Goal: Task Accomplishment & Management: Complete application form

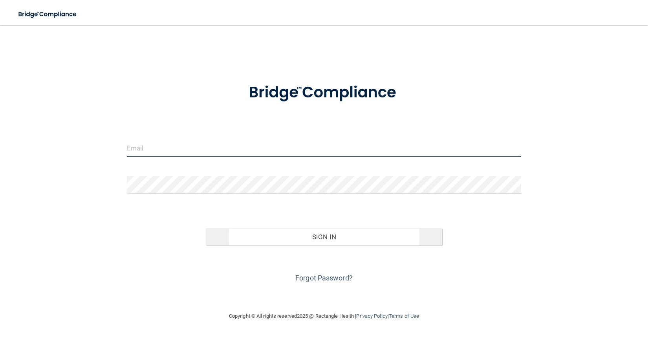
type input "[EMAIL_ADDRESS][DOMAIN_NAME]"
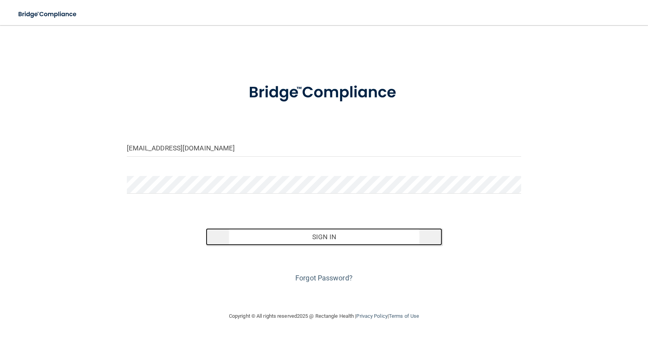
click at [323, 234] on button "Sign In" at bounding box center [324, 236] width 237 height 17
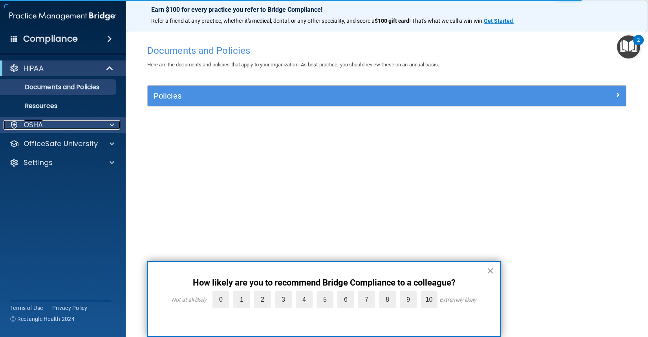
click at [59, 121] on div "OSHA" at bounding box center [52, 124] width 97 height 9
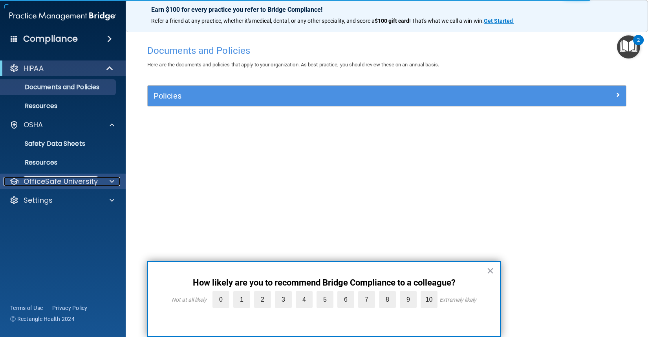
click at [59, 183] on p "OfficeSafe University" at bounding box center [61, 181] width 74 height 9
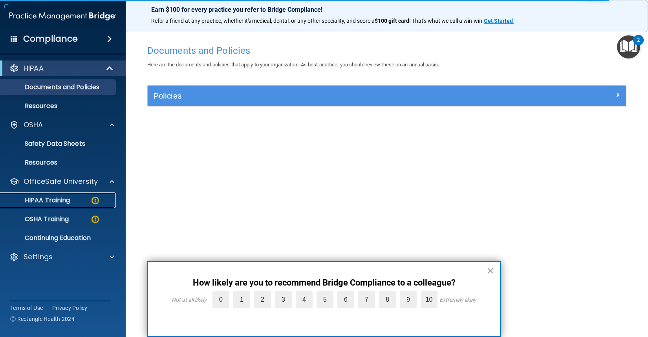
click at [43, 201] on p "HIPAA Training" at bounding box center [37, 200] width 65 height 8
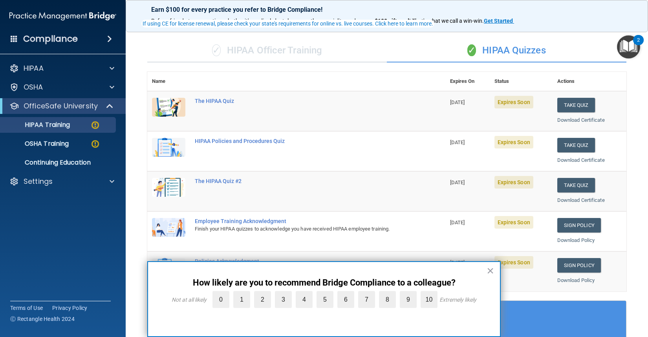
scroll to position [79, 0]
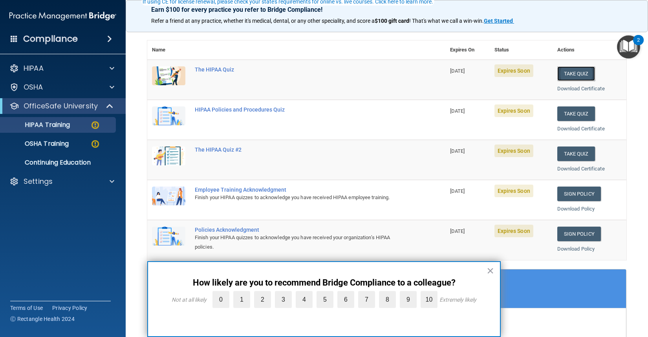
click at [557, 75] on button "Take Quiz" at bounding box center [576, 73] width 38 height 15
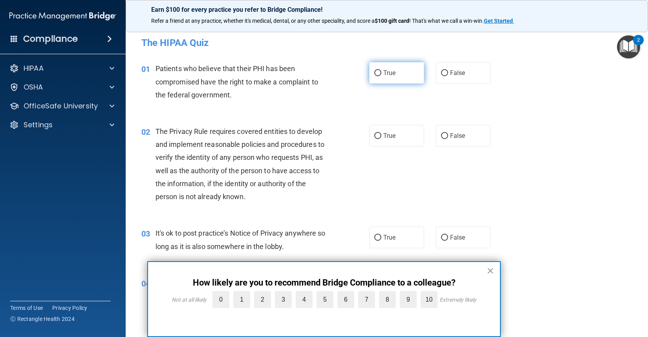
click at [400, 74] on label "True" at bounding box center [396, 73] width 55 height 22
click at [381, 74] on input "True" at bounding box center [377, 73] width 7 height 6
radio input "true"
click at [397, 123] on div "02 The Privacy Rule requires covered entities to develop and implement reasonab…" at bounding box center [386, 166] width 502 height 102
click at [401, 127] on label "True" at bounding box center [396, 136] width 55 height 22
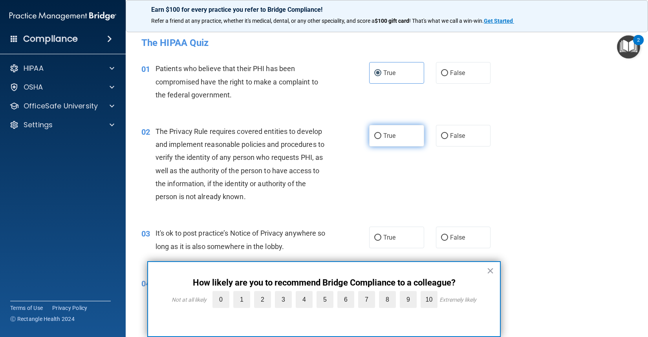
click at [381, 133] on input "True" at bounding box center [377, 136] width 7 height 6
radio input "true"
click at [388, 239] on span "True" at bounding box center [389, 237] width 12 height 7
click at [381, 239] on input "True" at bounding box center [377, 238] width 7 height 6
radio input "true"
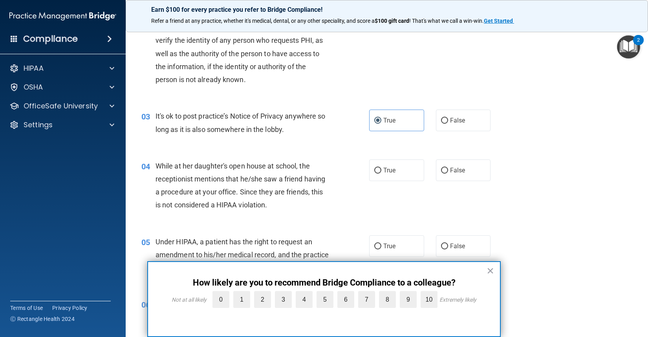
scroll to position [118, 0]
click at [396, 166] on label "True" at bounding box center [396, 170] width 55 height 22
click at [381, 167] on input "True" at bounding box center [377, 170] width 7 height 6
radio input "true"
click at [383, 246] on span "True" at bounding box center [389, 244] width 12 height 7
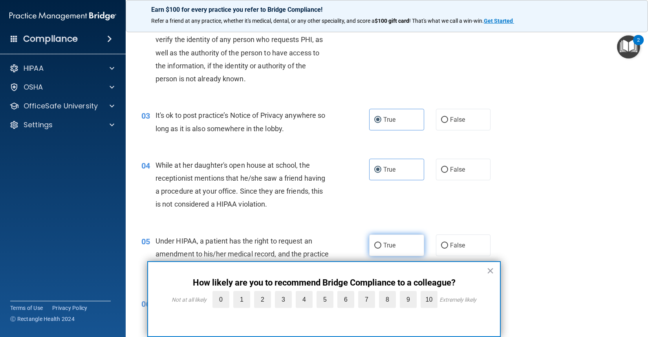
click at [381, 246] on input "True" at bounding box center [377, 246] width 7 height 6
radio input "true"
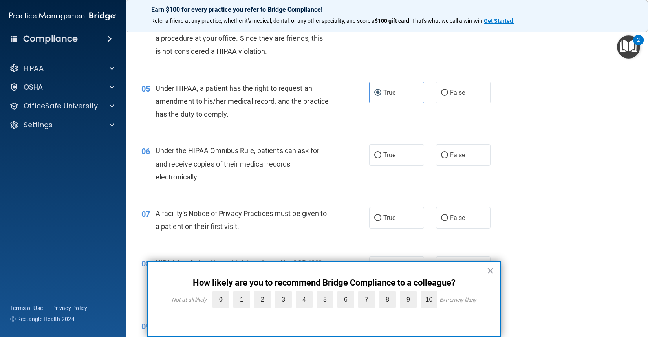
scroll to position [275, 0]
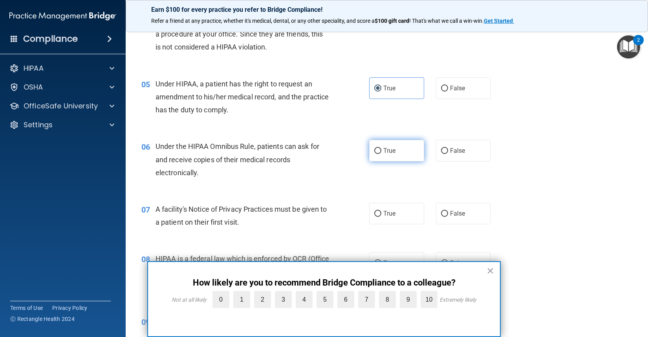
click at [400, 153] on label "True" at bounding box center [396, 151] width 55 height 22
click at [381, 153] on input "True" at bounding box center [377, 151] width 7 height 6
radio input "true"
click at [404, 212] on label "True" at bounding box center [396, 214] width 55 height 22
click at [381, 212] on input "True" at bounding box center [377, 214] width 7 height 6
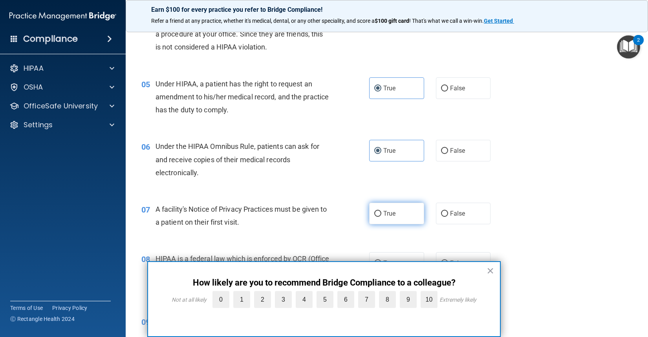
radio input "true"
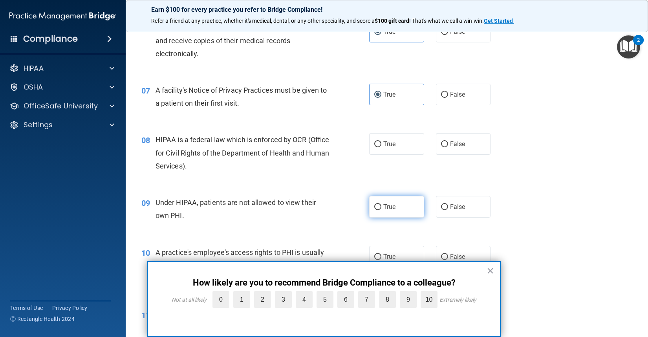
scroll to position [432, 0]
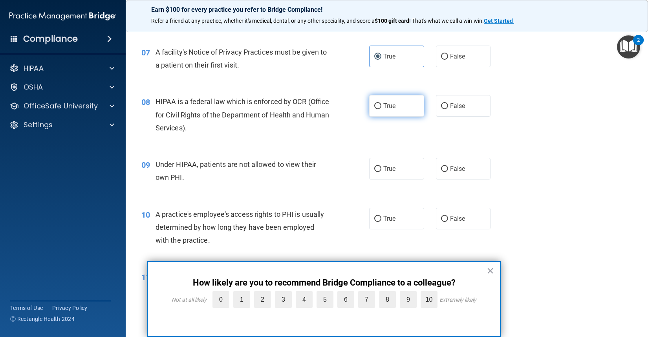
click at [391, 102] on span "True" at bounding box center [389, 105] width 12 height 7
click at [381, 103] on input "True" at bounding box center [377, 106] width 7 height 6
radio input "true"
click at [398, 186] on div "09 Under HIPAA, patients are not allowed to view their own PHI. True False" at bounding box center [386, 172] width 502 height 49
click at [400, 168] on label "True" at bounding box center [396, 169] width 55 height 22
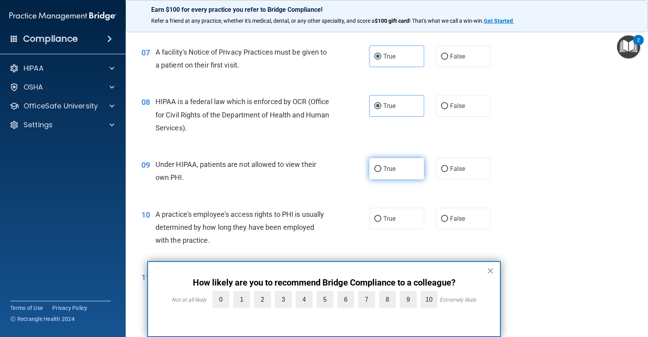
click at [381, 168] on input "True" at bounding box center [377, 169] width 7 height 6
radio input "true"
click at [398, 215] on label "True" at bounding box center [396, 219] width 55 height 22
click at [381, 216] on input "True" at bounding box center [377, 219] width 7 height 6
radio input "true"
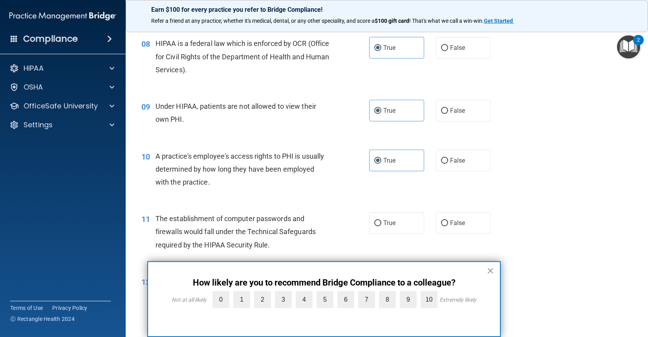
scroll to position [589, 0]
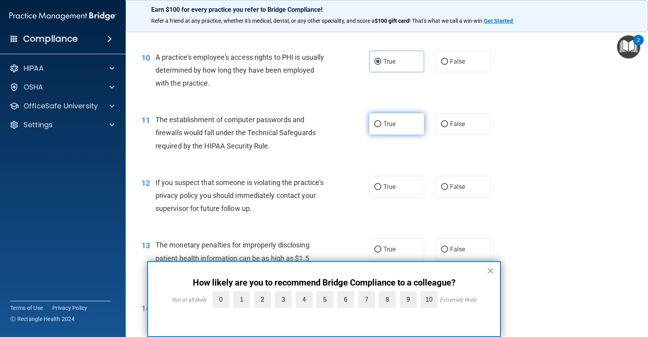
click at [379, 133] on label "True" at bounding box center [396, 124] width 55 height 22
click at [379, 127] on input "True" at bounding box center [377, 124] width 7 height 6
radio input "true"
click at [397, 179] on label "True" at bounding box center [396, 187] width 55 height 22
click at [381, 184] on input "True" at bounding box center [377, 187] width 7 height 6
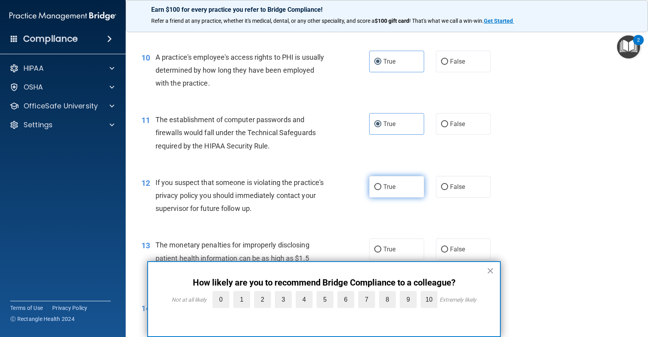
radio input "true"
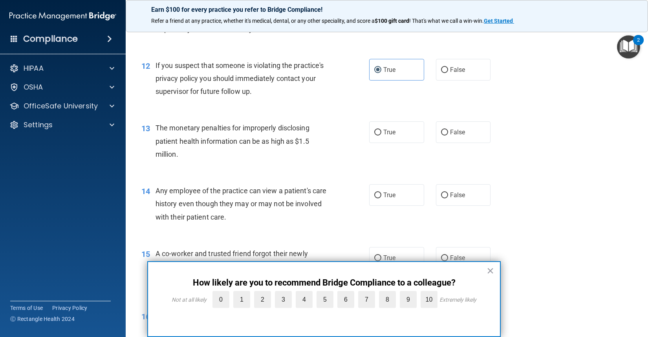
scroll to position [707, 0]
click at [395, 137] on label "True" at bounding box center [396, 132] width 55 height 22
click at [381, 135] on input "True" at bounding box center [377, 132] width 7 height 6
radio input "true"
click at [407, 198] on label "True" at bounding box center [396, 194] width 55 height 22
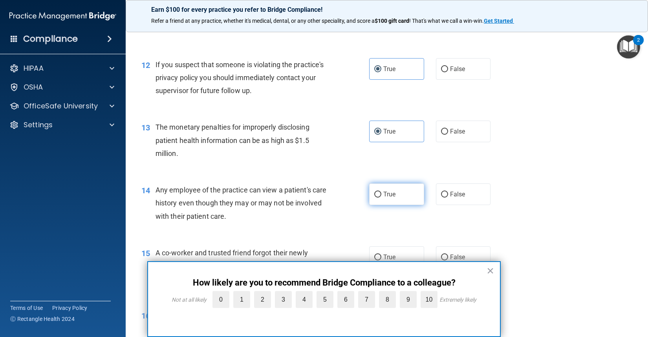
click at [381, 197] on input "True" at bounding box center [377, 195] width 7 height 6
radio input "true"
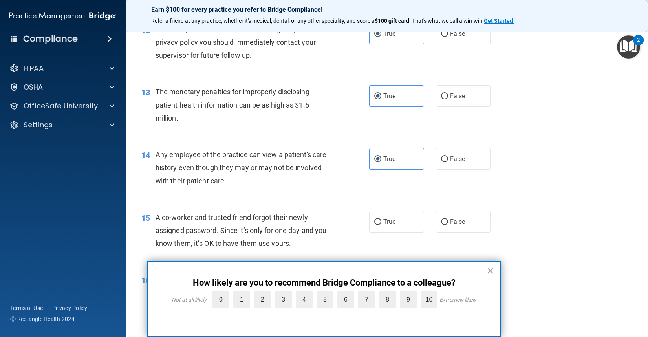
scroll to position [824, 0]
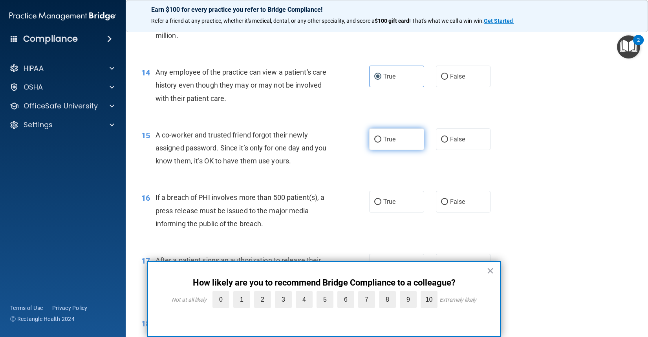
click at [391, 136] on span "True" at bounding box center [389, 138] width 12 height 7
click at [381, 137] on input "True" at bounding box center [377, 140] width 7 height 6
radio input "true"
click at [399, 209] on label "True" at bounding box center [396, 202] width 55 height 22
click at [381, 205] on input "True" at bounding box center [377, 202] width 7 height 6
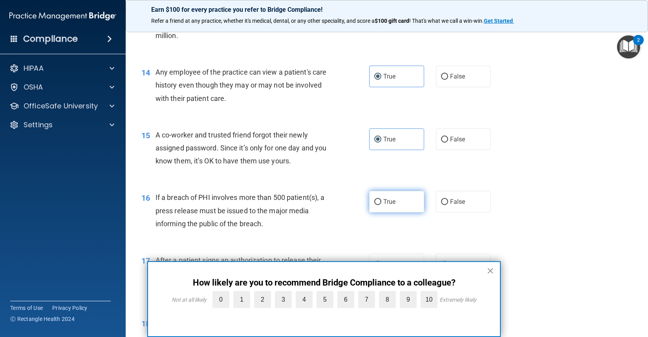
radio input "true"
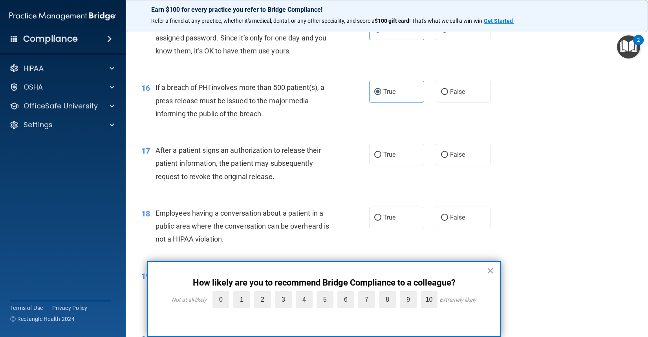
scroll to position [942, 0]
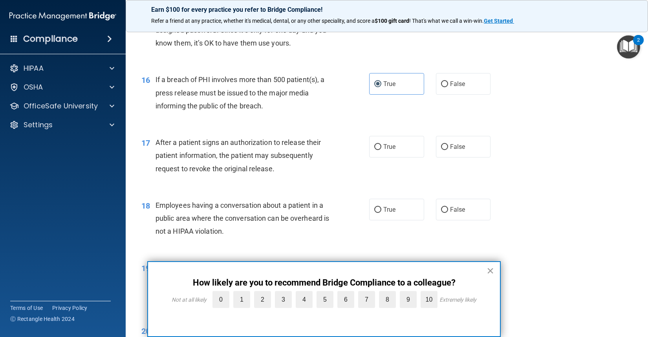
click at [489, 272] on button "×" at bounding box center [489, 270] width 7 height 13
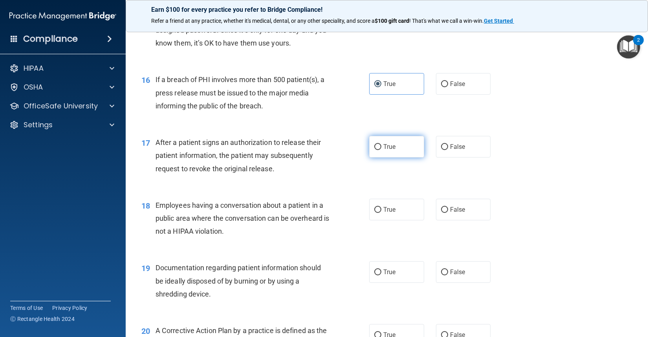
click at [409, 152] on label "True" at bounding box center [396, 147] width 55 height 22
click at [381, 150] on input "True" at bounding box center [377, 147] width 7 height 6
radio input "true"
click at [412, 218] on label "True" at bounding box center [396, 210] width 55 height 22
click at [381, 213] on input "True" at bounding box center [377, 210] width 7 height 6
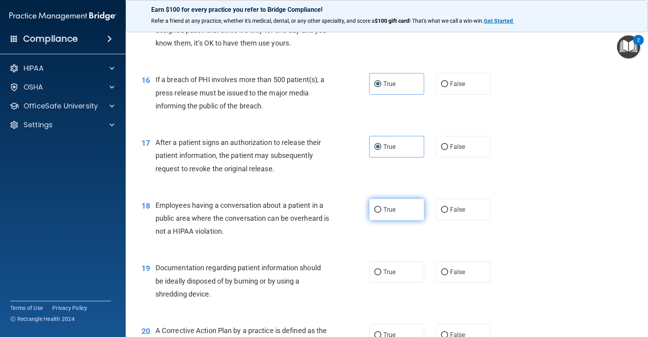
radio input "true"
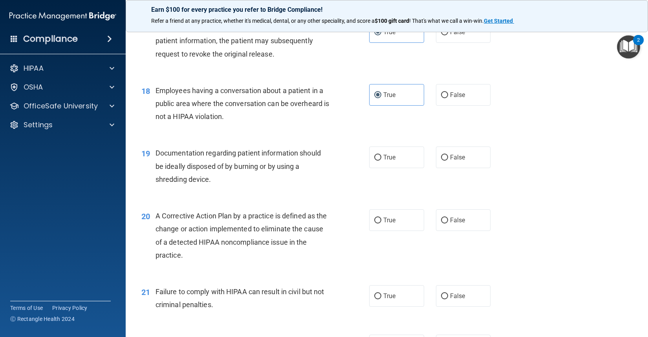
scroll to position [1060, 0]
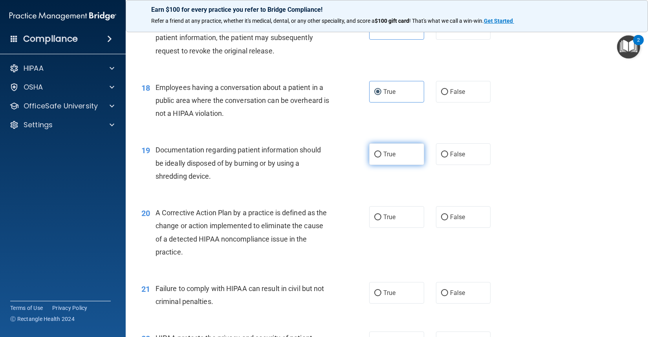
click at [390, 151] on span "True" at bounding box center [389, 153] width 12 height 7
click at [381, 152] on input "True" at bounding box center [377, 155] width 7 height 6
radio input "true"
click at [397, 228] on label "True" at bounding box center [396, 217] width 55 height 22
click at [381, 220] on input "True" at bounding box center [377, 217] width 7 height 6
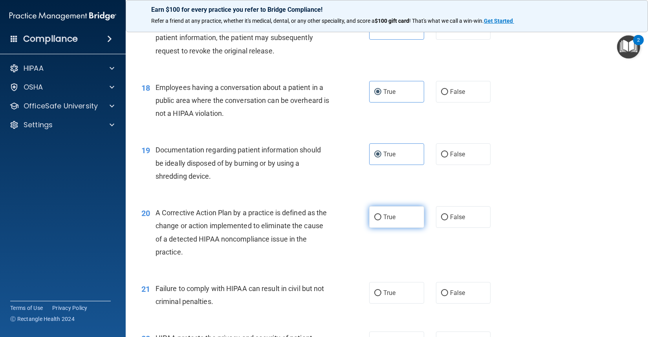
radio input "true"
click at [401, 274] on div "21 Failure to comply with HIPAA can result in civil but not criminal penalties.…" at bounding box center [386, 296] width 502 height 49
click at [403, 288] on label "True" at bounding box center [396, 293] width 55 height 22
click at [381, 290] on input "True" at bounding box center [377, 293] width 7 height 6
radio input "true"
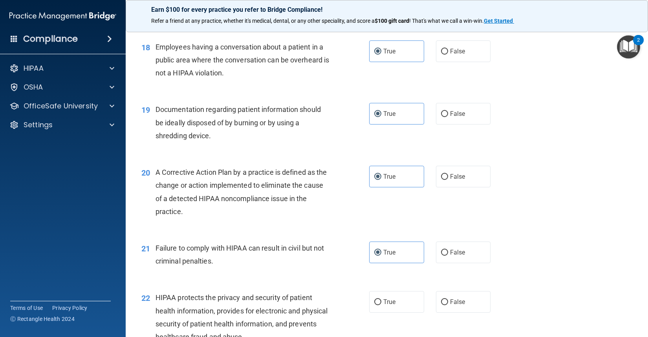
scroll to position [1217, 0]
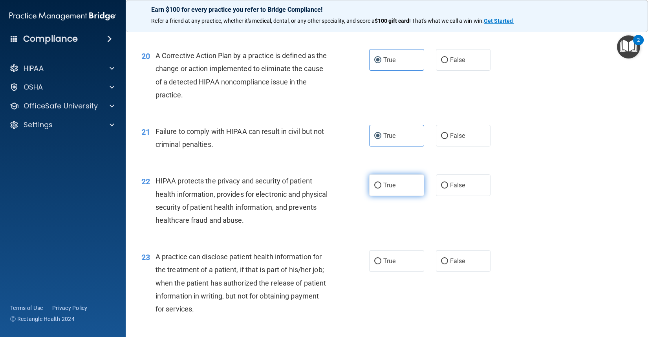
click at [396, 176] on label "True" at bounding box center [396, 185] width 55 height 22
click at [381, 183] on input "True" at bounding box center [377, 186] width 7 height 6
radio input "true"
click at [401, 267] on label "True" at bounding box center [396, 261] width 55 height 22
click at [381, 264] on input "True" at bounding box center [377, 261] width 7 height 6
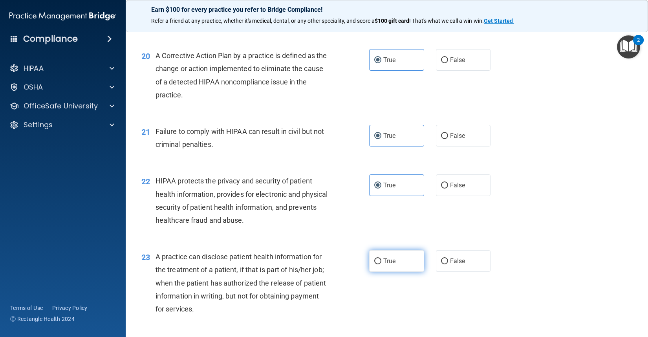
radio input "true"
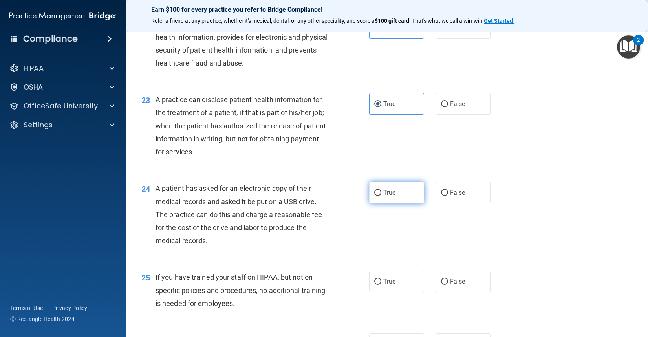
drag, startPoint x: 402, startPoint y: 195, endPoint x: 402, endPoint y: 205, distance: 9.8
click at [402, 195] on label "True" at bounding box center [396, 193] width 55 height 22
click at [381, 195] on input "True" at bounding box center [377, 193] width 7 height 6
radio input "true"
click at [409, 290] on label "True" at bounding box center [396, 281] width 55 height 22
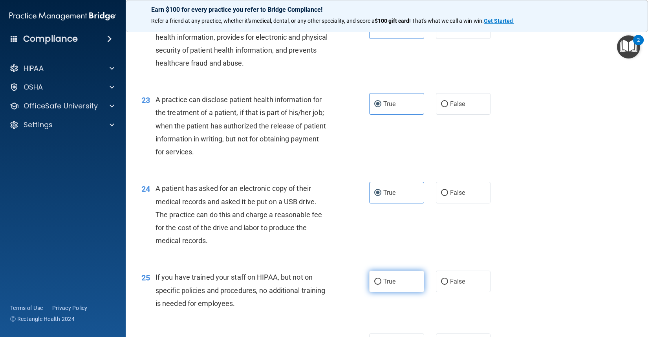
click at [381, 285] on input "True" at bounding box center [377, 282] width 7 height 6
radio input "true"
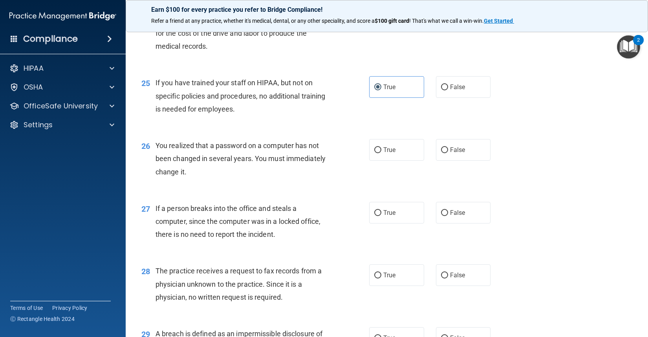
scroll to position [1649, 0]
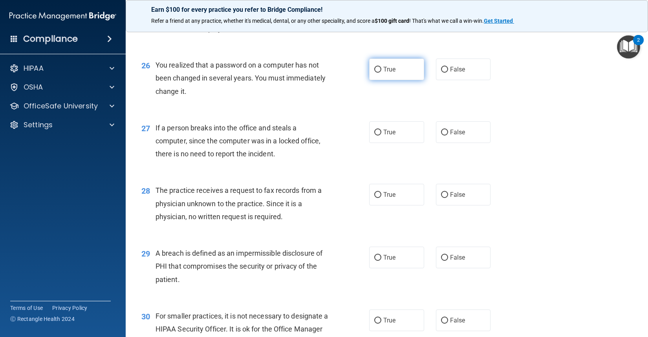
click at [385, 79] on label "True" at bounding box center [396, 69] width 55 height 22
click at [381, 73] on input "True" at bounding box center [377, 70] width 7 height 6
radio input "true"
click at [398, 133] on label "True" at bounding box center [396, 132] width 55 height 22
click at [381, 133] on input "True" at bounding box center [377, 133] width 7 height 6
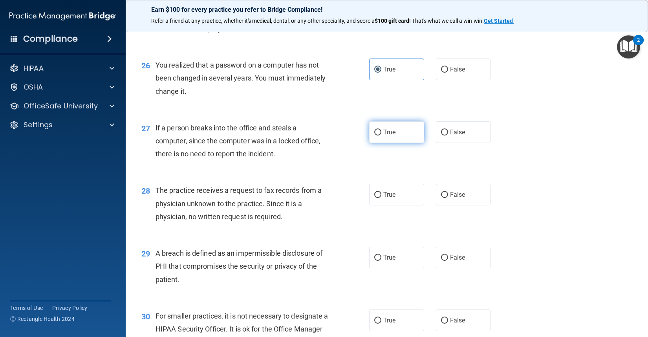
radio input "true"
click at [393, 189] on label "True" at bounding box center [396, 195] width 55 height 22
click at [381, 192] on input "True" at bounding box center [377, 195] width 7 height 6
radio input "true"
click at [397, 248] on label "True" at bounding box center [396, 258] width 55 height 22
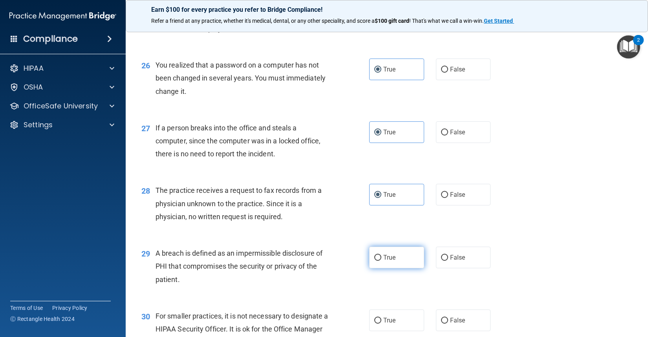
click at [381, 255] on input "True" at bounding box center [377, 258] width 7 height 6
radio input "true"
click at [405, 308] on div "30 For smaller practices, it is not necessary to designate a HIPAA Security Off…" at bounding box center [386, 330] width 502 height 63
click at [403, 313] on label "True" at bounding box center [396, 320] width 55 height 22
click at [381, 318] on input "True" at bounding box center [377, 321] width 7 height 6
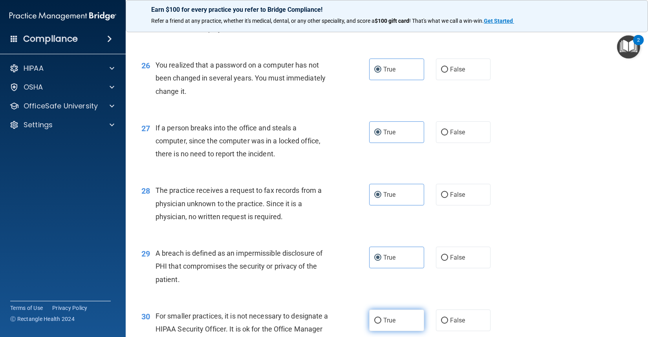
radio input "true"
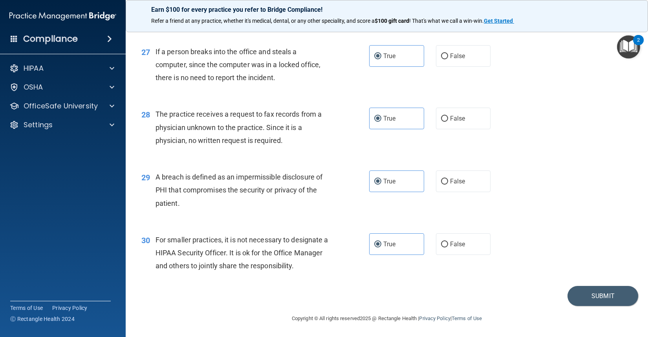
scroll to position [1725, 0]
click at [601, 300] on button "Submit" at bounding box center [602, 295] width 71 height 20
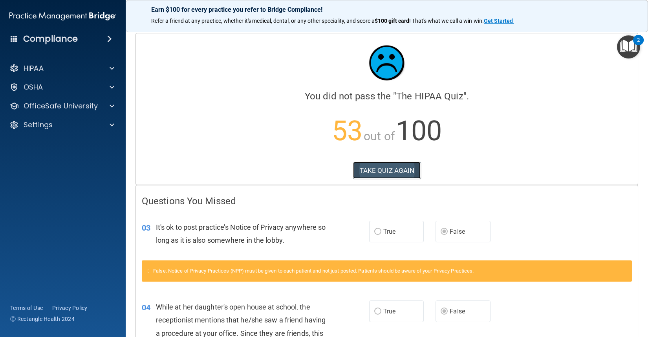
click at [363, 168] on button "TAKE QUIZ AGAIN" at bounding box center [387, 170] width 68 height 17
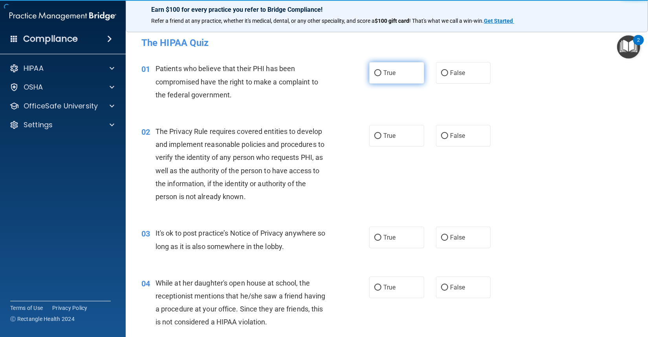
click at [382, 77] on label "True" at bounding box center [396, 73] width 55 height 22
click at [381, 76] on input "True" at bounding box center [377, 73] width 7 height 6
radio input "true"
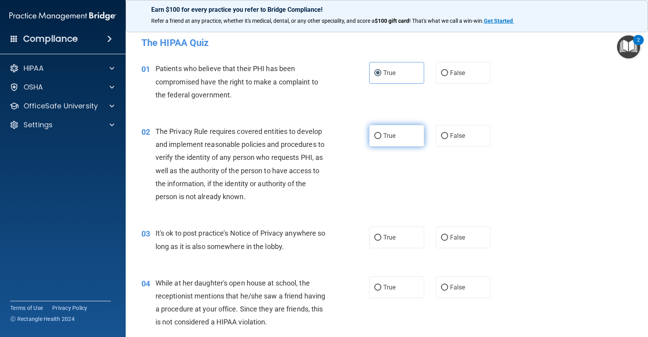
drag, startPoint x: 386, startPoint y: 126, endPoint x: 387, endPoint y: 138, distance: 11.9
click at [386, 127] on label "True" at bounding box center [396, 136] width 55 height 22
click at [381, 133] on input "True" at bounding box center [377, 136] width 7 height 6
radio input "true"
click at [453, 239] on span "False" at bounding box center [457, 237] width 15 height 7
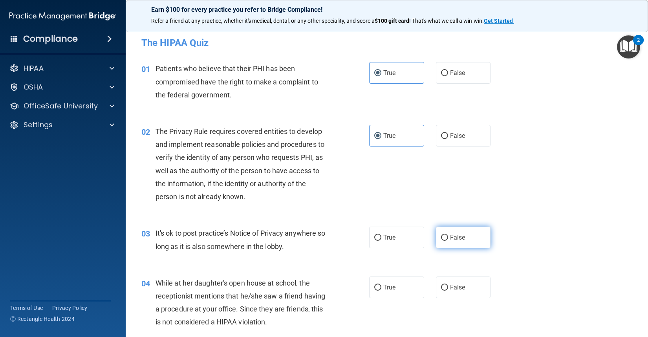
click at [448, 239] on input "False" at bounding box center [444, 238] width 7 height 6
radio input "true"
click at [457, 288] on span "False" at bounding box center [457, 286] width 15 height 7
click at [448, 288] on input "False" at bounding box center [444, 288] width 7 height 6
radio input "true"
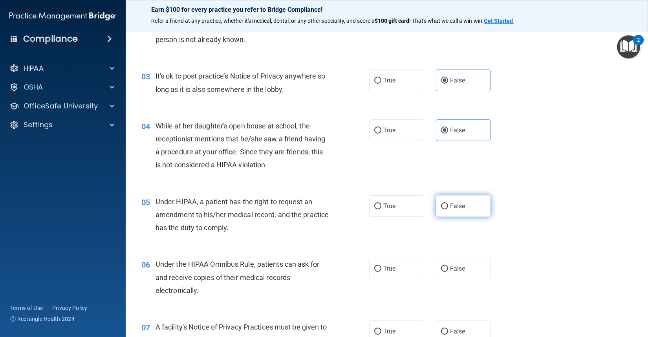
click at [450, 206] on span "False" at bounding box center [457, 205] width 15 height 7
click at [447, 206] on input "False" at bounding box center [444, 206] width 7 height 6
radio input "true"
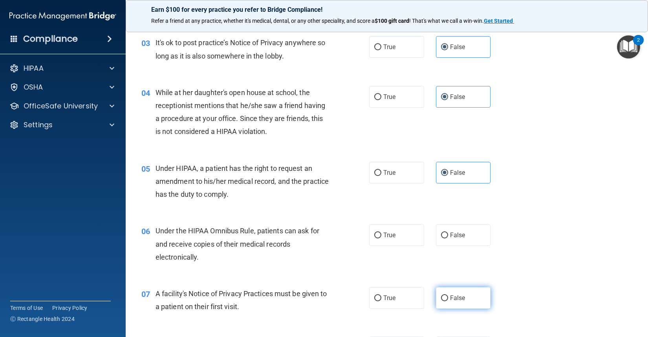
scroll to position [275, 0]
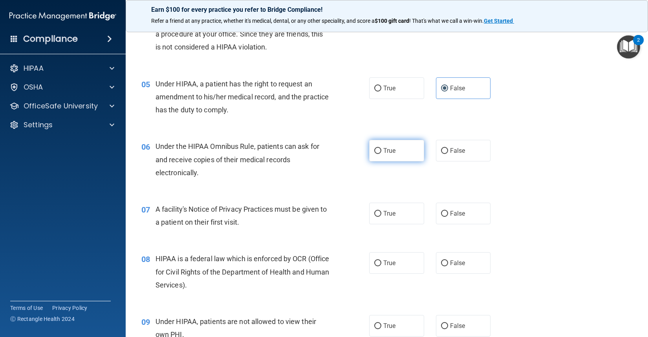
click at [391, 157] on label "True" at bounding box center [396, 151] width 55 height 22
click at [381, 154] on input "True" at bounding box center [377, 151] width 7 height 6
radio input "true"
click at [397, 219] on label "True" at bounding box center [396, 214] width 55 height 22
click at [381, 217] on input "True" at bounding box center [377, 214] width 7 height 6
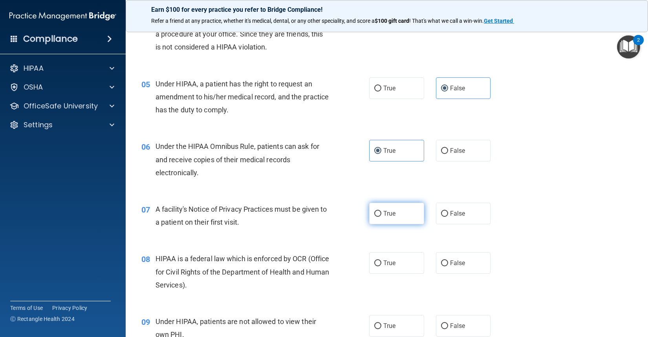
radio input "true"
click at [393, 266] on label "True" at bounding box center [396, 263] width 55 height 22
click at [381, 266] on input "True" at bounding box center [377, 263] width 7 height 6
radio input "true"
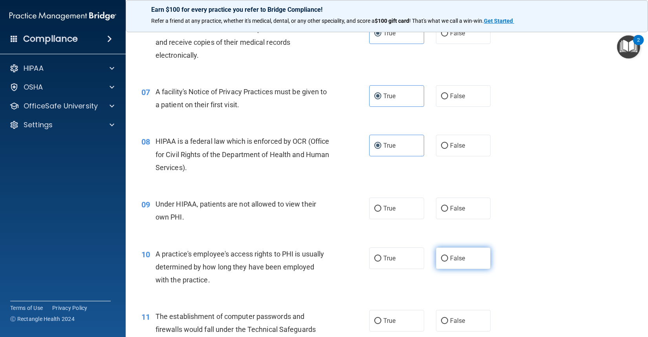
scroll to position [393, 0]
click at [450, 210] on span "False" at bounding box center [457, 207] width 15 height 7
click at [447, 210] on input "False" at bounding box center [444, 208] width 7 height 6
radio input "true"
click at [463, 261] on label "False" at bounding box center [463, 258] width 55 height 22
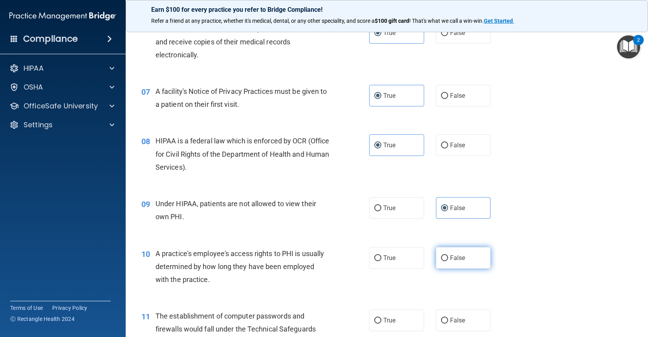
click at [448, 261] on input "False" at bounding box center [444, 258] width 7 height 6
radio input "true"
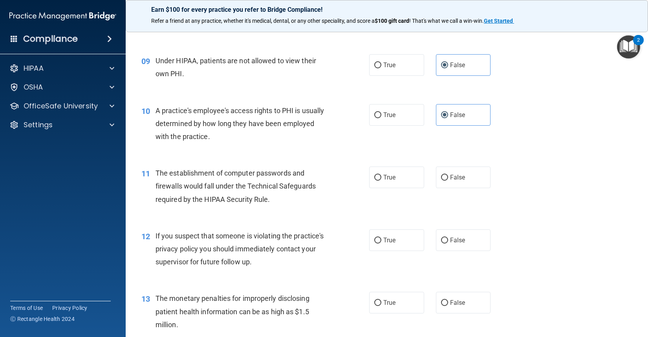
scroll to position [550, 0]
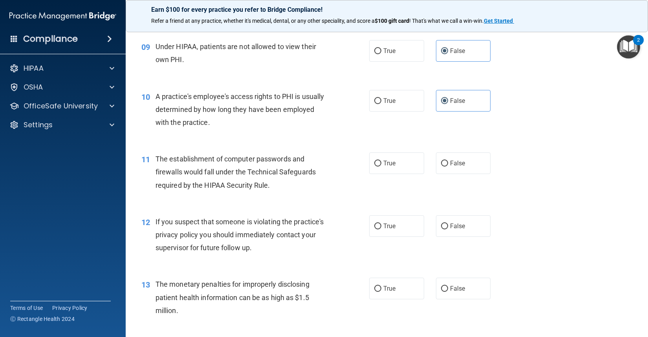
drag, startPoint x: 390, startPoint y: 166, endPoint x: 389, endPoint y: 181, distance: 14.5
click at [390, 167] on label "True" at bounding box center [396, 163] width 55 height 22
click at [381, 166] on input "True" at bounding box center [377, 164] width 7 height 6
radio input "true"
drag, startPoint x: 401, startPoint y: 229, endPoint x: 385, endPoint y: 290, distance: 63.0
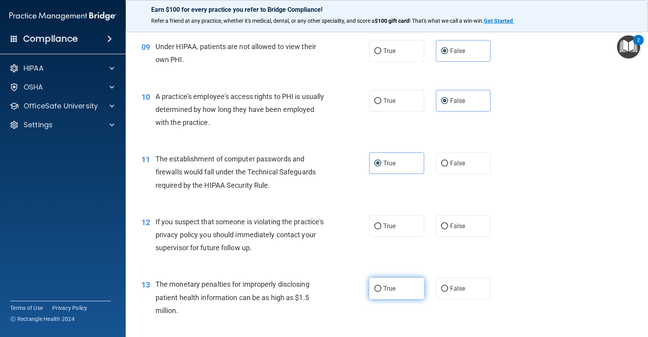
click at [399, 232] on label "True" at bounding box center [396, 226] width 55 height 22
click at [381, 229] on input "True" at bounding box center [377, 226] width 7 height 6
radio input "true"
click at [385, 295] on label "True" at bounding box center [396, 289] width 55 height 22
click at [381, 292] on input "True" at bounding box center [377, 289] width 7 height 6
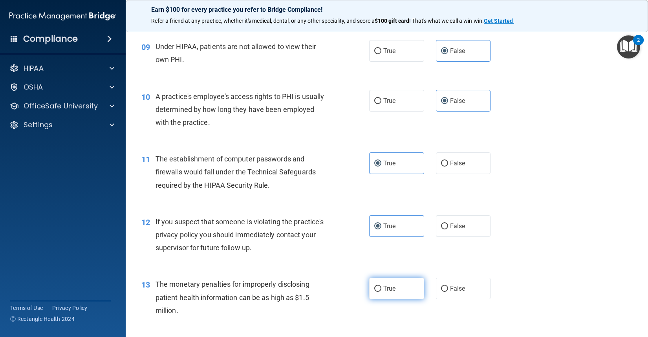
radio input "true"
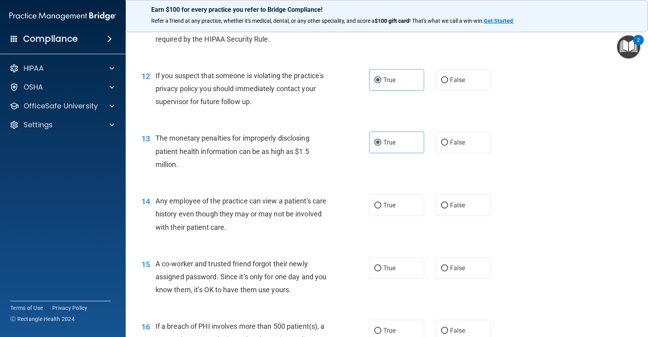
scroll to position [707, 0]
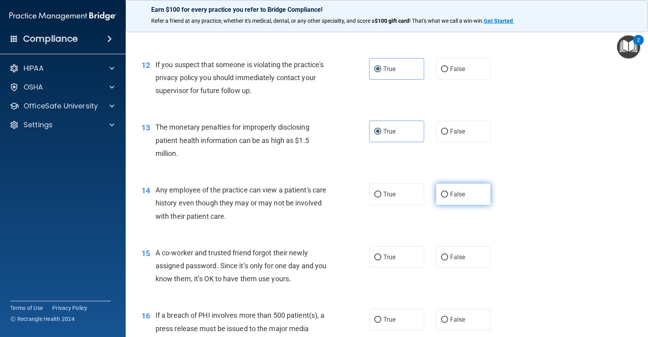
click at [437, 187] on label "False" at bounding box center [463, 194] width 55 height 22
click at [441, 192] on input "False" at bounding box center [444, 195] width 7 height 6
radio input "true"
click at [448, 267] on label "False" at bounding box center [463, 257] width 55 height 22
click at [448, 260] on input "False" at bounding box center [444, 257] width 7 height 6
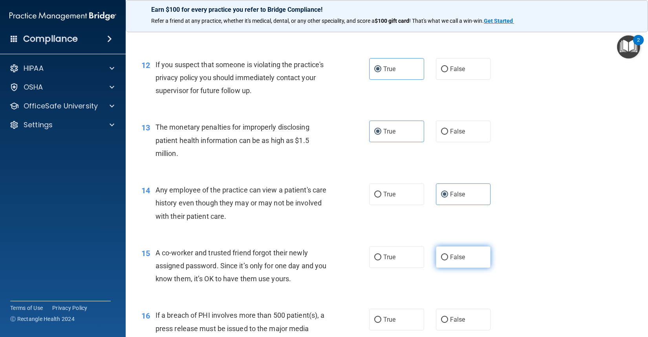
radio input "true"
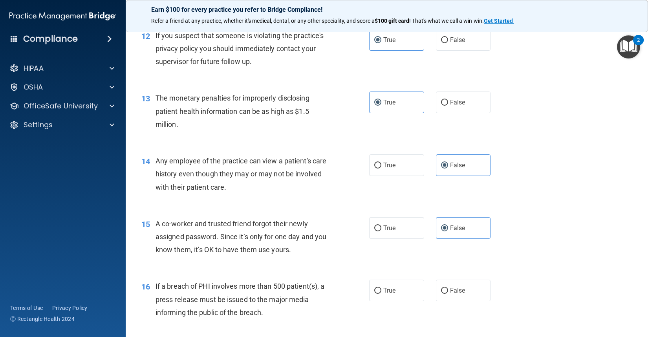
scroll to position [824, 0]
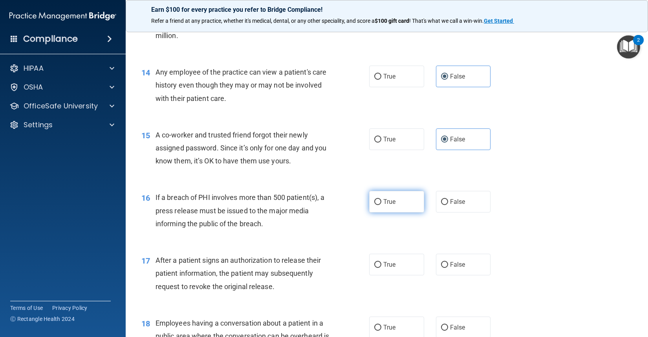
click at [394, 204] on label "True" at bounding box center [396, 202] width 55 height 22
click at [381, 204] on input "True" at bounding box center [377, 202] width 7 height 6
radio input "true"
click at [389, 267] on span "True" at bounding box center [389, 264] width 12 height 7
click at [381, 267] on input "True" at bounding box center [377, 265] width 7 height 6
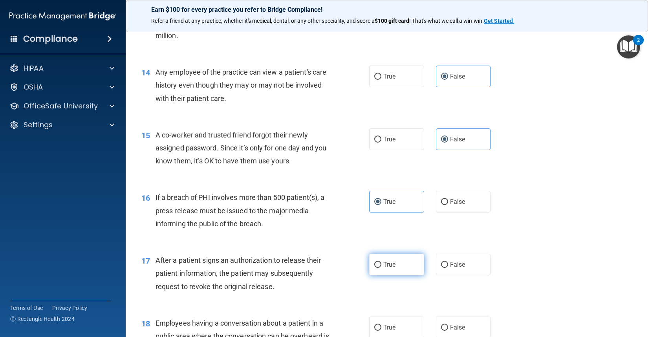
radio input "true"
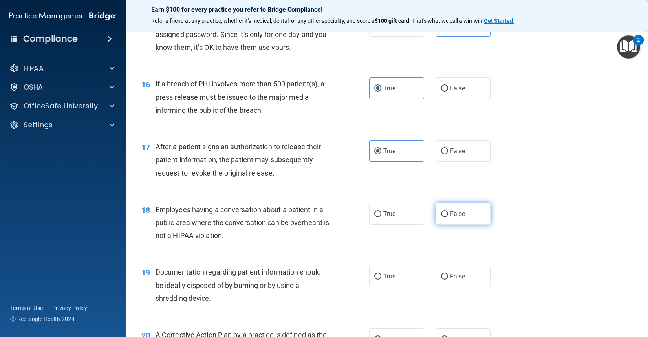
scroll to position [942, 0]
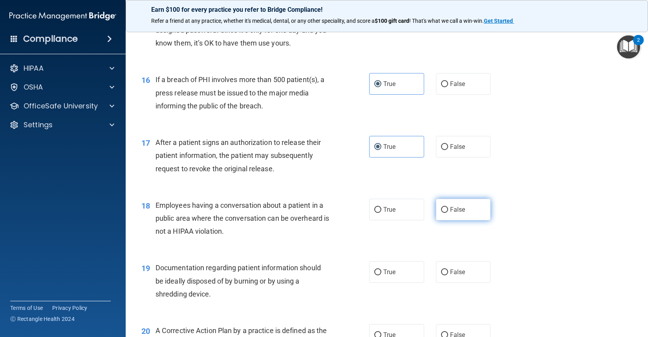
click at [473, 205] on label "False" at bounding box center [463, 210] width 55 height 22
click at [448, 207] on input "False" at bounding box center [444, 210] width 7 height 6
radio input "true"
click at [409, 275] on label "True" at bounding box center [396, 272] width 55 height 22
click at [381, 275] on input "True" at bounding box center [377, 272] width 7 height 6
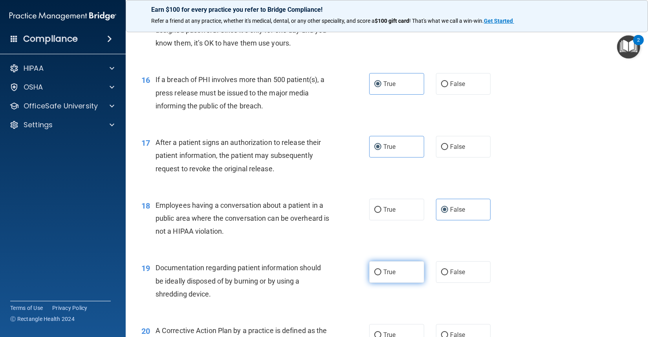
radio input "true"
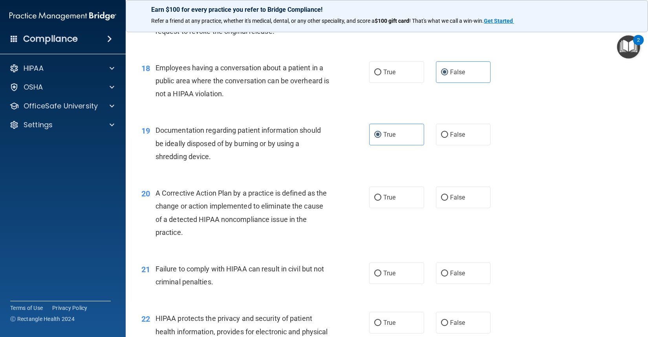
scroll to position [1099, 0]
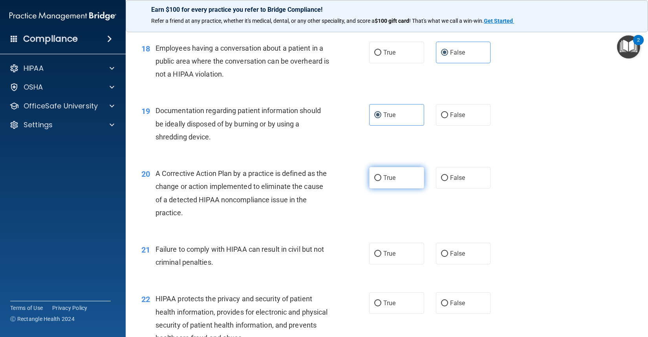
click at [388, 170] on label "True" at bounding box center [396, 178] width 55 height 22
click at [381, 175] on input "True" at bounding box center [377, 178] width 7 height 6
radio input "true"
click at [454, 251] on span "False" at bounding box center [457, 253] width 15 height 7
click at [448, 251] on input "False" at bounding box center [444, 254] width 7 height 6
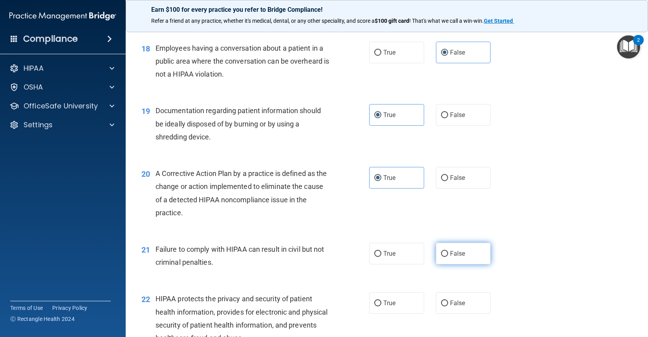
radio input "true"
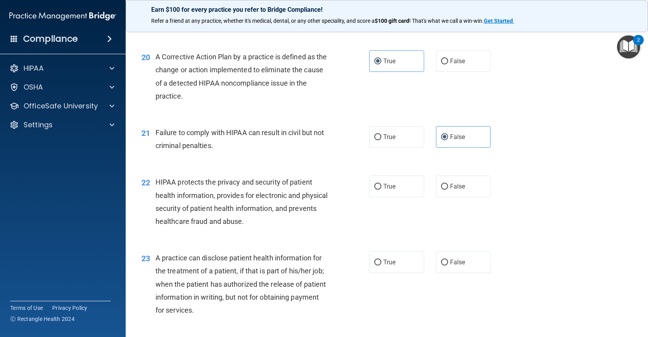
scroll to position [1217, 0]
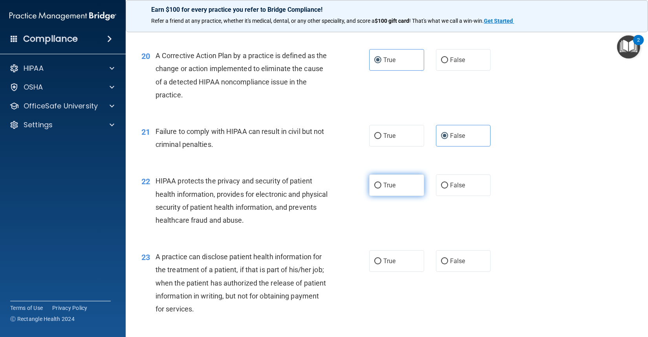
click at [376, 191] on label "True" at bounding box center [396, 185] width 55 height 22
click at [376, 188] on input "True" at bounding box center [377, 186] width 7 height 6
radio input "true"
click at [460, 261] on span "False" at bounding box center [457, 260] width 15 height 7
click at [448, 261] on input "False" at bounding box center [444, 261] width 7 height 6
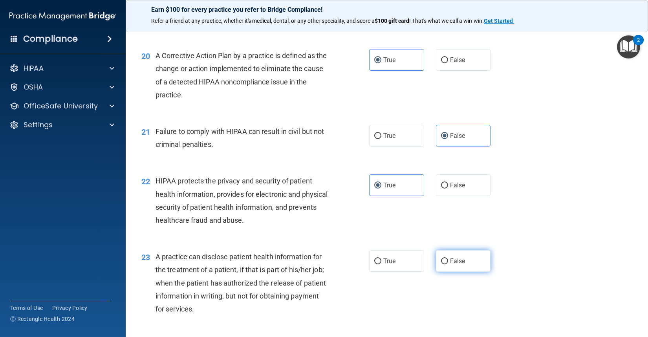
radio input "true"
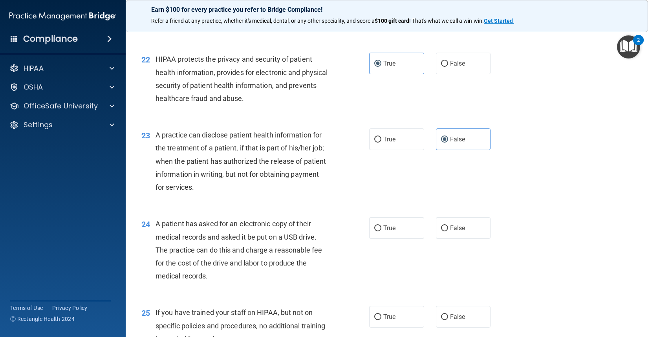
scroll to position [1374, 0]
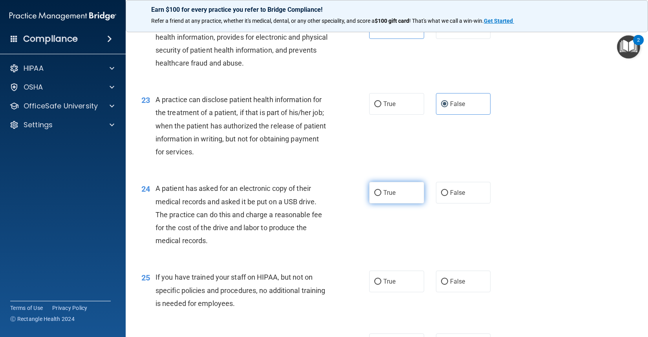
click at [396, 197] on label "True" at bounding box center [396, 193] width 55 height 22
click at [381, 196] on input "True" at bounding box center [377, 193] width 7 height 6
radio input "true"
click at [452, 289] on label "False" at bounding box center [463, 281] width 55 height 22
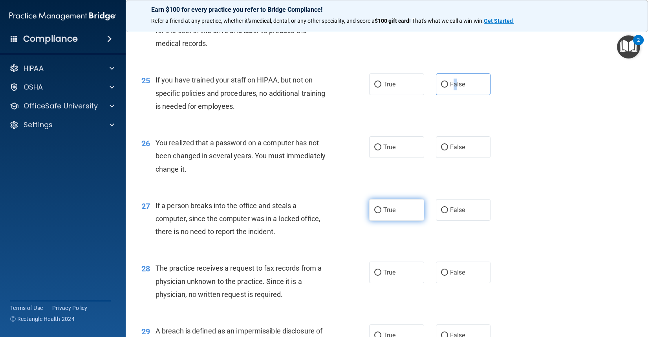
scroll to position [1570, 0]
click at [444, 83] on input "False" at bounding box center [444, 85] width 7 height 6
radio input "true"
click at [377, 146] on input "True" at bounding box center [377, 148] width 7 height 6
radio input "true"
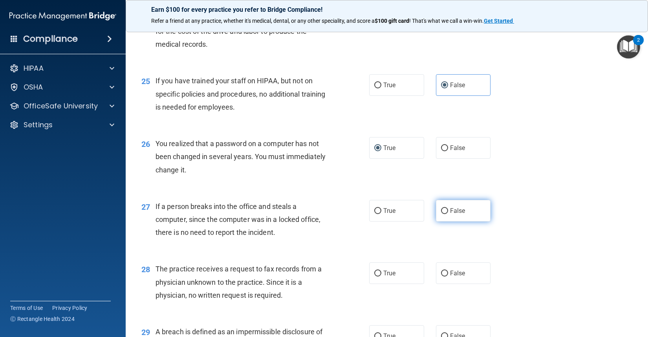
click at [457, 216] on label "False" at bounding box center [463, 211] width 55 height 22
click at [448, 214] on input "False" at bounding box center [444, 211] width 7 height 6
radio input "true"
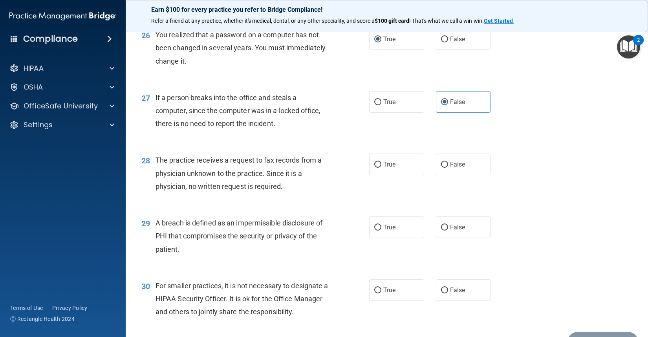
scroll to position [1688, 0]
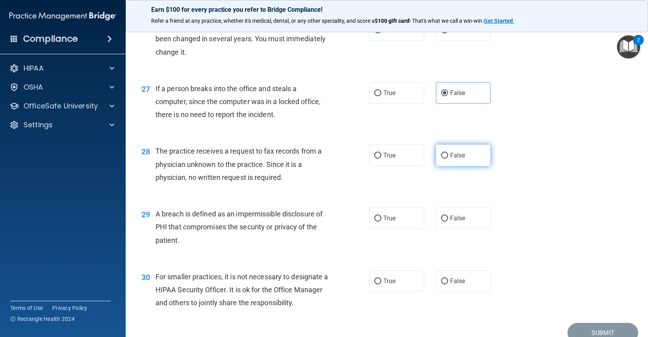
click at [460, 151] on label "False" at bounding box center [463, 155] width 55 height 22
click at [448, 153] on input "False" at bounding box center [444, 156] width 7 height 6
radio input "true"
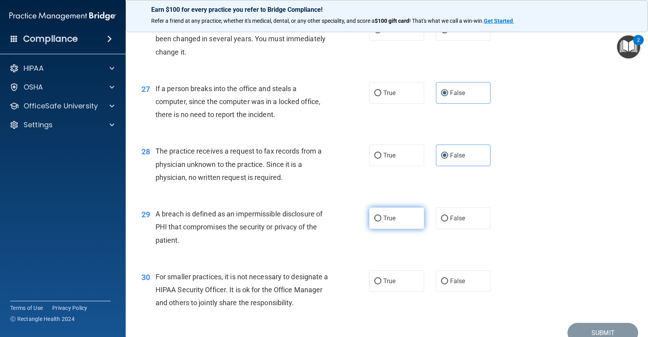
click at [393, 221] on label "True" at bounding box center [396, 218] width 55 height 22
click at [381, 221] on input "True" at bounding box center [377, 218] width 7 height 6
radio input "true"
click at [443, 277] on label "False" at bounding box center [463, 281] width 55 height 22
click at [443, 278] on input "False" at bounding box center [444, 281] width 7 height 6
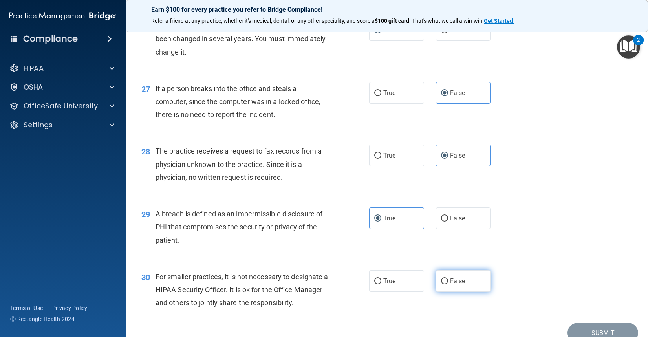
radio input "true"
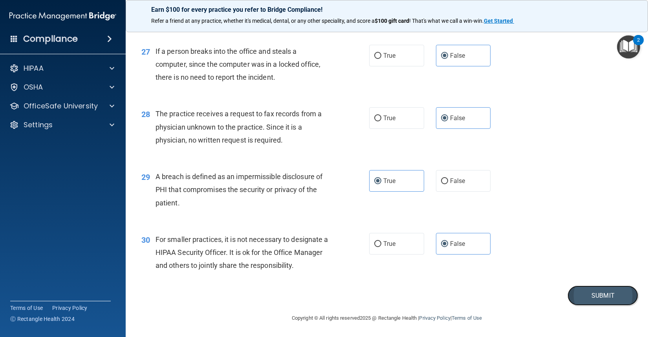
click at [577, 297] on button "Submit" at bounding box center [602, 295] width 71 height 20
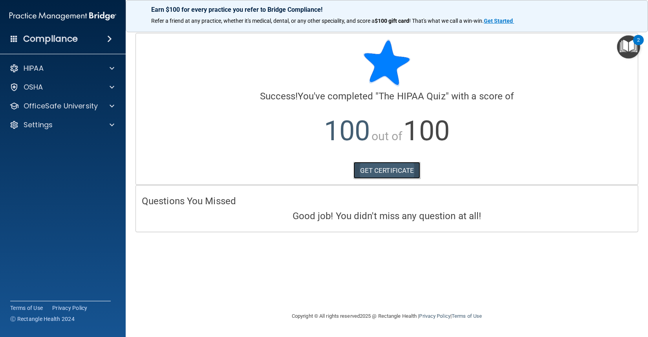
click at [394, 169] on link "GET CERTIFICATE" at bounding box center [386, 170] width 67 height 17
click at [108, 106] on div at bounding box center [111, 105] width 20 height 9
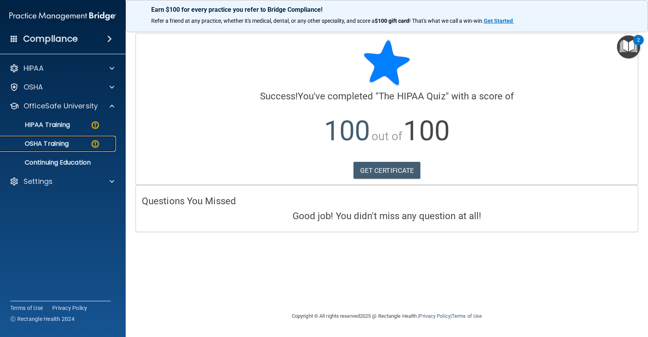
click at [64, 144] on p "OSHA Training" at bounding box center [37, 144] width 64 height 8
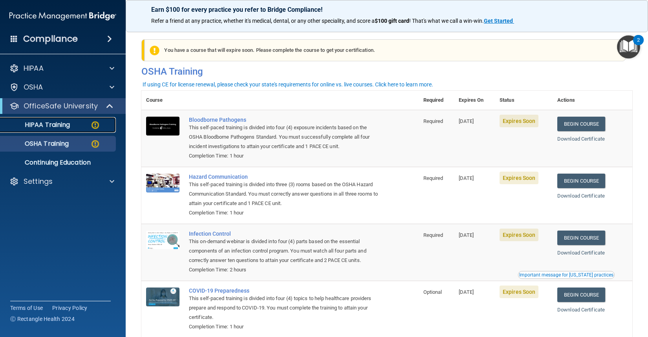
click at [84, 122] on div "HIPAA Training" at bounding box center [58, 125] width 107 height 8
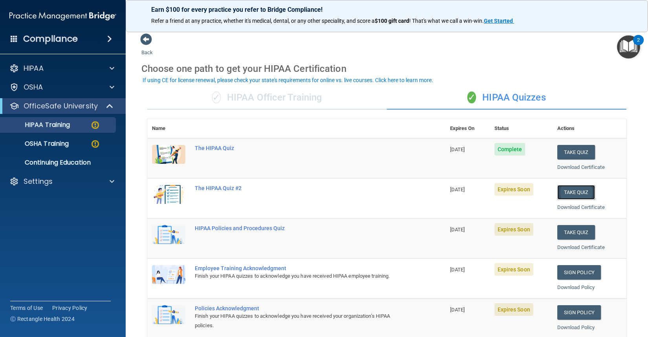
click at [564, 190] on button "Take Quiz" at bounding box center [576, 192] width 38 height 15
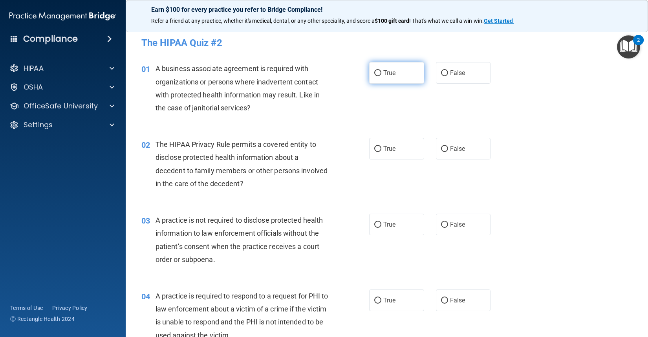
drag, startPoint x: 383, startPoint y: 72, endPoint x: 370, endPoint y: 168, distance: 97.4
click at [383, 72] on span "True" at bounding box center [389, 72] width 12 height 7
click at [381, 72] on input "True" at bounding box center [377, 73] width 7 height 6
radio input "true"
click at [380, 154] on label "True" at bounding box center [396, 149] width 55 height 22
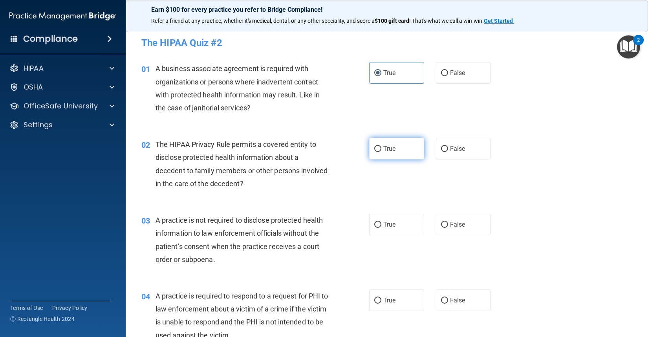
click at [380, 152] on input "True" at bounding box center [377, 149] width 7 height 6
radio input "true"
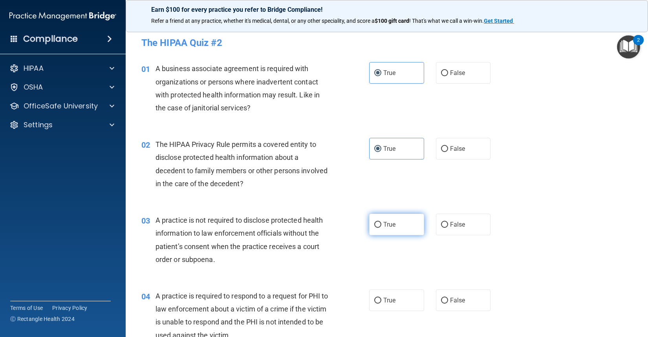
click at [387, 214] on div "03 A practice is not required to disclose protected health information to law e…" at bounding box center [386, 242] width 502 height 76
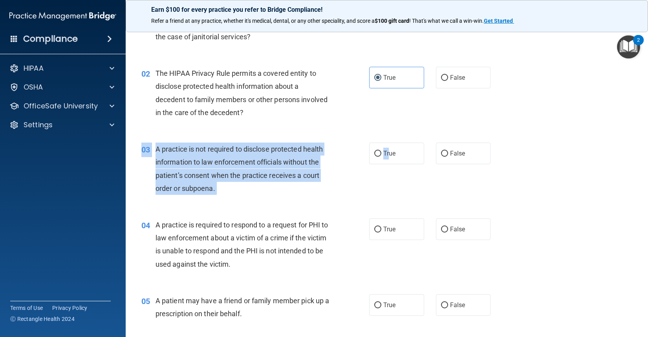
scroll to position [157, 0]
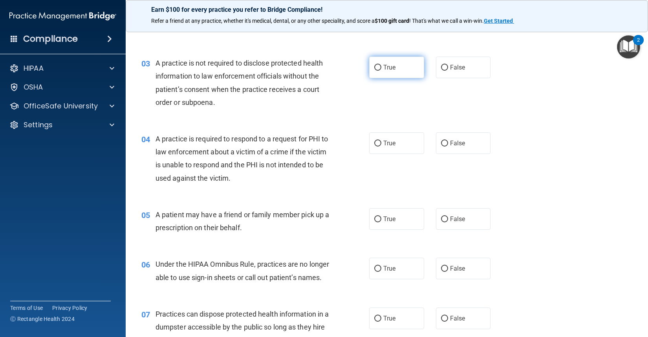
click at [394, 68] on label "True" at bounding box center [396, 68] width 55 height 22
click at [381, 68] on input "True" at bounding box center [377, 68] width 7 height 6
radio input "true"
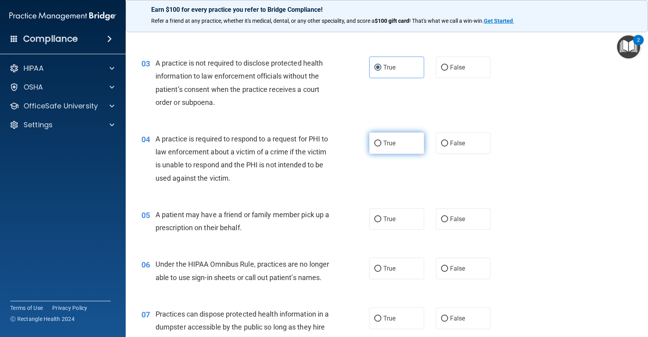
click at [389, 142] on span "True" at bounding box center [389, 142] width 12 height 7
click at [381, 142] on input "True" at bounding box center [377, 144] width 7 height 6
radio input "true"
click at [397, 219] on label "True" at bounding box center [396, 219] width 55 height 22
click at [381, 219] on input "True" at bounding box center [377, 219] width 7 height 6
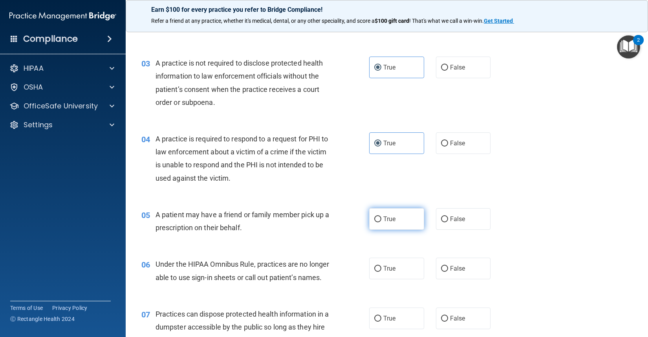
radio input "true"
click at [392, 264] on label "True" at bounding box center [396, 268] width 55 height 22
click at [381, 266] on input "True" at bounding box center [377, 269] width 7 height 6
radio input "true"
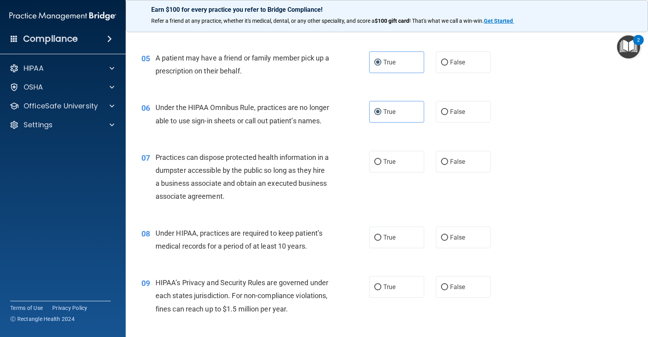
scroll to position [314, 0]
click at [374, 167] on label "True" at bounding box center [396, 161] width 55 height 22
click at [374, 164] on input "True" at bounding box center [377, 162] width 7 height 6
radio input "true"
click at [383, 248] on label "True" at bounding box center [396, 237] width 55 height 22
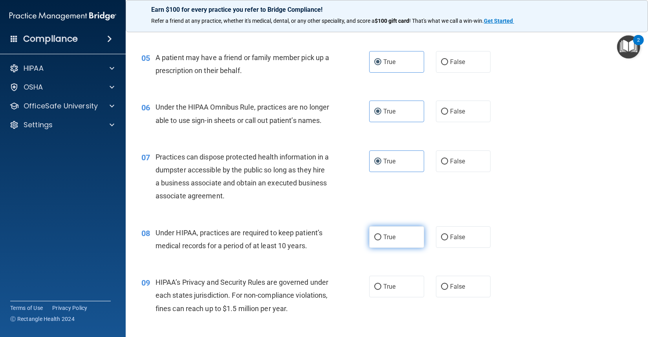
click at [381, 240] on input "True" at bounding box center [377, 237] width 7 height 6
radio input "true"
click at [387, 290] on span "True" at bounding box center [389, 286] width 12 height 7
click at [381, 290] on input "True" at bounding box center [377, 287] width 7 height 6
radio input "true"
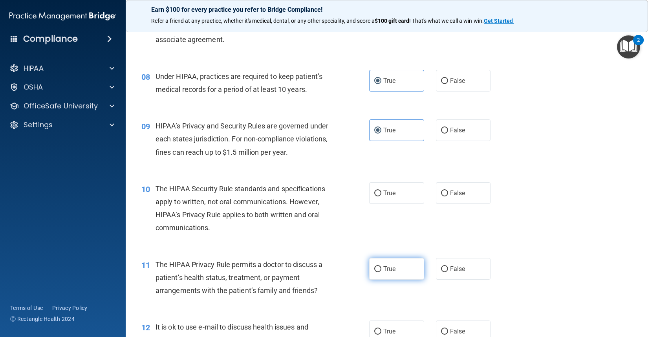
scroll to position [471, 0]
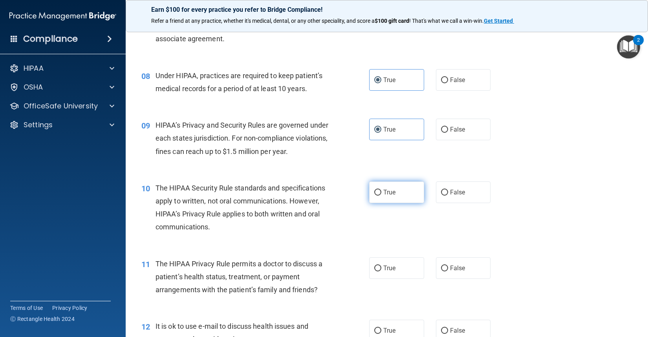
click at [398, 203] on label "True" at bounding box center [396, 192] width 55 height 22
click at [381, 195] on input "True" at bounding box center [377, 193] width 7 height 6
radio input "true"
click at [397, 278] on label "True" at bounding box center [396, 268] width 55 height 22
click at [381, 271] on input "True" at bounding box center [377, 268] width 7 height 6
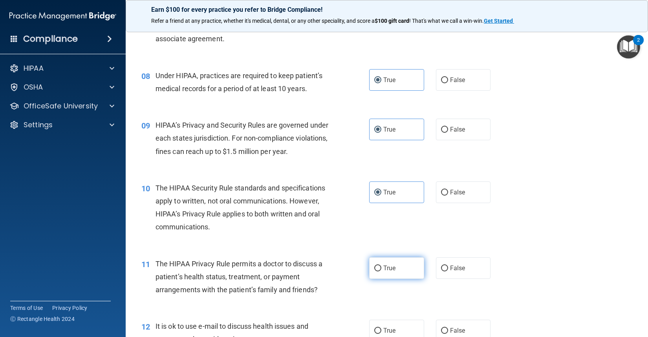
radio input "true"
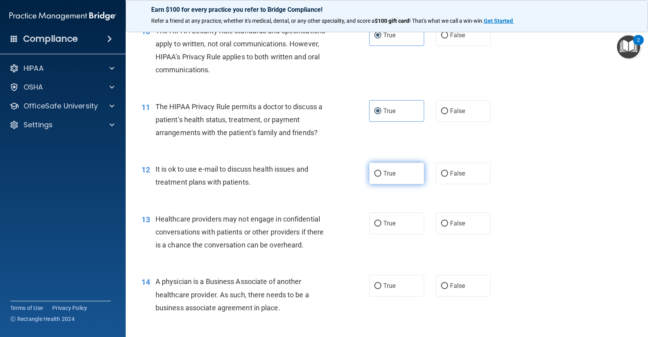
click at [389, 180] on label "True" at bounding box center [396, 174] width 55 height 22
click at [381, 177] on input "True" at bounding box center [377, 174] width 7 height 6
radio input "true"
click at [391, 227] on span "True" at bounding box center [389, 222] width 12 height 7
click at [381, 226] on input "True" at bounding box center [377, 224] width 7 height 6
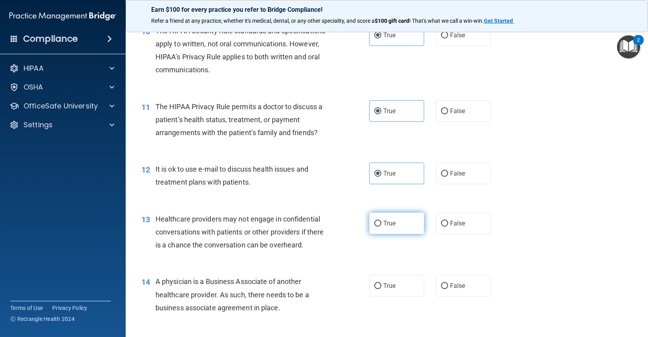
radio input "true"
click at [402, 296] on label "True" at bounding box center [396, 286] width 55 height 22
click at [381, 289] on input "True" at bounding box center [377, 286] width 7 height 6
radio input "true"
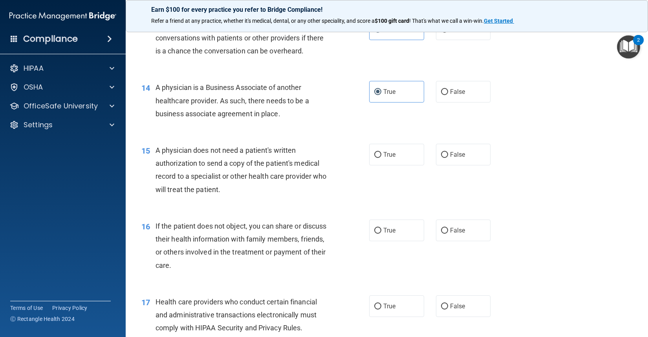
scroll to position [824, 0]
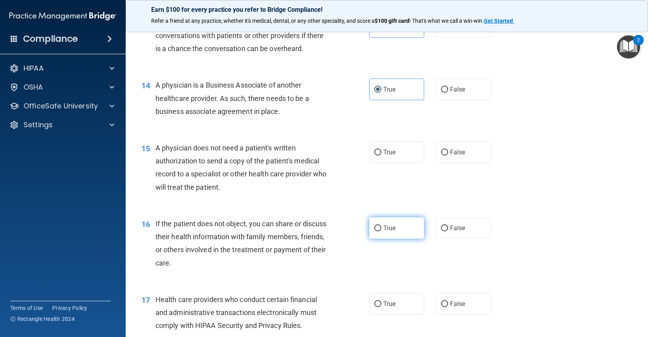
drag, startPoint x: 387, startPoint y: 238, endPoint x: 387, endPoint y: 178, distance: 60.5
click at [387, 232] on span "True" at bounding box center [389, 227] width 12 height 7
click at [381, 231] on input "True" at bounding box center [377, 228] width 7 height 6
radio input "true"
click at [387, 163] on label "True" at bounding box center [396, 152] width 55 height 22
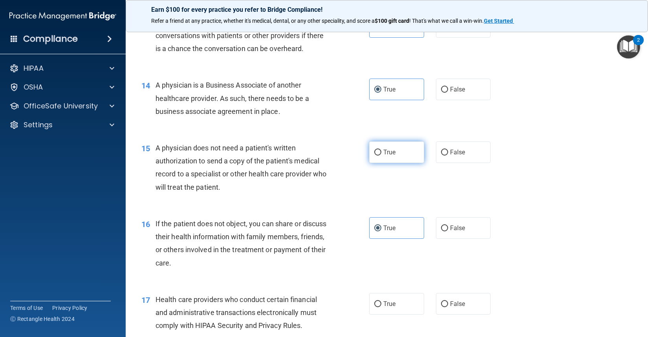
click at [381, 155] on input "True" at bounding box center [377, 153] width 7 height 6
radio input "true"
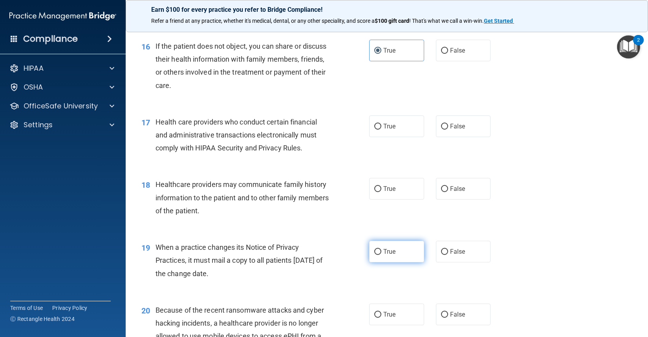
scroll to position [1021, 0]
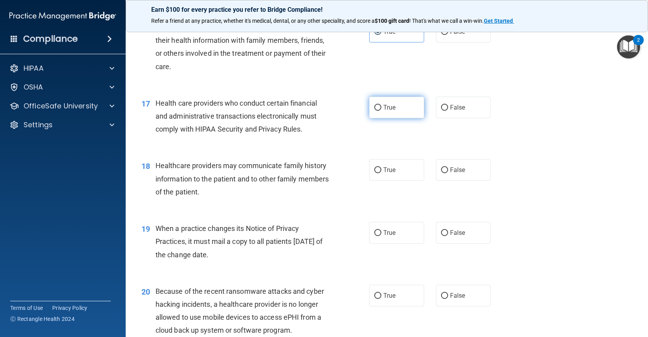
click at [396, 118] on label "True" at bounding box center [396, 108] width 55 height 22
click at [381, 111] on input "True" at bounding box center [377, 108] width 7 height 6
radio input "true"
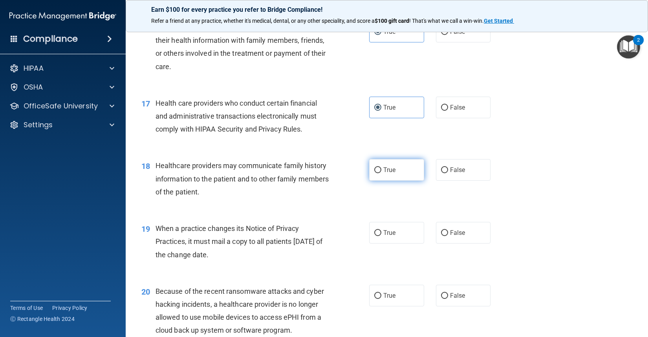
drag, startPoint x: 400, startPoint y: 198, endPoint x: 398, endPoint y: 190, distance: 7.6
click at [400, 196] on div "18 Healthcare providers may communicate family history information to the patie…" at bounding box center [386, 180] width 502 height 63
drag, startPoint x: 392, startPoint y: 244, endPoint x: 385, endPoint y: 244, distance: 6.3
click at [391, 236] on span "True" at bounding box center [389, 232] width 12 height 7
click at [381, 236] on input "True" at bounding box center [377, 233] width 7 height 6
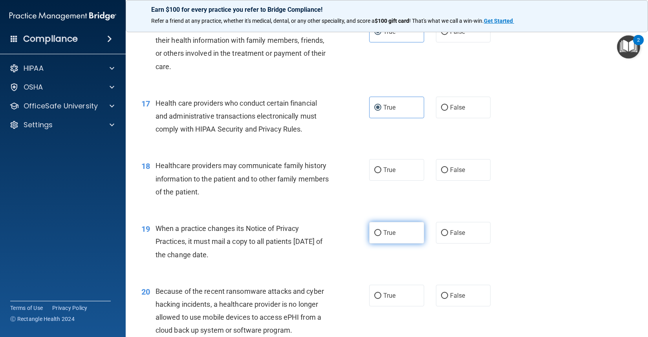
radio input "true"
click at [375, 173] on input "True" at bounding box center [377, 170] width 7 height 6
radio input "true"
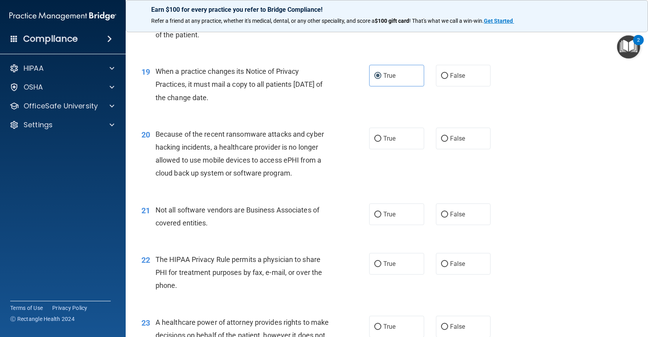
click at [376, 132] on div "20 Because of the recent ransomware attacks and cyber hacking incidents, a heal…" at bounding box center [386, 156] width 502 height 76
click at [378, 149] on label "True" at bounding box center [396, 139] width 55 height 22
click at [378, 142] on input "True" at bounding box center [377, 139] width 7 height 6
radio input "true"
click at [388, 214] on div "21 Not all software vendors are Business Associates of covered entities. True F…" at bounding box center [386, 218] width 502 height 49
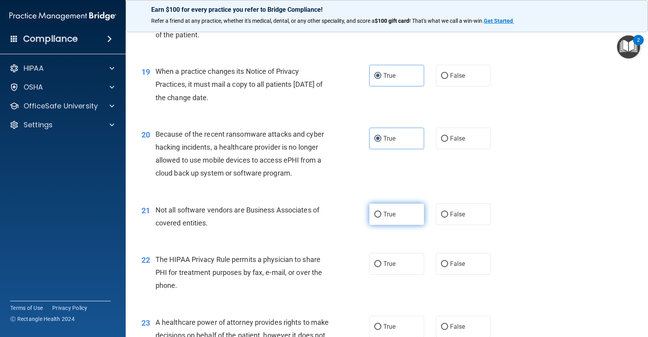
click at [391, 225] on label "True" at bounding box center [396, 214] width 55 height 22
click at [381, 217] on input "True" at bounding box center [377, 215] width 7 height 6
radio input "true"
click at [388, 265] on div "22 The HIPAA Privacy Rule permits a physician to share PHI for treatment purpos…" at bounding box center [386, 274] width 502 height 63
click at [393, 274] on label "True" at bounding box center [396, 264] width 55 height 22
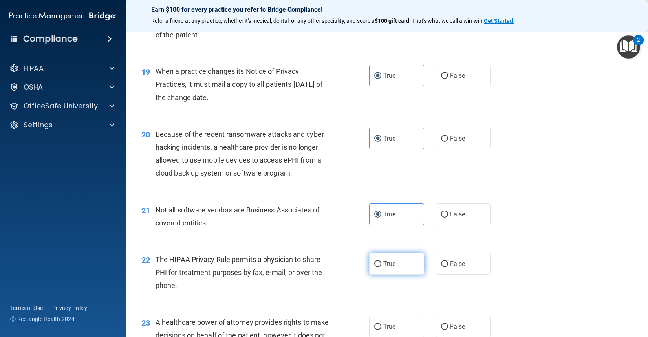
click at [381, 267] on input "True" at bounding box center [377, 264] width 7 height 6
radio input "true"
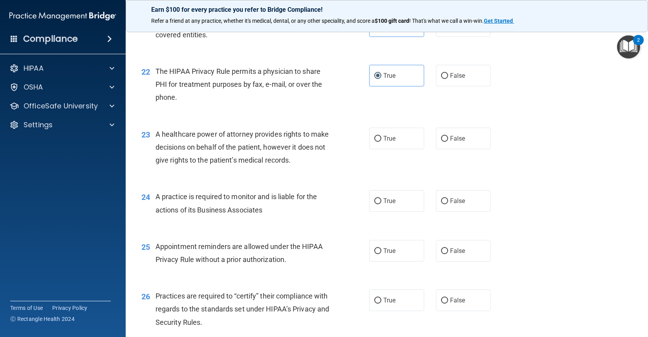
scroll to position [1374, 0]
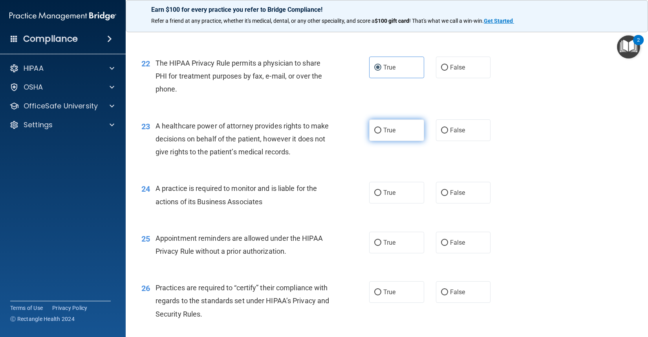
click at [393, 134] on span "True" at bounding box center [389, 129] width 12 height 7
click at [381, 133] on input "True" at bounding box center [377, 131] width 7 height 6
radio input "true"
click at [400, 203] on label "True" at bounding box center [396, 193] width 55 height 22
click at [381, 196] on input "True" at bounding box center [377, 193] width 7 height 6
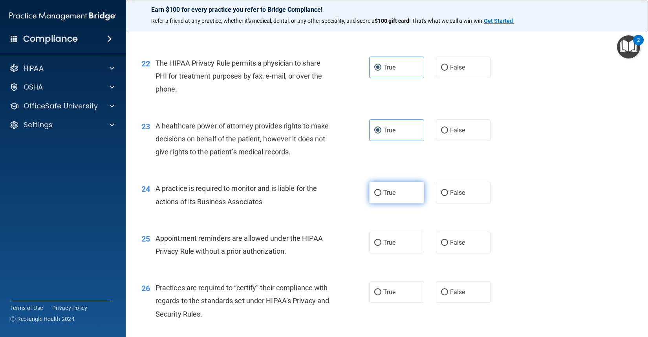
radio input "true"
click at [396, 252] on label "True" at bounding box center [396, 243] width 55 height 22
click at [381, 246] on input "True" at bounding box center [377, 243] width 7 height 6
radio input "true"
click at [391, 300] on label "True" at bounding box center [396, 292] width 55 height 22
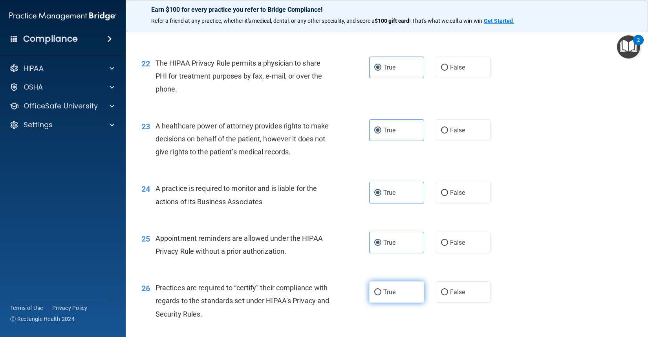
click at [381, 295] on input "True" at bounding box center [377, 292] width 7 height 6
radio input "true"
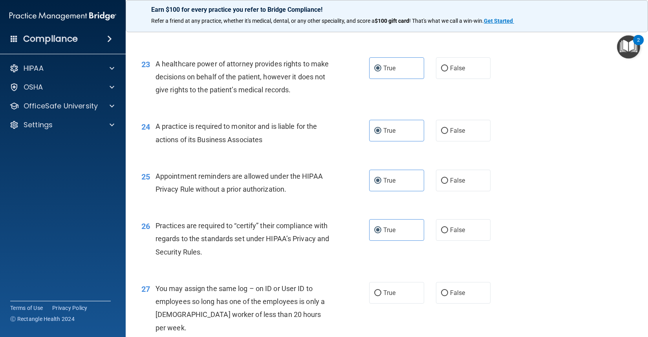
scroll to position [1609, 0]
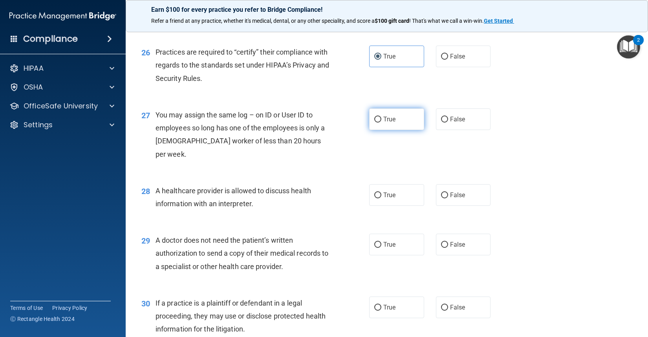
click at [383, 123] on span "True" at bounding box center [389, 118] width 12 height 7
click at [381, 122] on input "True" at bounding box center [377, 120] width 7 height 6
radio input "true"
click at [396, 198] on label "True" at bounding box center [396, 195] width 55 height 22
click at [381, 198] on input "True" at bounding box center [377, 195] width 7 height 6
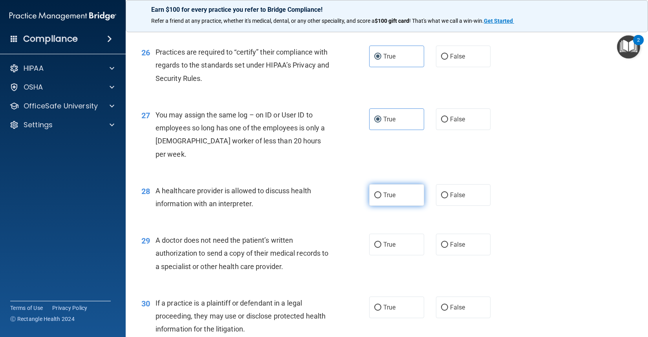
radio input "true"
click at [397, 237] on label "True" at bounding box center [396, 245] width 55 height 22
click at [381, 242] on input "True" at bounding box center [377, 245] width 7 height 6
radio input "true"
click at [396, 315] on label "True" at bounding box center [396, 307] width 55 height 22
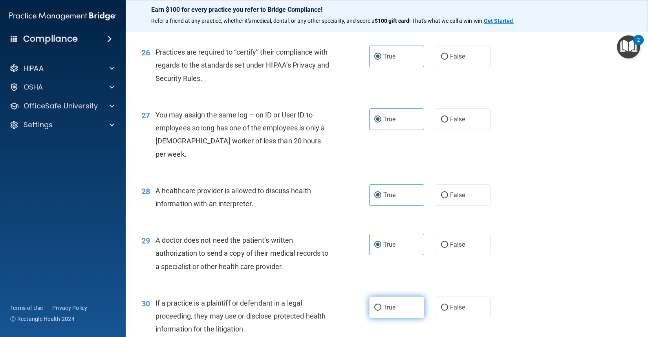
click at [381, 310] on input "True" at bounding box center [377, 308] width 7 height 6
radio input "true"
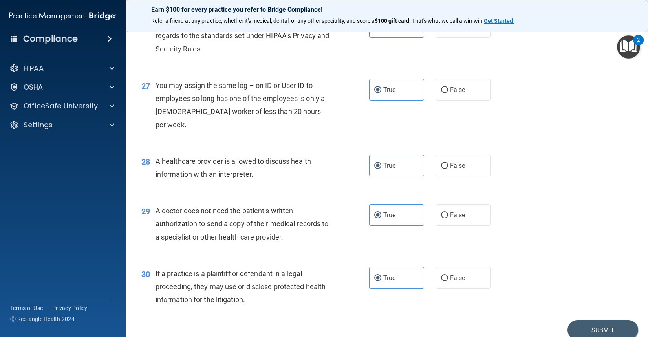
scroll to position [1673, 0]
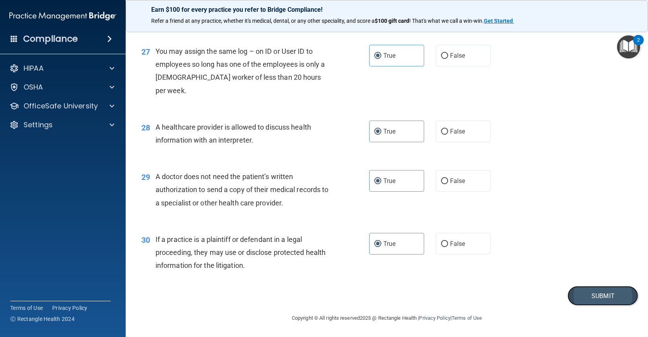
click at [579, 297] on button "Submit" at bounding box center [602, 296] width 71 height 20
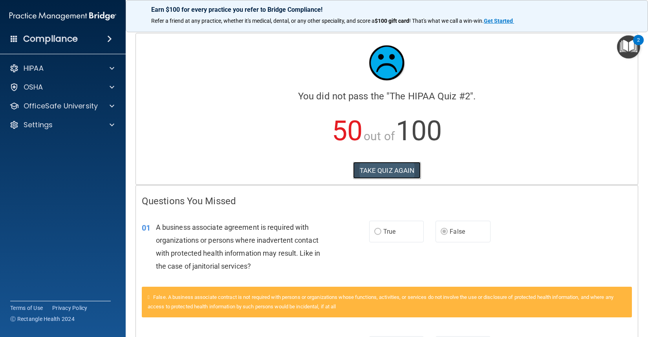
click at [385, 164] on button "TAKE QUIZ AGAIN" at bounding box center [387, 170] width 68 height 17
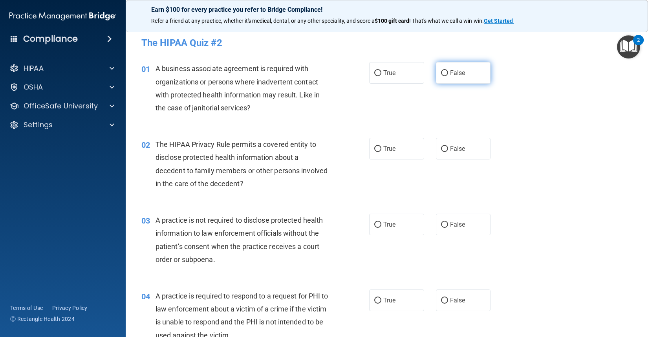
click at [455, 72] on span "False" at bounding box center [457, 72] width 15 height 7
click at [448, 72] on input "False" at bounding box center [444, 73] width 7 height 6
radio input "true"
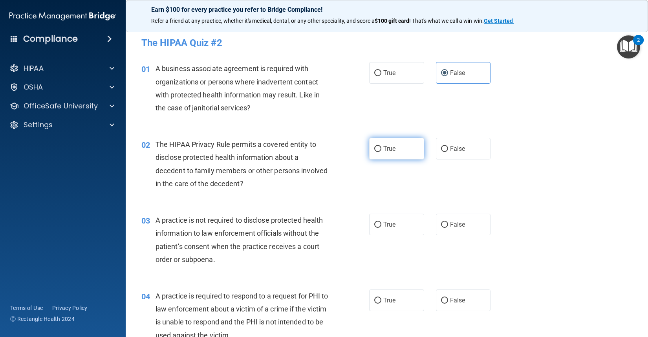
click at [395, 146] on label "True" at bounding box center [396, 149] width 55 height 22
click at [381, 146] on input "True" at bounding box center [377, 149] width 7 height 6
radio input "true"
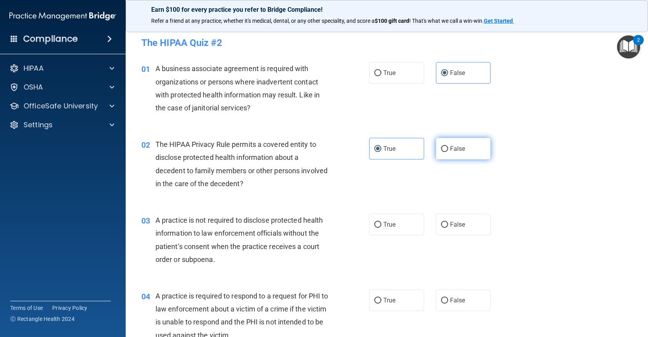
click at [449, 153] on label "False" at bounding box center [463, 149] width 55 height 22
click at [448, 152] on input "False" at bounding box center [444, 149] width 7 height 6
radio input "true"
radio input "false"
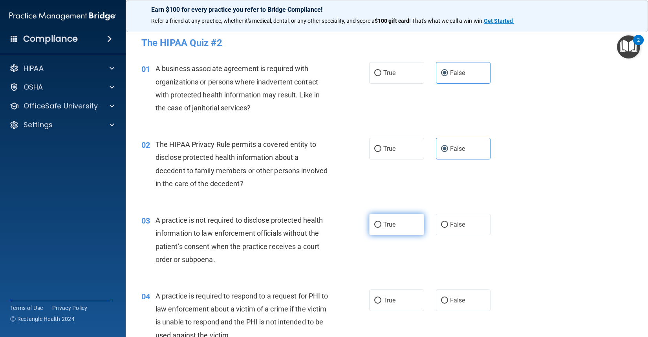
click at [378, 226] on label "True" at bounding box center [396, 225] width 55 height 22
click at [378, 226] on input "True" at bounding box center [377, 225] width 7 height 6
radio input "true"
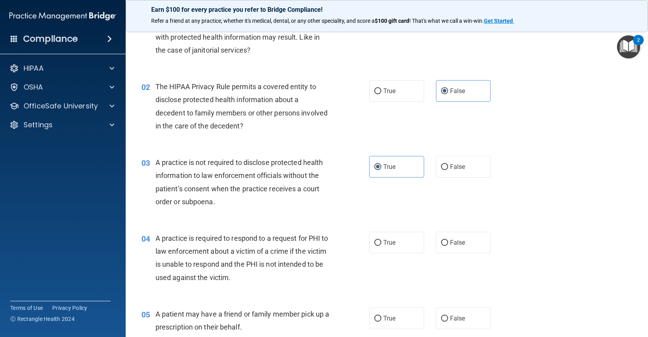
scroll to position [79, 0]
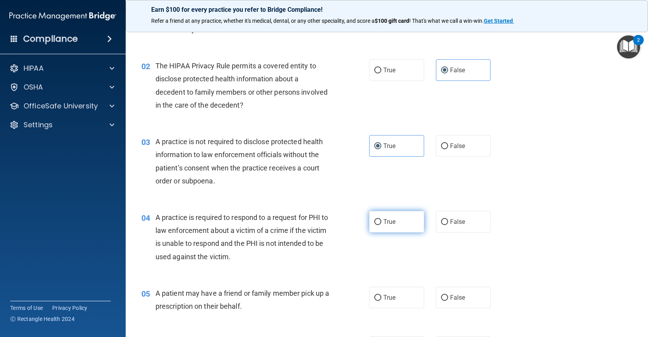
click at [396, 229] on label "True" at bounding box center [396, 222] width 55 height 22
click at [381, 225] on input "True" at bounding box center [377, 222] width 7 height 6
radio input "true"
click at [453, 144] on span "False" at bounding box center [457, 145] width 15 height 7
click at [448, 144] on input "False" at bounding box center [444, 146] width 7 height 6
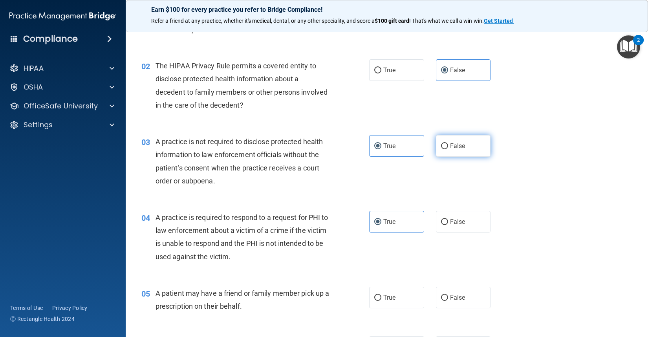
radio input "true"
radio input "false"
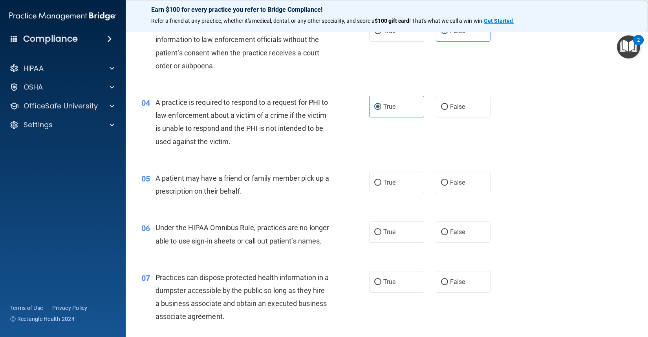
scroll to position [196, 0]
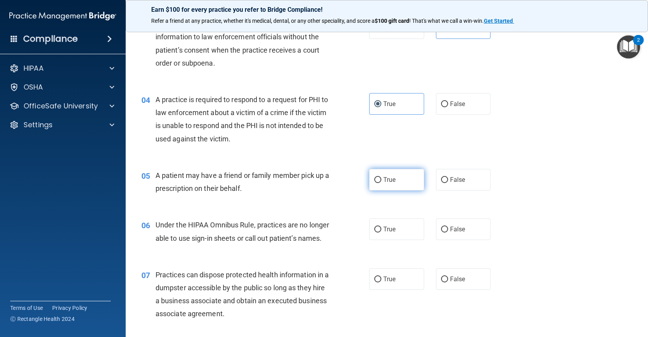
click at [386, 169] on label "True" at bounding box center [396, 180] width 55 height 22
click at [381, 177] on input "True" at bounding box center [377, 180] width 7 height 6
radio input "true"
click at [390, 181] on span "True" at bounding box center [389, 179] width 12 height 7
click at [381, 181] on input "True" at bounding box center [377, 180] width 7 height 6
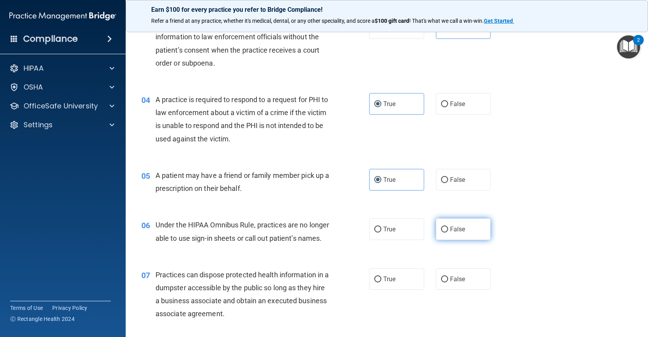
click at [453, 227] on span "False" at bounding box center [457, 228] width 15 height 7
click at [448, 227] on input "False" at bounding box center [444, 229] width 7 height 6
radio input "true"
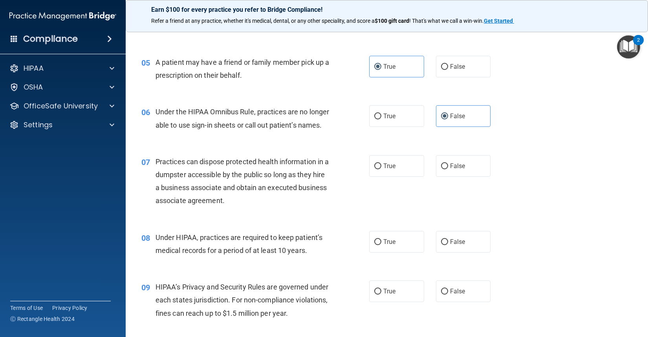
scroll to position [314, 0]
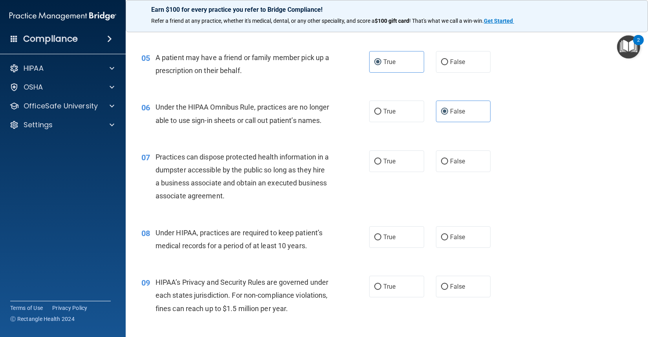
drag, startPoint x: 455, startPoint y: 177, endPoint x: 459, endPoint y: 230, distance: 53.1
click at [455, 165] on span "False" at bounding box center [457, 160] width 15 height 7
click at [448, 164] on input "False" at bounding box center [444, 162] width 7 height 6
radio input "true"
click at [463, 248] on label "False" at bounding box center [463, 237] width 55 height 22
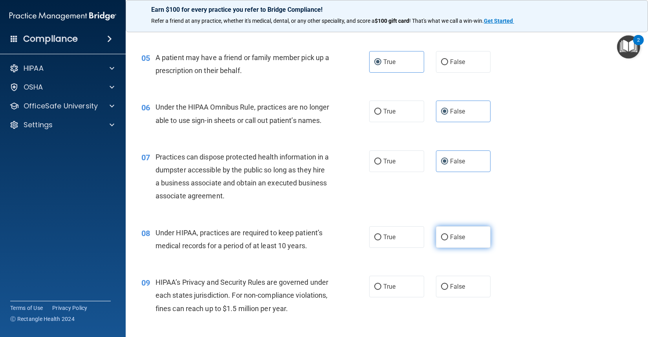
click at [448, 240] on input "False" at bounding box center [444, 237] width 7 height 6
radio input "true"
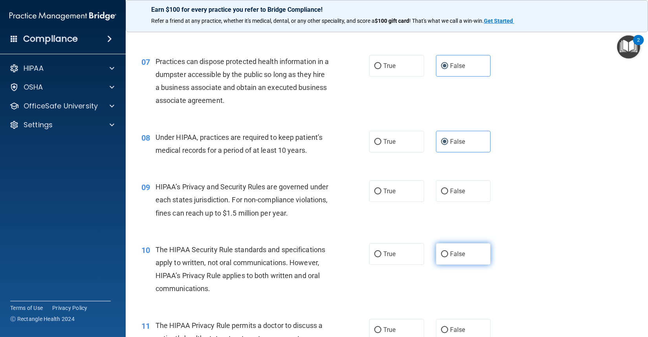
scroll to position [432, 0]
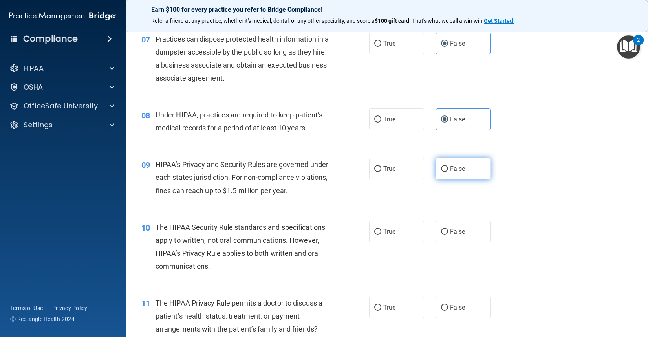
click at [458, 172] on span "False" at bounding box center [457, 168] width 15 height 7
click at [448, 172] on input "False" at bounding box center [444, 169] width 7 height 6
radio input "true"
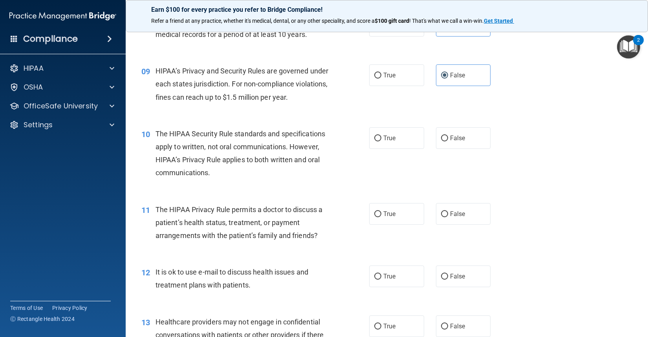
scroll to position [550, 0]
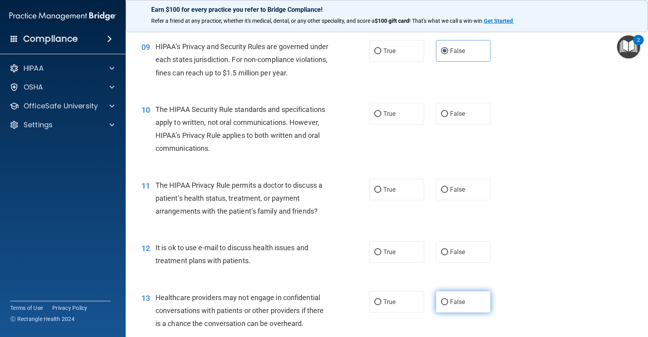
click at [446, 312] on label "False" at bounding box center [463, 302] width 55 height 22
click at [446, 305] on input "False" at bounding box center [444, 302] width 7 height 6
radio input "true"
click at [388, 124] on label "True" at bounding box center [396, 114] width 55 height 22
click at [381, 117] on input "True" at bounding box center [377, 114] width 7 height 6
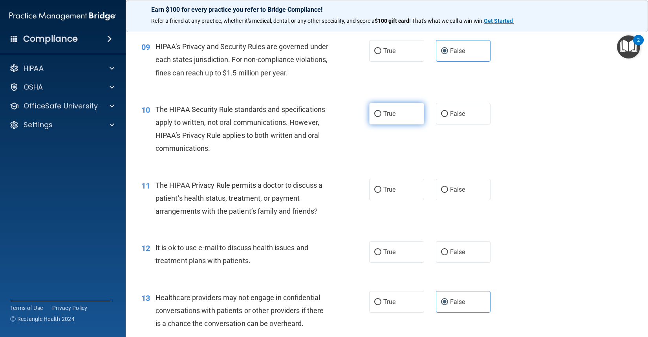
radio input "true"
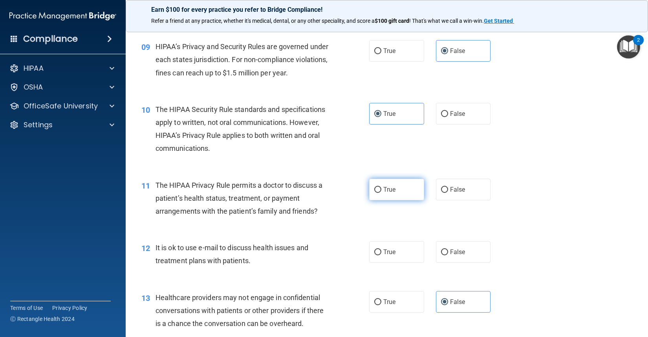
click at [391, 193] on span "True" at bounding box center [389, 189] width 12 height 7
click at [381, 193] on input "True" at bounding box center [377, 190] width 7 height 6
radio input "true"
click at [391, 260] on label "True" at bounding box center [396, 252] width 55 height 22
click at [381, 255] on input "True" at bounding box center [377, 252] width 7 height 6
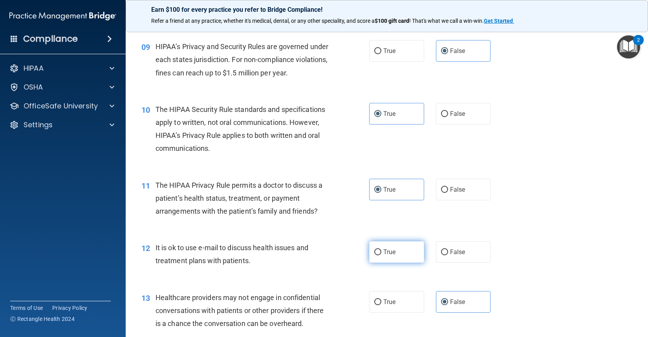
radio input "true"
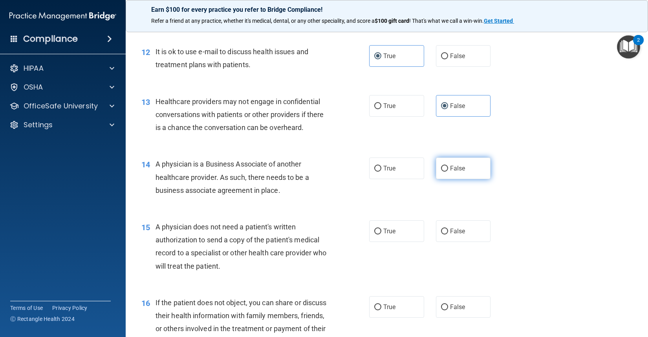
scroll to position [746, 0]
click at [457, 172] on span "False" at bounding box center [457, 167] width 15 height 7
click at [448, 171] on input "False" at bounding box center [444, 168] width 7 height 6
radio input "true"
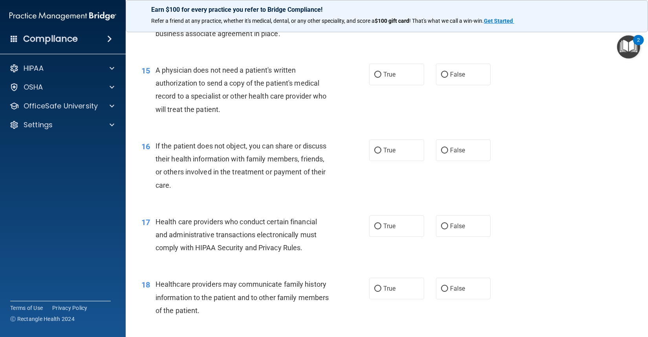
scroll to position [903, 0]
click at [374, 77] on input "True" at bounding box center [377, 74] width 7 height 6
radio input "true"
click at [378, 153] on input "True" at bounding box center [377, 150] width 7 height 6
radio input "true"
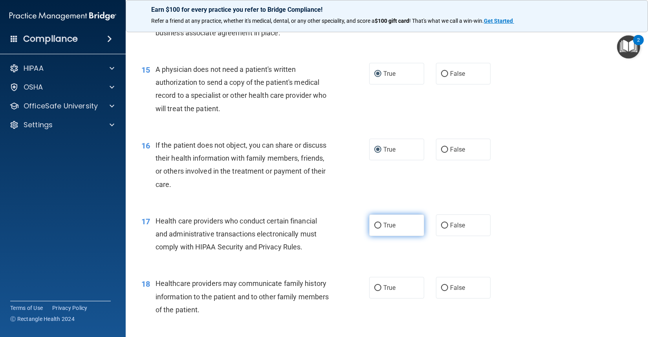
click at [395, 236] on label "True" at bounding box center [396, 225] width 55 height 22
click at [381, 228] on input "True" at bounding box center [377, 226] width 7 height 6
radio input "true"
drag, startPoint x: 457, startPoint y: 292, endPoint x: 470, endPoint y: 296, distance: 14.4
click at [457, 292] on label "False" at bounding box center [463, 288] width 55 height 22
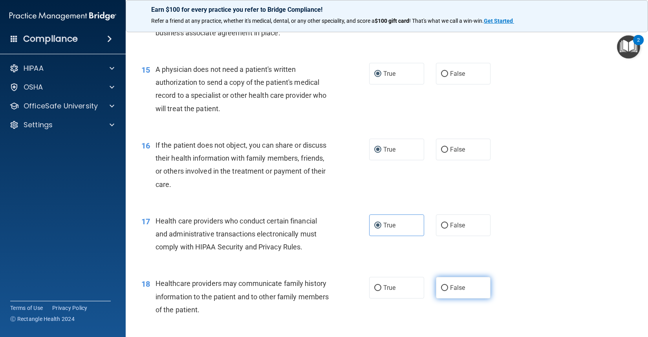
click at [448, 291] on input "False" at bounding box center [444, 288] width 7 height 6
radio input "true"
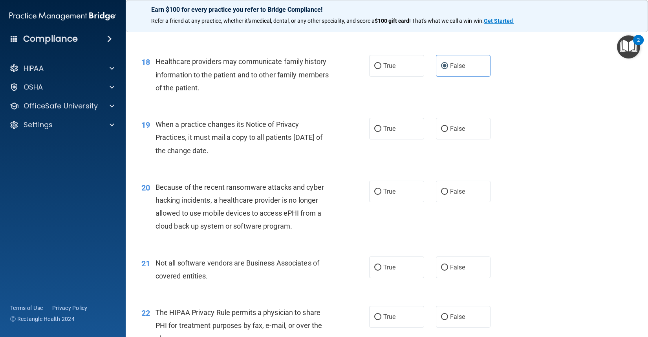
scroll to position [1138, 0]
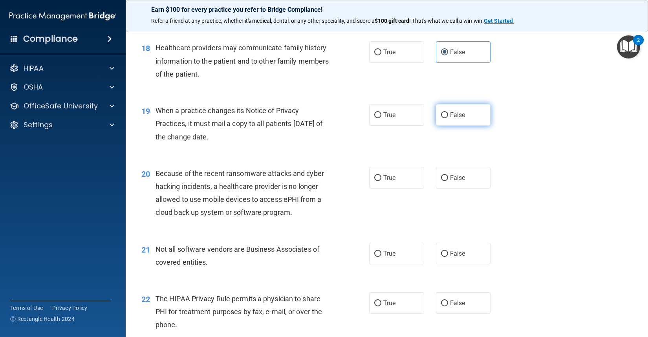
click at [477, 124] on label "False" at bounding box center [463, 115] width 55 height 22
click at [448, 118] on input "False" at bounding box center [444, 115] width 7 height 6
radio input "true"
click at [463, 184] on label "False" at bounding box center [463, 178] width 55 height 22
click at [448, 181] on input "False" at bounding box center [444, 178] width 7 height 6
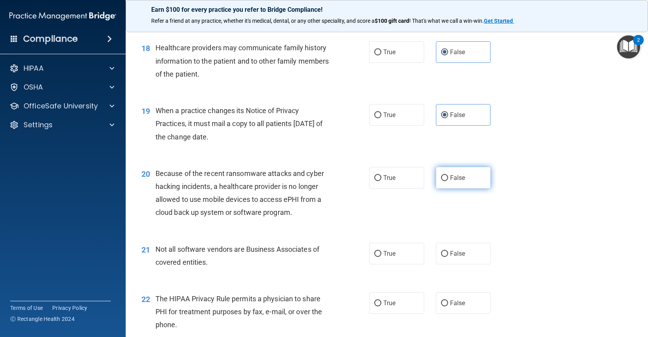
radio input "true"
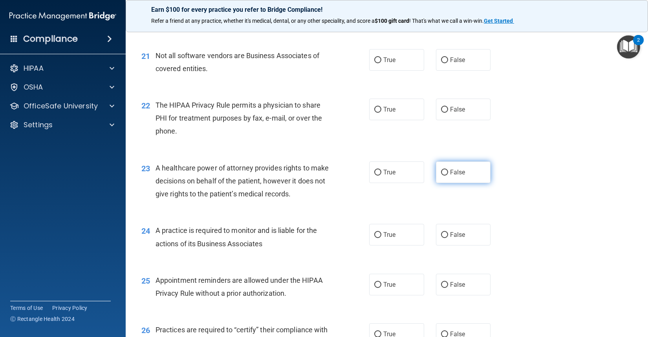
scroll to position [1335, 0]
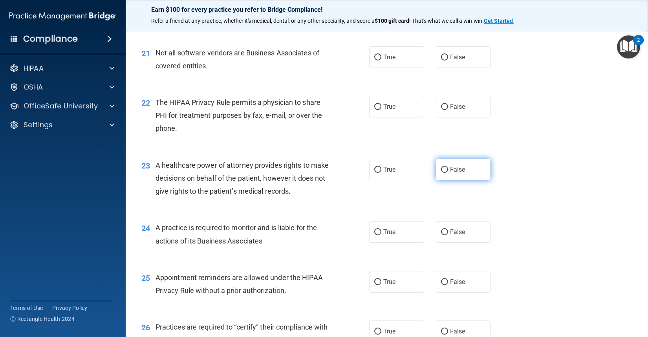
click at [462, 180] on label "False" at bounding box center [463, 170] width 55 height 22
click at [448, 173] on input "False" at bounding box center [444, 170] width 7 height 6
radio input "true"
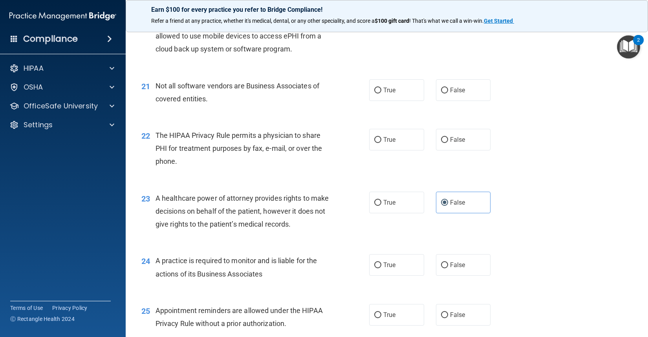
scroll to position [1256, 0]
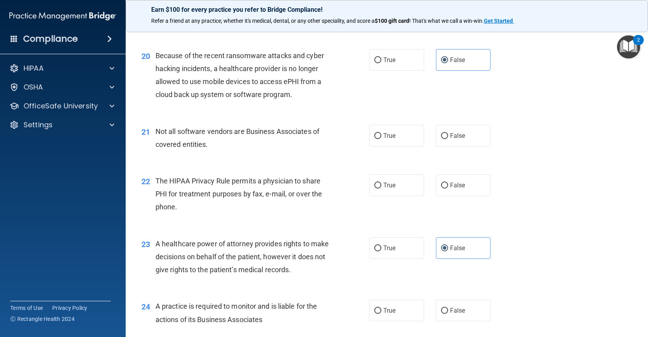
click at [389, 160] on div "21 Not all software vendors are Business Associates of covered entities. True F…" at bounding box center [386, 139] width 502 height 49
click at [389, 146] on label "True" at bounding box center [396, 136] width 55 height 22
click at [381, 139] on input "True" at bounding box center [377, 136] width 7 height 6
radio input "true"
click at [393, 196] on label "True" at bounding box center [396, 185] width 55 height 22
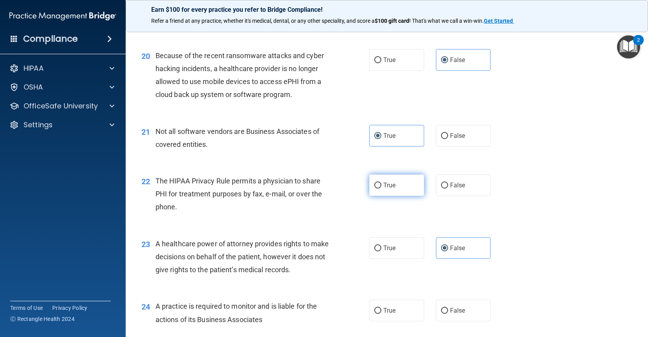
click at [381, 188] on input "True" at bounding box center [377, 186] width 7 height 6
radio input "true"
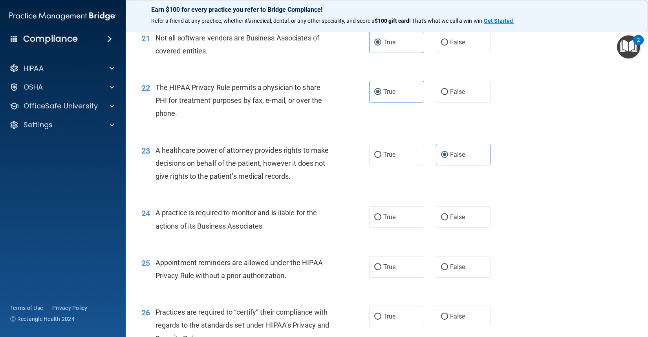
scroll to position [1374, 0]
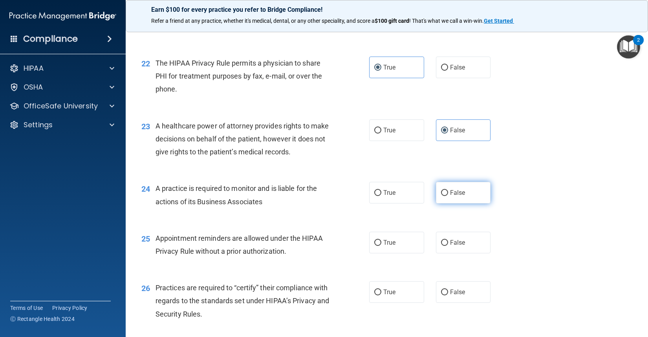
click at [459, 203] on label "False" at bounding box center [463, 193] width 55 height 22
click at [448, 196] on input "False" at bounding box center [444, 193] width 7 height 6
radio input "true"
click at [394, 253] on label "True" at bounding box center [396, 243] width 55 height 22
click at [381, 246] on input "True" at bounding box center [377, 243] width 7 height 6
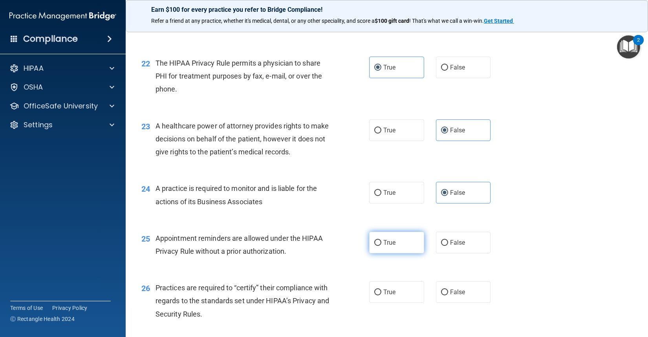
radio input "true"
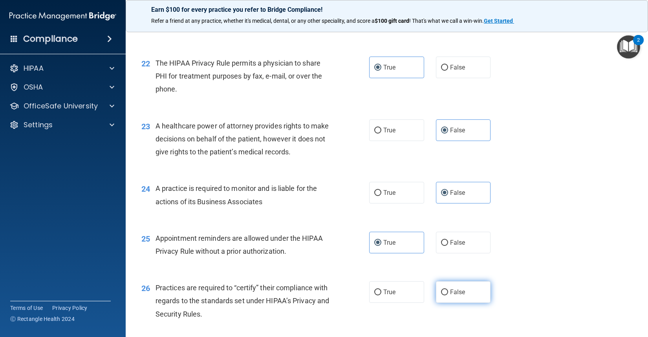
click at [477, 301] on label "False" at bounding box center [463, 292] width 55 height 22
click at [448, 295] on input "False" at bounding box center [444, 292] width 7 height 6
radio input "true"
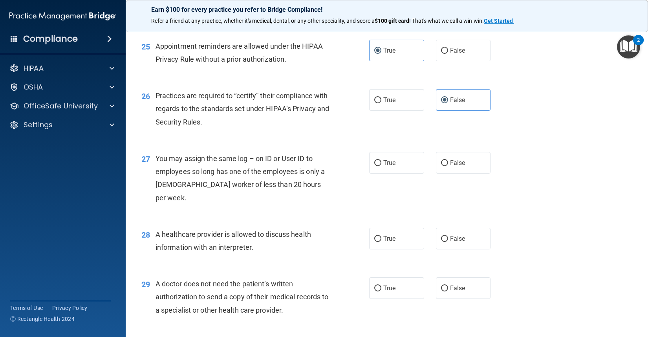
scroll to position [1570, 0]
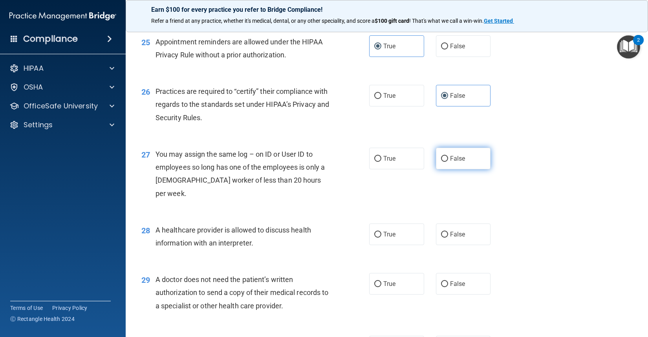
click at [452, 167] on label "False" at bounding box center [463, 159] width 55 height 22
click at [448, 162] on input "False" at bounding box center [444, 159] width 7 height 6
radio input "true"
click at [409, 241] on label "True" at bounding box center [396, 234] width 55 height 22
click at [381, 237] on input "True" at bounding box center [377, 235] width 7 height 6
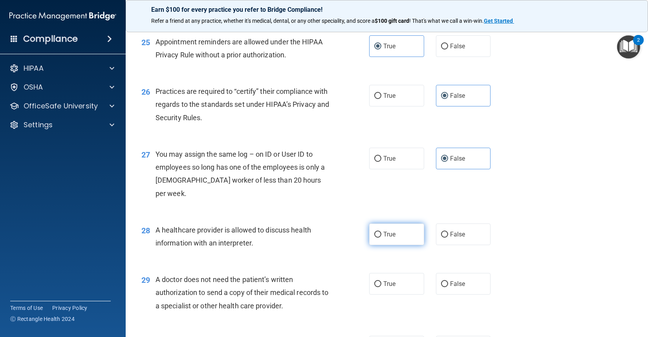
radio input "true"
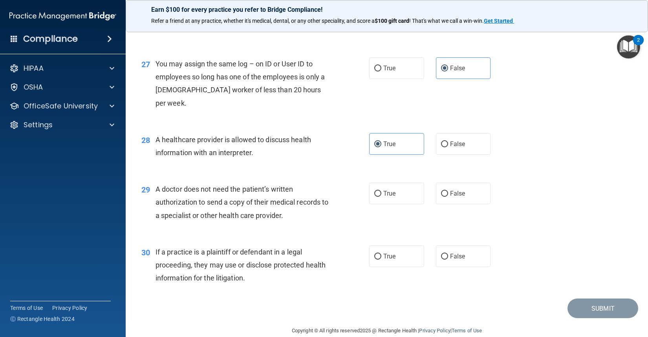
scroll to position [1673, 0]
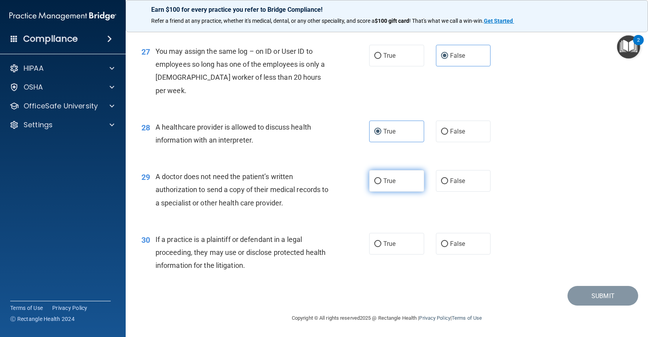
click at [374, 178] on input "True" at bounding box center [377, 181] width 7 height 6
radio input "true"
click at [382, 254] on label "True" at bounding box center [396, 244] width 55 height 22
click at [381, 247] on input "True" at bounding box center [377, 244] width 7 height 6
radio input "true"
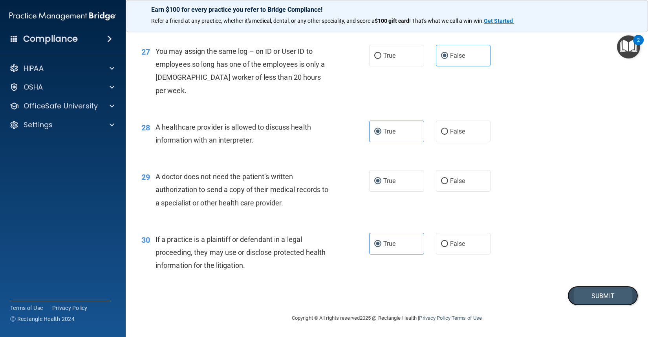
click at [598, 294] on button "Submit" at bounding box center [602, 296] width 71 height 20
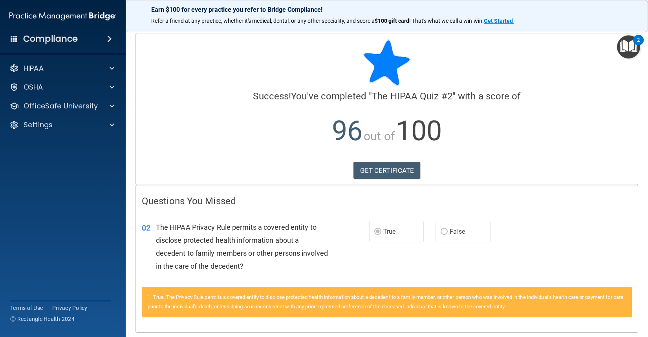
scroll to position [27, 0]
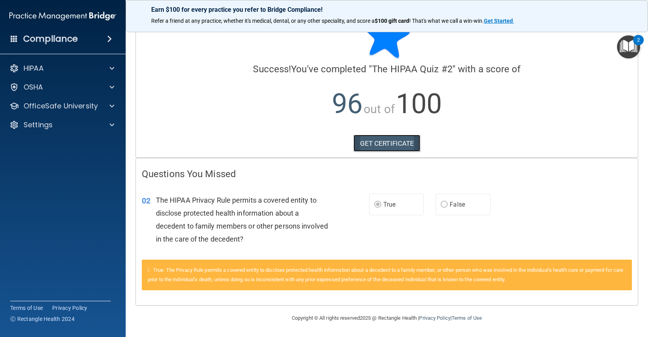
click at [380, 146] on link "GET CERTIFICATE" at bounding box center [386, 143] width 67 height 17
click at [62, 111] on div "OfficeSafe University" at bounding box center [63, 106] width 126 height 16
click at [108, 106] on div at bounding box center [111, 105] width 20 height 9
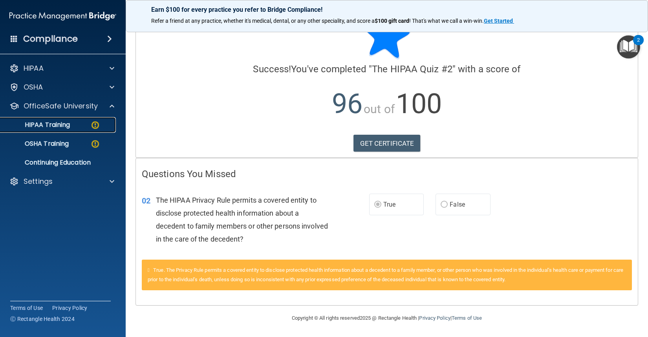
click at [103, 123] on div "HIPAA Training" at bounding box center [58, 125] width 107 height 8
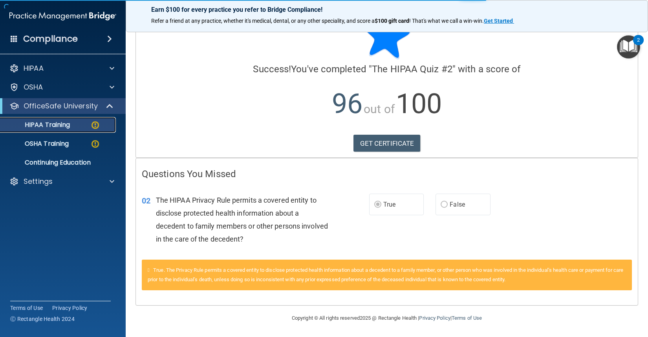
scroll to position [254, 0]
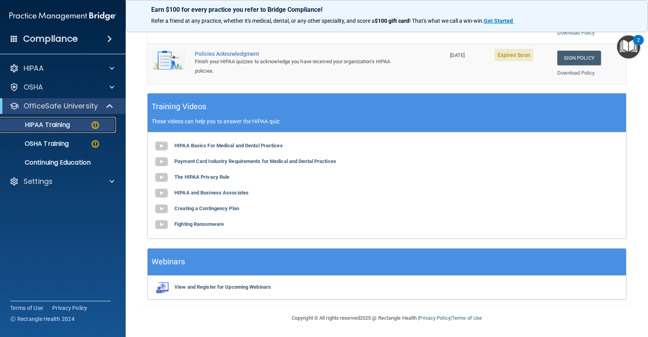
click at [97, 125] on img at bounding box center [95, 125] width 10 height 10
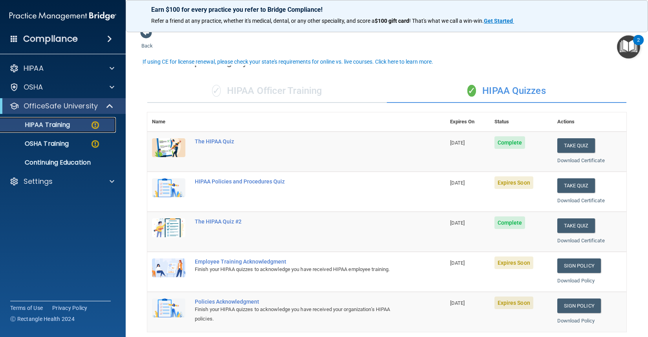
scroll to position [0, 0]
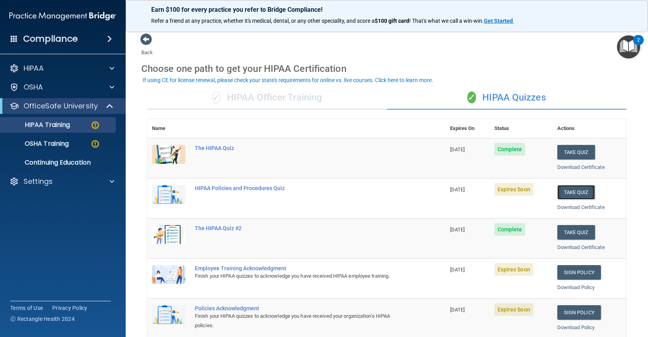
click at [565, 191] on button "Take Quiz" at bounding box center [576, 192] width 38 height 15
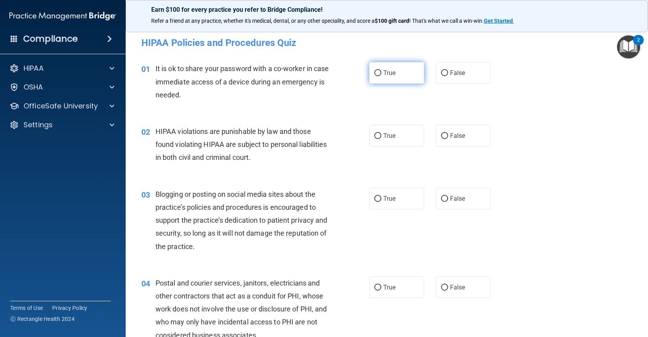
click at [381, 77] on label "True" at bounding box center [396, 73] width 55 height 22
click at [381, 76] on input "True" at bounding box center [377, 73] width 7 height 6
radio input "true"
click at [407, 146] on label "True" at bounding box center [396, 136] width 55 height 22
click at [381, 139] on input "True" at bounding box center [377, 136] width 7 height 6
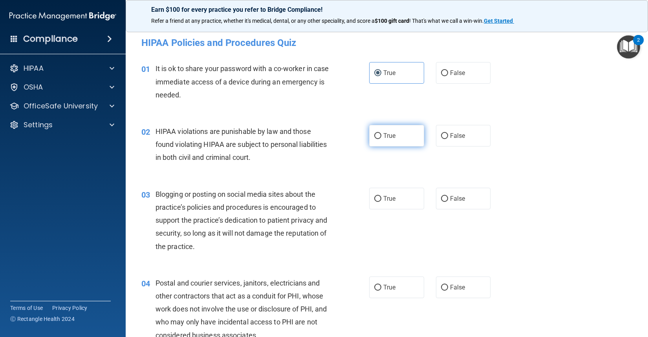
radio input "true"
click at [395, 203] on label "True" at bounding box center [396, 199] width 55 height 22
click at [381, 202] on input "True" at bounding box center [377, 199] width 7 height 6
radio input "true"
click at [383, 287] on span "True" at bounding box center [389, 286] width 12 height 7
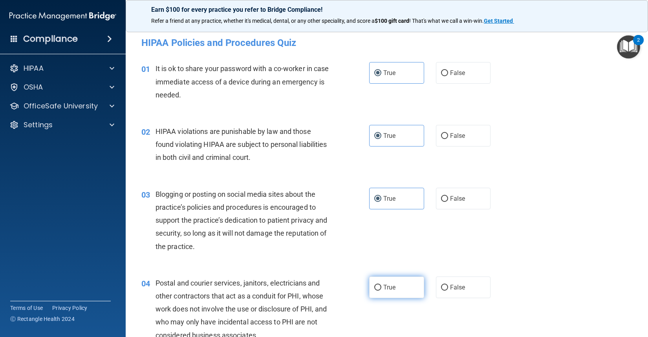
click at [381, 287] on input "True" at bounding box center [377, 288] width 7 height 6
radio input "true"
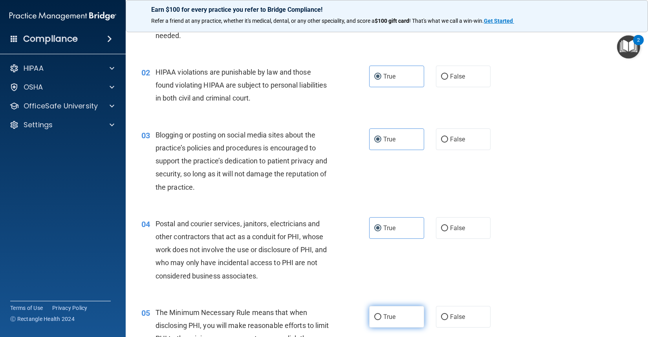
scroll to position [157, 0]
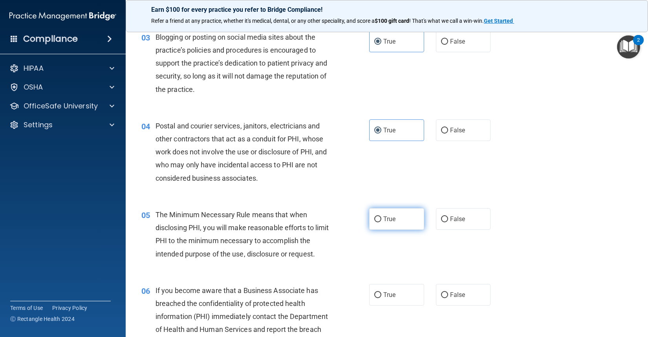
click at [404, 209] on label "True" at bounding box center [396, 219] width 55 height 22
click at [381, 216] on input "True" at bounding box center [377, 219] width 7 height 6
radio input "true"
click at [400, 299] on label "True" at bounding box center [396, 295] width 55 height 22
click at [381, 298] on input "True" at bounding box center [377, 295] width 7 height 6
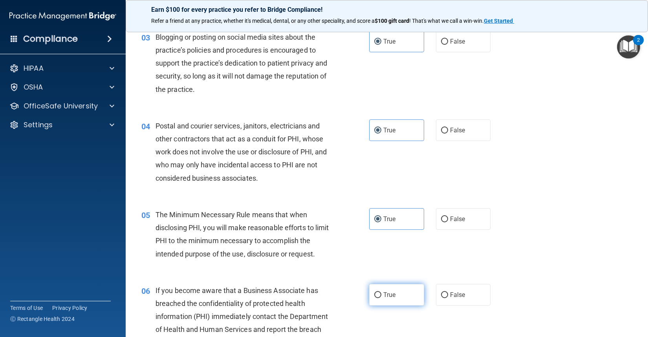
radio input "true"
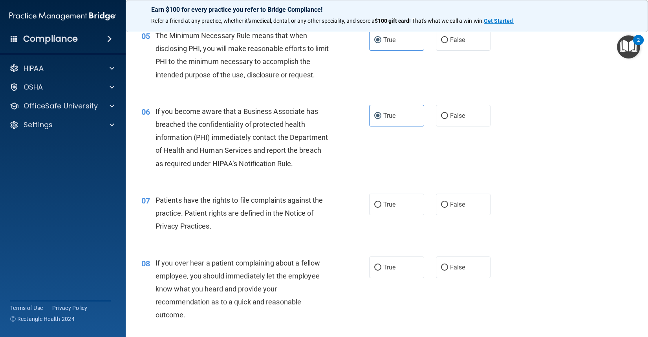
scroll to position [353, 0]
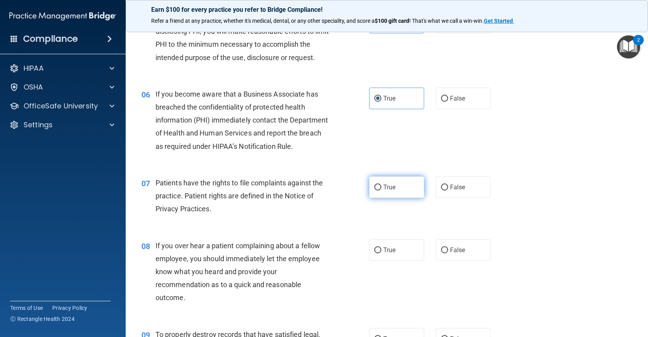
drag, startPoint x: 395, startPoint y: 210, endPoint x: 409, endPoint y: 272, distance: 63.9
click at [395, 198] on label "True" at bounding box center [396, 187] width 55 height 22
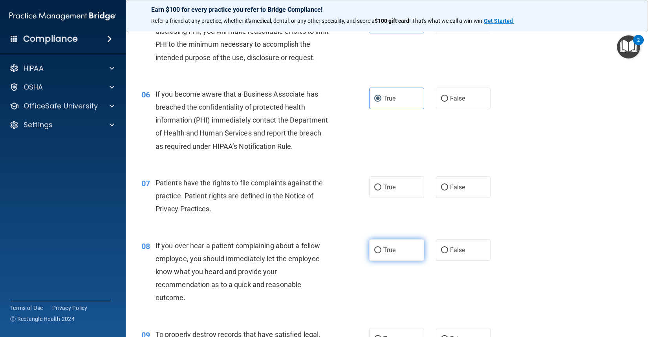
click at [381, 190] on input "True" at bounding box center [377, 187] width 7 height 6
radio input "true"
drag, startPoint x: 400, startPoint y: 291, endPoint x: 399, endPoint y: 287, distance: 4.6
click at [400, 291] on div "08 If you over hear a patient complaining about a fellow employee, you should i…" at bounding box center [386, 273] width 502 height 89
click at [397, 261] on label "True" at bounding box center [396, 250] width 55 height 22
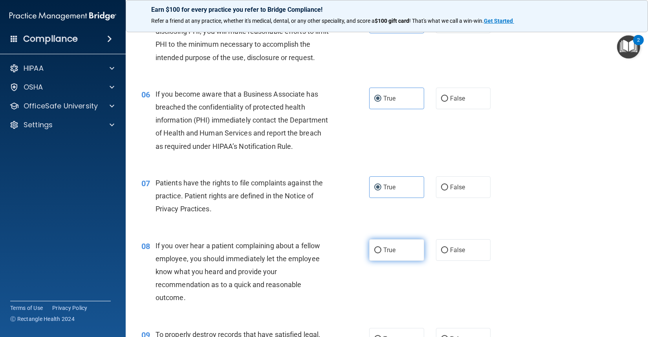
click at [381, 253] on input "True" at bounding box center [377, 250] width 7 height 6
radio input "true"
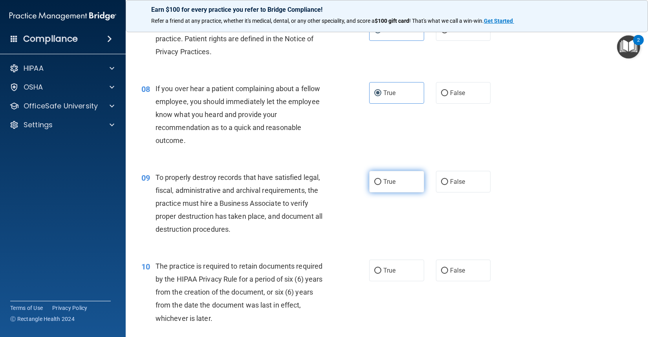
click at [389, 185] on span "True" at bounding box center [389, 181] width 12 height 7
click at [381, 185] on input "True" at bounding box center [377, 182] width 7 height 6
radio input "true"
click at [389, 274] on span "True" at bounding box center [389, 270] width 12 height 7
click at [381, 274] on input "True" at bounding box center [377, 271] width 7 height 6
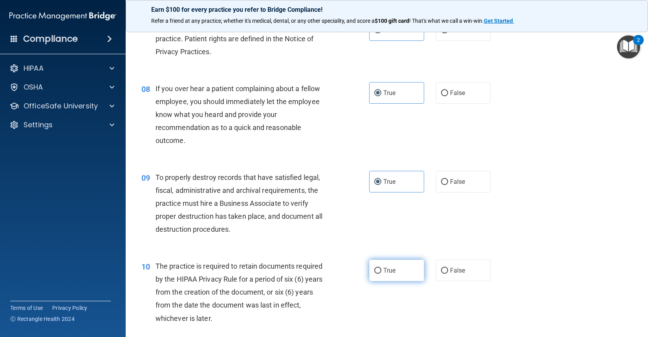
radio input "true"
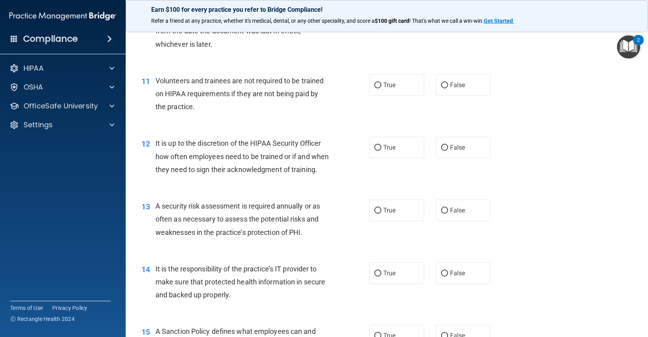
scroll to position [785, 0]
click at [383, 95] on label "True" at bounding box center [396, 84] width 55 height 22
click at [381, 88] on input "True" at bounding box center [377, 85] width 7 height 6
radio input "true"
click at [392, 150] on span "True" at bounding box center [389, 146] width 12 height 7
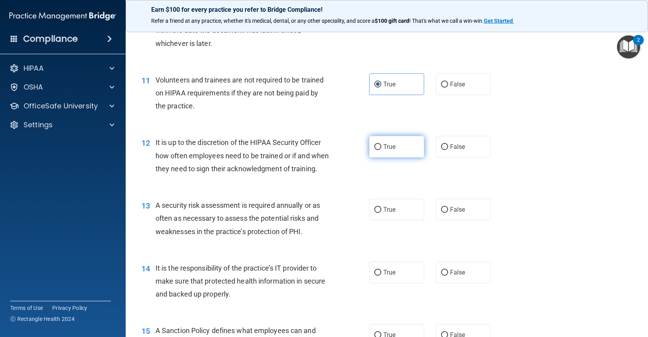
click at [381, 150] on input "True" at bounding box center [377, 147] width 7 height 6
radio input "true"
click at [394, 220] on label "True" at bounding box center [396, 210] width 55 height 22
click at [381, 213] on input "True" at bounding box center [377, 210] width 7 height 6
radio input "true"
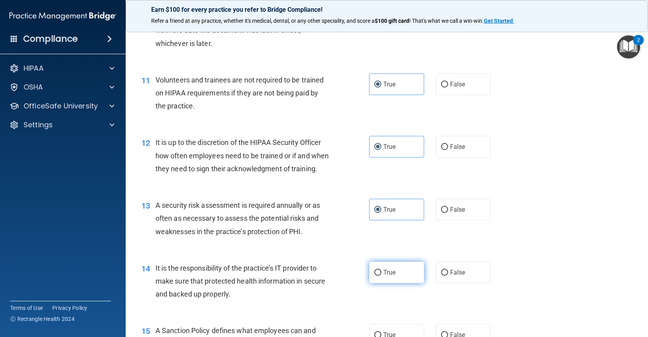
click at [396, 283] on label "True" at bounding box center [396, 272] width 55 height 22
click at [381, 276] on input "True" at bounding box center [377, 273] width 7 height 6
radio input "true"
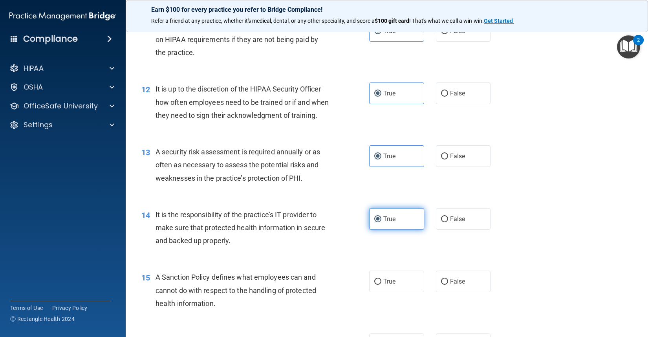
scroll to position [981, 0]
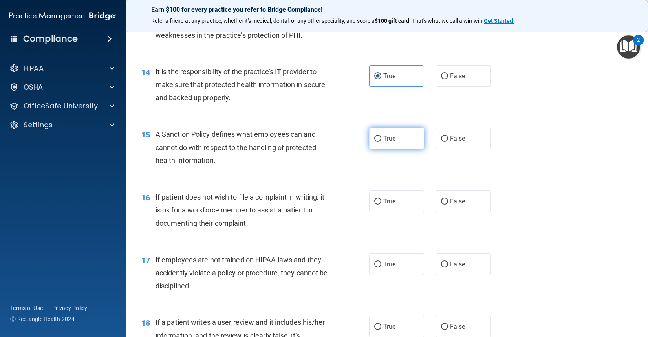
click at [384, 149] on label "True" at bounding box center [396, 139] width 55 height 22
click at [381, 142] on input "True" at bounding box center [377, 139] width 7 height 6
radio input "true"
click at [398, 212] on label "True" at bounding box center [396, 201] width 55 height 22
click at [381, 205] on input "True" at bounding box center [377, 202] width 7 height 6
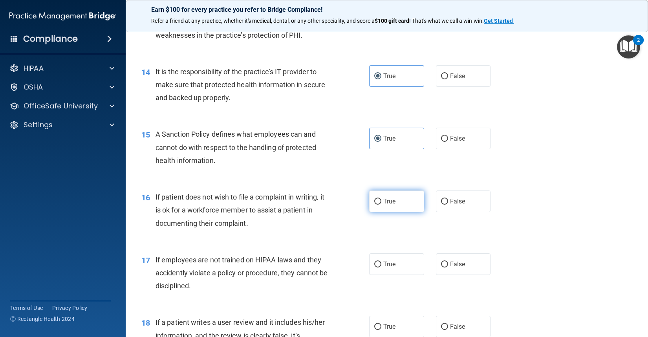
radio input "true"
click at [397, 275] on label "True" at bounding box center [396, 264] width 55 height 22
click at [381, 267] on input "True" at bounding box center [377, 264] width 7 height 6
radio input "true"
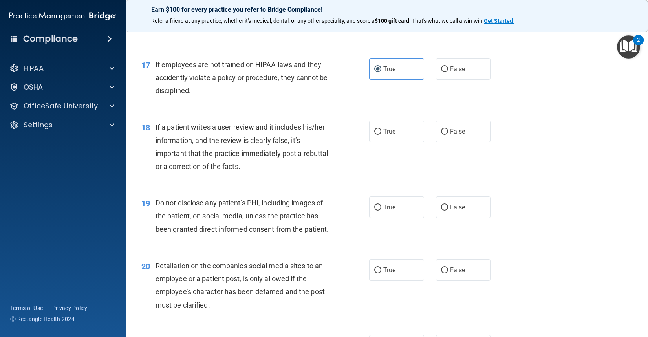
scroll to position [1178, 0]
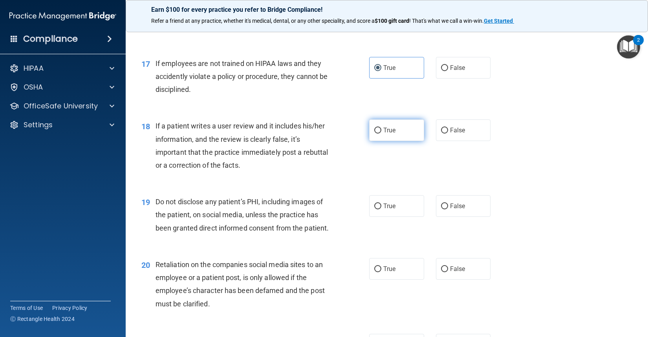
click at [389, 134] on span "True" at bounding box center [389, 129] width 12 height 7
click at [381, 133] on input "True" at bounding box center [377, 131] width 7 height 6
radio input "true"
click at [383, 217] on label "True" at bounding box center [396, 206] width 55 height 22
click at [381, 209] on input "True" at bounding box center [377, 206] width 7 height 6
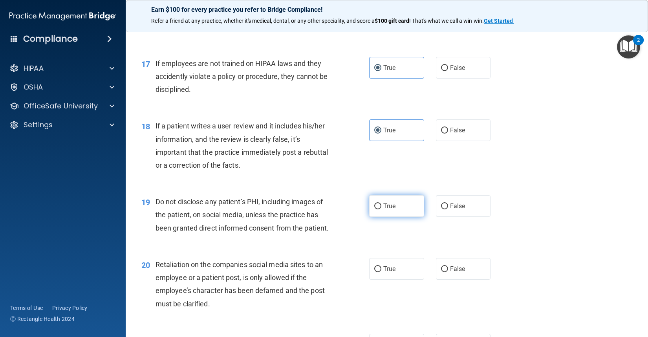
radio input "true"
click at [390, 272] on span "True" at bounding box center [389, 268] width 12 height 7
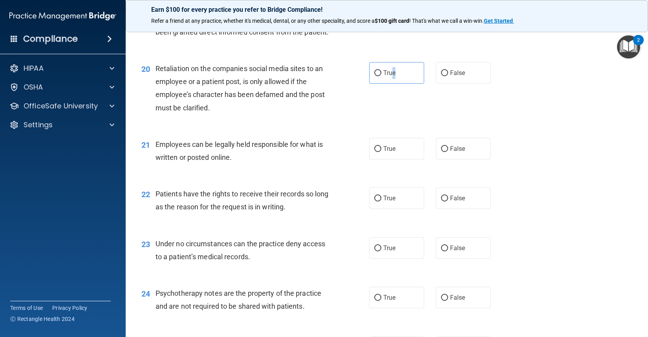
scroll to position [1374, 0]
click at [400, 83] on label "True" at bounding box center [396, 73] width 55 height 22
click at [381, 76] on input "True" at bounding box center [377, 73] width 7 height 6
radio input "true"
click at [382, 159] on label "True" at bounding box center [396, 148] width 55 height 22
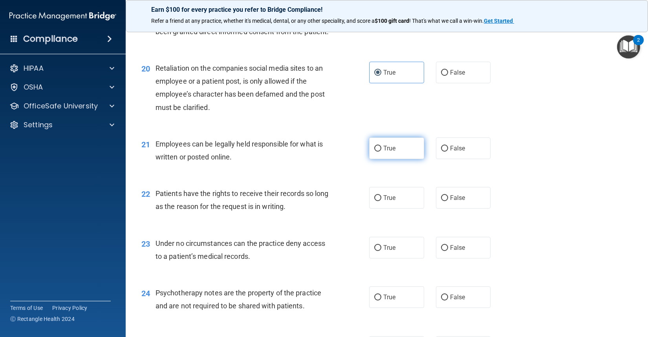
click at [381, 152] on input "True" at bounding box center [377, 149] width 7 height 6
radio input "true"
drag, startPoint x: 383, startPoint y: 246, endPoint x: 389, endPoint y: 267, distance: 21.2
click at [383, 201] on span "True" at bounding box center [389, 197] width 12 height 7
click at [381, 201] on input "True" at bounding box center [377, 198] width 7 height 6
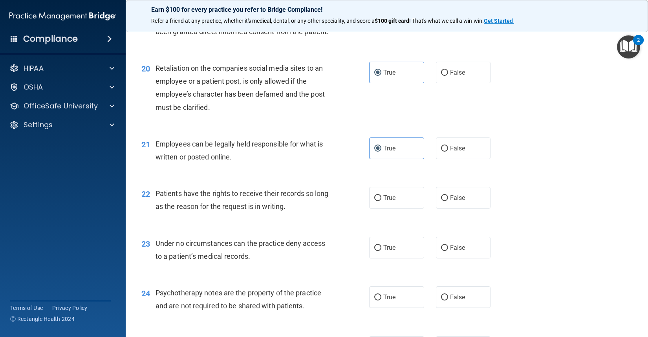
radio input "true"
click at [391, 251] on span "True" at bounding box center [389, 247] width 12 height 7
click at [381, 251] on input "True" at bounding box center [377, 248] width 7 height 6
radio input "true"
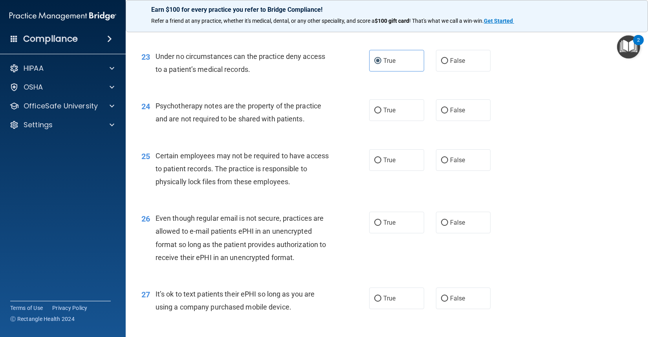
scroll to position [1609, 0]
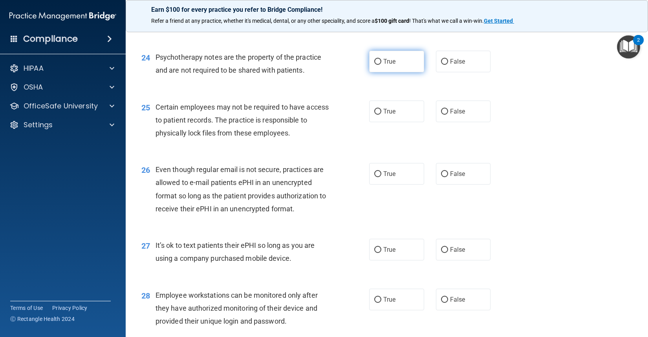
drag, startPoint x: 386, startPoint y: 105, endPoint x: 386, endPoint y: 110, distance: 4.7
click at [386, 72] on label "True" at bounding box center [396, 62] width 55 height 22
click at [381, 65] on input "True" at bounding box center [377, 62] width 7 height 6
radio input "true"
click at [389, 115] on span "True" at bounding box center [389, 111] width 12 height 7
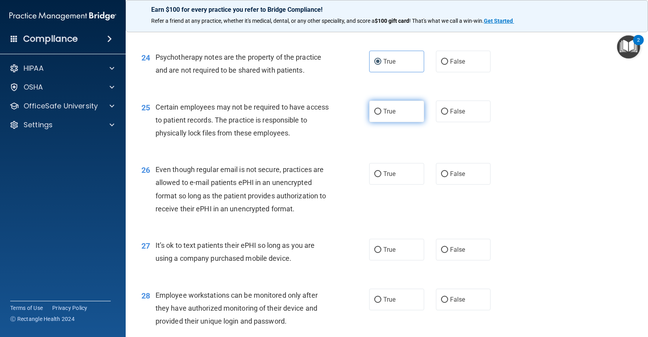
click at [381, 115] on input "True" at bounding box center [377, 112] width 7 height 6
radio input "true"
click at [398, 184] on label "True" at bounding box center [396, 174] width 55 height 22
click at [381, 177] on input "True" at bounding box center [377, 174] width 7 height 6
radio input "true"
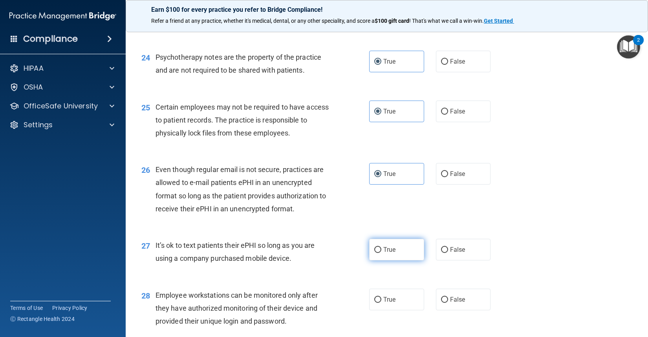
click at [390, 260] on label "True" at bounding box center [396, 250] width 55 height 22
click at [381, 253] on input "True" at bounding box center [377, 250] width 7 height 6
radio input "true"
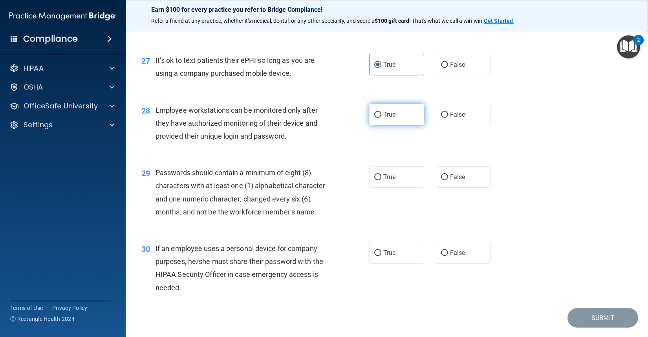
scroll to position [1806, 0]
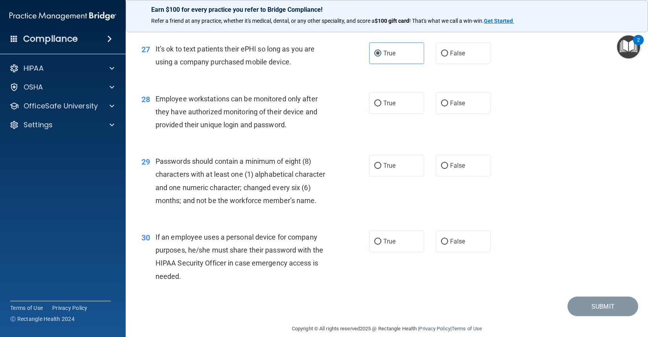
click at [383, 205] on div "29 Passwords should contain a minimum of eight (8) characters with at least one…" at bounding box center [386, 183] width 502 height 76
drag, startPoint x: 386, startPoint y: 147, endPoint x: 387, endPoint y: 163, distance: 16.1
click at [387, 114] on label "True" at bounding box center [396, 103] width 55 height 22
click at [381, 106] on input "True" at bounding box center [377, 103] width 7 height 6
radio input "true"
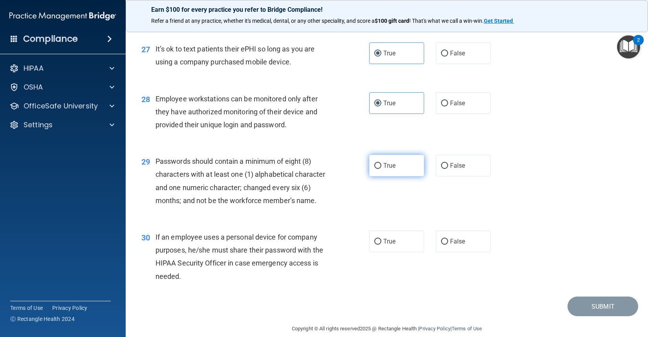
click at [389, 176] on label "True" at bounding box center [396, 166] width 55 height 22
click at [381, 169] on input "True" at bounding box center [377, 166] width 7 height 6
radio input "true"
drag, startPoint x: 397, startPoint y: 301, endPoint x: 400, endPoint y: 265, distance: 35.5
click at [397, 252] on label "True" at bounding box center [396, 241] width 55 height 22
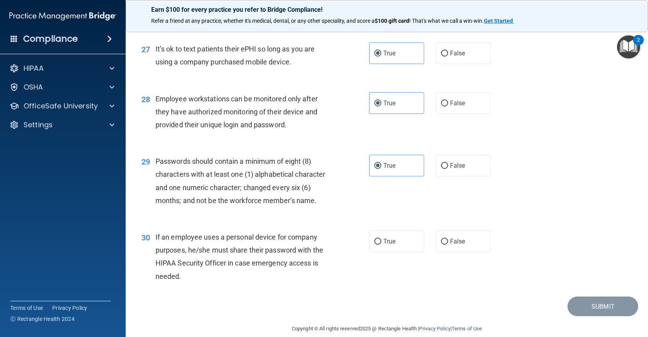
click at [381, 245] on input "True" at bounding box center [377, 242] width 7 height 6
radio input "true"
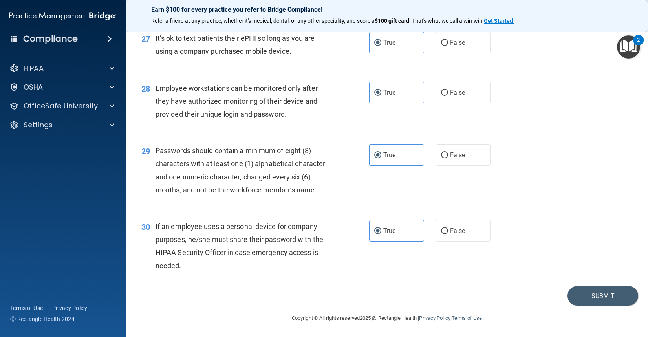
scroll to position [1868, 0]
click at [589, 290] on button "Submit" at bounding box center [602, 296] width 71 height 20
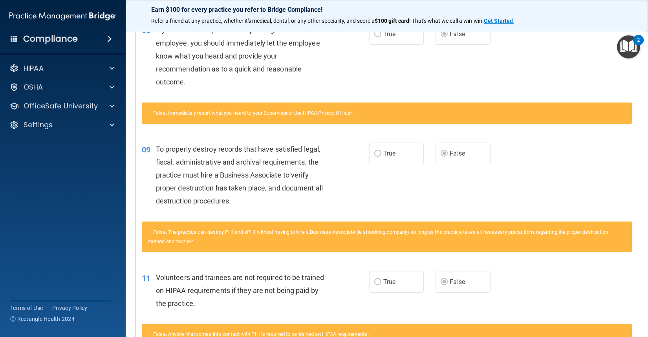
scroll to position [545, 0]
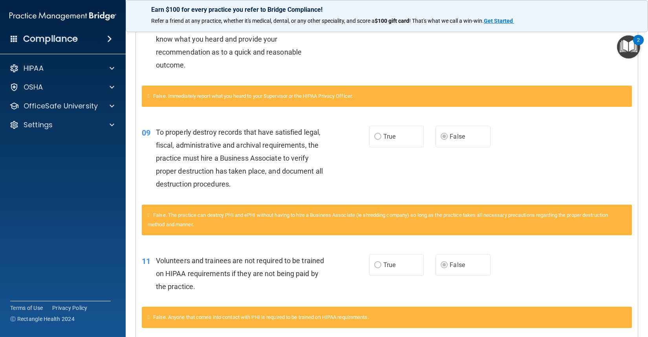
click at [429, 37] on div "08 If you over hear a patient complaining about a fellow employee, you should i…" at bounding box center [387, 40] width 502 height 89
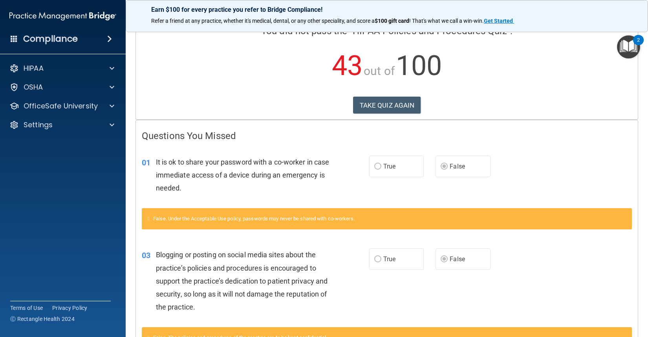
scroll to position [0, 0]
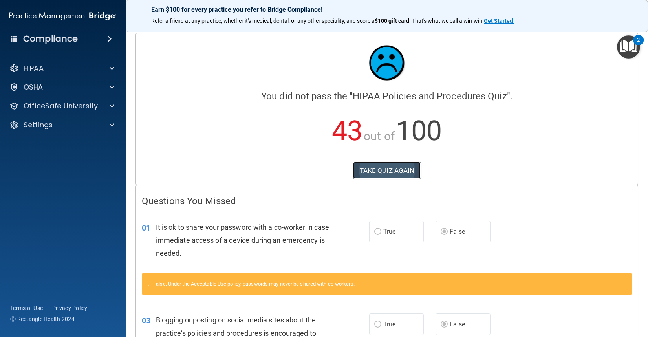
click at [389, 170] on button "TAKE QUIZ AGAIN" at bounding box center [387, 170] width 68 height 17
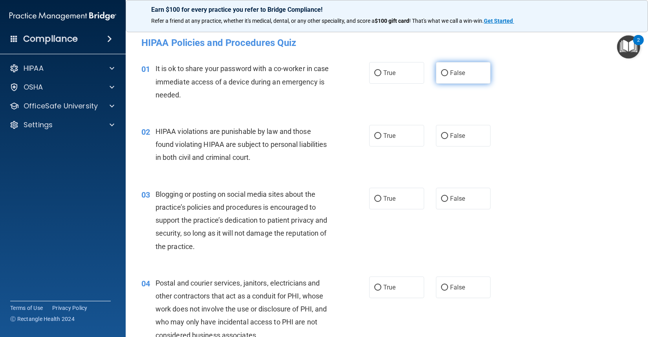
click at [459, 72] on span "False" at bounding box center [457, 72] width 15 height 7
click at [448, 72] on input "False" at bounding box center [444, 73] width 7 height 6
radio input "true"
click at [389, 139] on label "True" at bounding box center [396, 136] width 55 height 22
click at [381, 139] on input "True" at bounding box center [377, 136] width 7 height 6
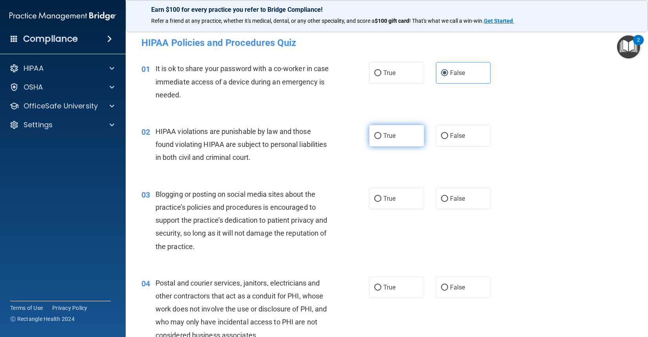
radio input "true"
click at [441, 197] on input "False" at bounding box center [444, 199] width 7 height 6
radio input "true"
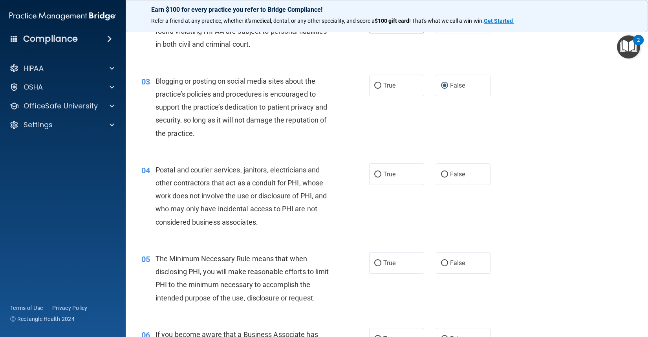
scroll to position [118, 0]
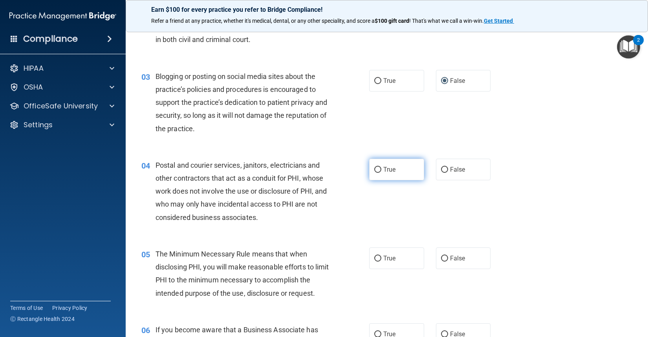
click at [383, 172] on span "True" at bounding box center [389, 169] width 12 height 7
click at [381, 172] on input "True" at bounding box center [377, 170] width 7 height 6
radio input "true"
click at [389, 260] on span "True" at bounding box center [389, 257] width 12 height 7
click at [381, 260] on input "True" at bounding box center [377, 259] width 7 height 6
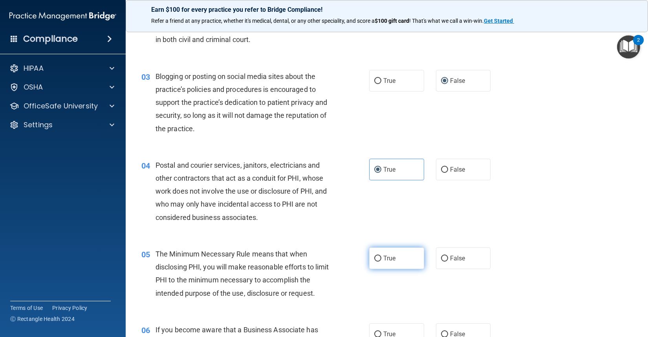
radio input "true"
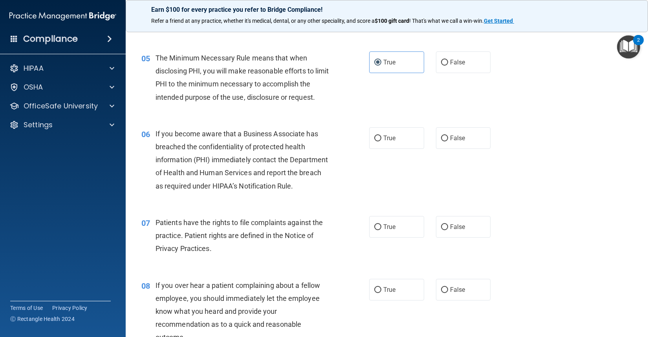
scroll to position [314, 0]
click at [444, 148] on label "False" at bounding box center [463, 138] width 55 height 22
click at [444, 141] on input "False" at bounding box center [444, 138] width 7 height 6
radio input "true"
click at [379, 237] on label "True" at bounding box center [396, 226] width 55 height 22
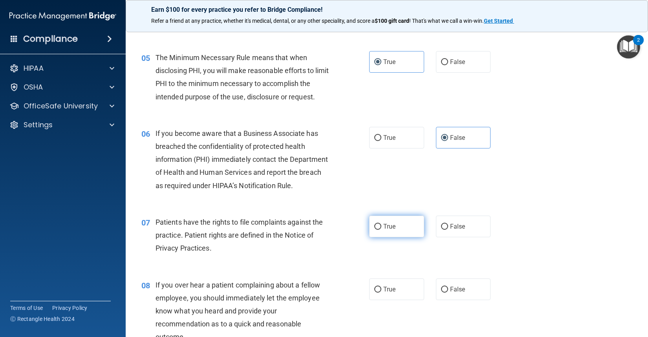
click at [379, 230] on input "True" at bounding box center [377, 227] width 7 height 6
radio input "true"
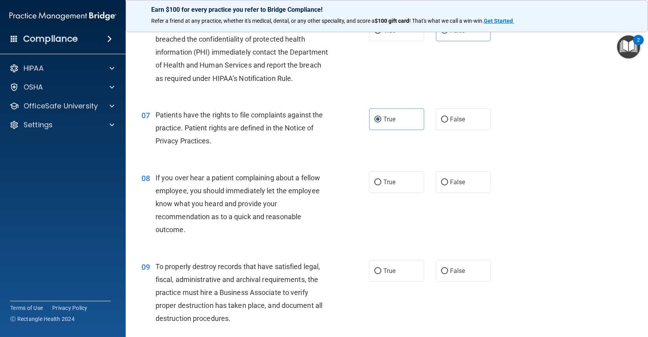
scroll to position [432, 0]
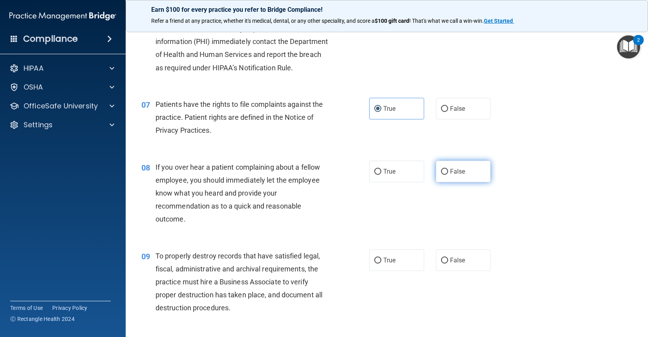
click at [457, 182] on label "False" at bounding box center [463, 172] width 55 height 22
click at [448, 175] on input "False" at bounding box center [444, 172] width 7 height 6
radio input "true"
click at [455, 264] on span "False" at bounding box center [457, 259] width 15 height 7
click at [448, 263] on input "False" at bounding box center [444, 260] width 7 height 6
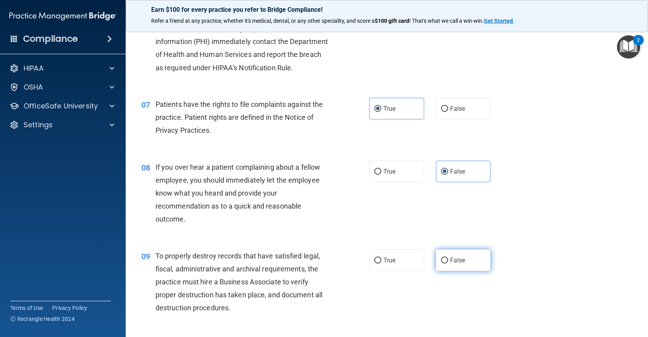
radio input "true"
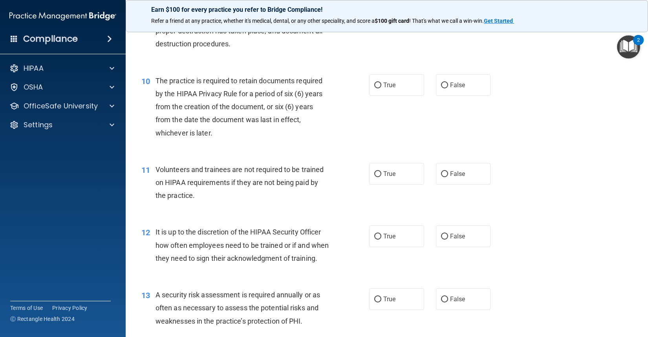
scroll to position [707, 0]
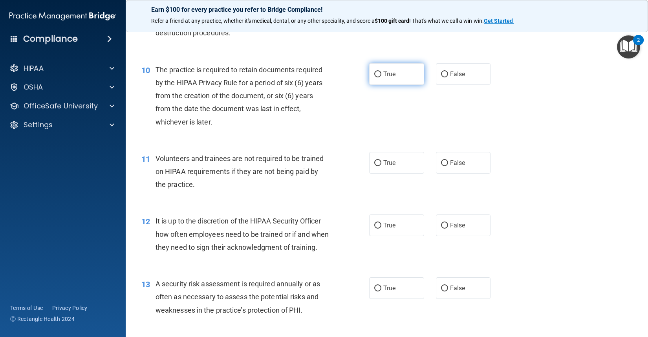
click at [381, 85] on label "True" at bounding box center [396, 74] width 55 height 22
click at [381, 77] on input "True" at bounding box center [377, 74] width 7 height 6
radio input "true"
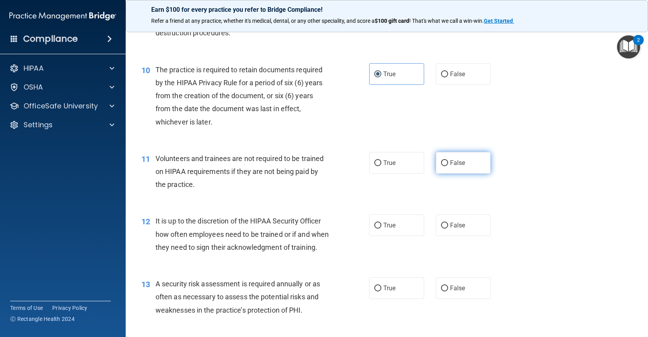
click at [444, 173] on label "False" at bounding box center [463, 163] width 55 height 22
click at [444, 166] on input "False" at bounding box center [444, 163] width 7 height 6
radio input "true"
click at [457, 229] on span "False" at bounding box center [457, 224] width 15 height 7
click at [448, 228] on input "False" at bounding box center [444, 226] width 7 height 6
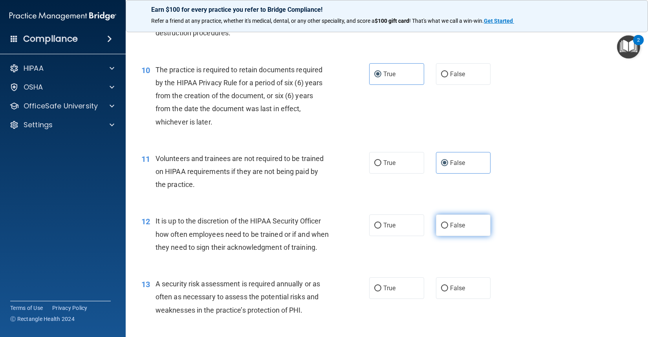
radio input "true"
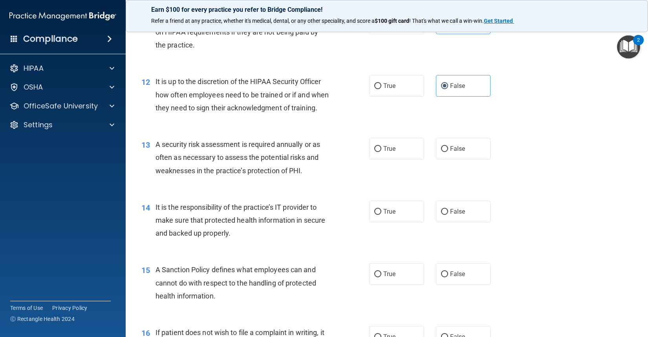
scroll to position [864, 0]
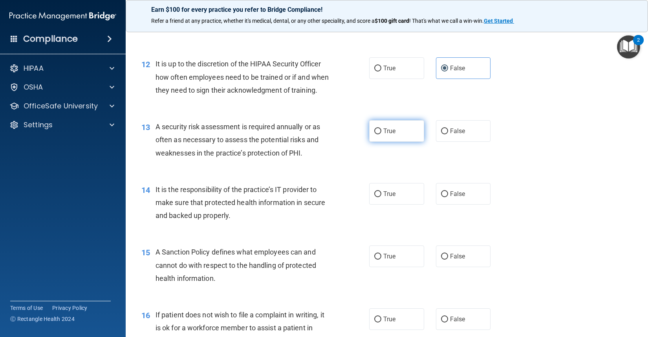
click at [392, 142] on label "True" at bounding box center [396, 131] width 55 height 22
click at [381, 134] on input "True" at bounding box center [377, 131] width 7 height 6
radio input "true"
click at [459, 205] on label "False" at bounding box center [463, 194] width 55 height 22
drag, startPoint x: 459, startPoint y: 239, endPoint x: 441, endPoint y: 232, distance: 19.8
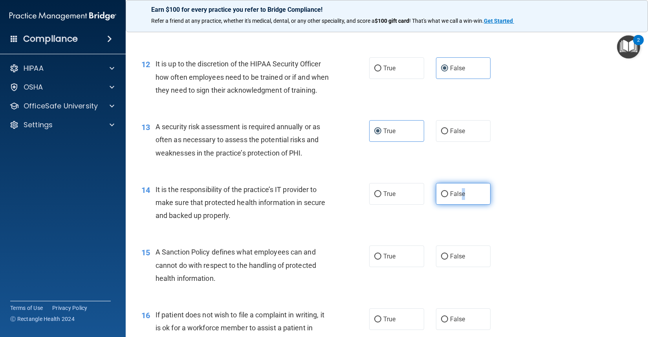
click at [441, 197] on input "False" at bounding box center [444, 194] width 7 height 6
radio input "true"
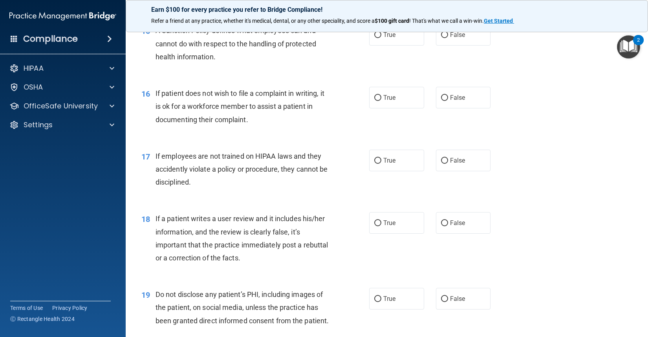
scroll to position [1099, 0]
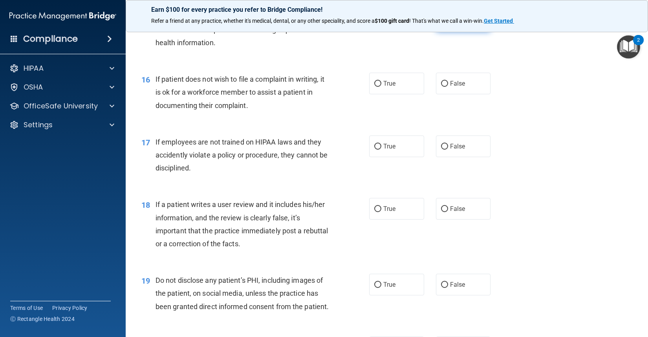
click at [446, 31] on label "False" at bounding box center [463, 21] width 55 height 22
click at [446, 24] on input "False" at bounding box center [444, 21] width 7 height 6
radio input "true"
click at [400, 94] on label "True" at bounding box center [396, 84] width 55 height 22
click at [381, 87] on input "True" at bounding box center [377, 84] width 7 height 6
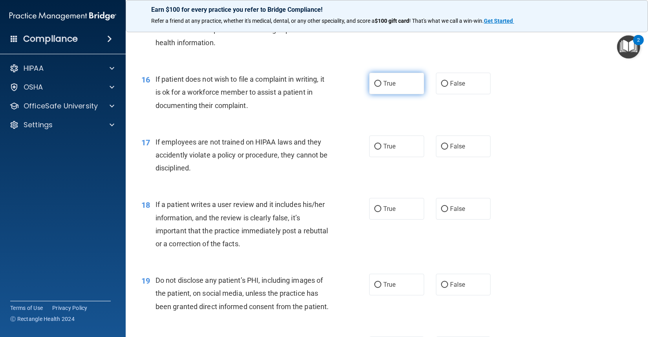
radio input "true"
click at [451, 150] on span "False" at bounding box center [457, 145] width 15 height 7
click at [448, 150] on input "False" at bounding box center [444, 147] width 7 height 6
radio input "true"
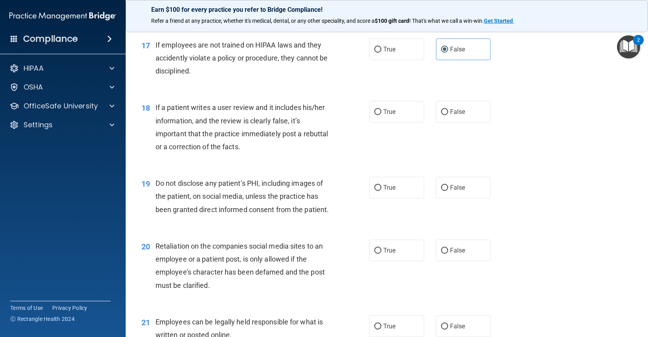
scroll to position [1217, 0]
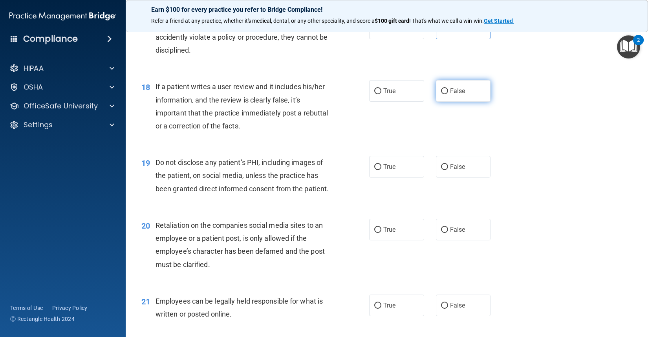
click at [464, 102] on label "False" at bounding box center [463, 91] width 55 height 22
click at [448, 94] on input "False" at bounding box center [444, 91] width 7 height 6
radio input "true"
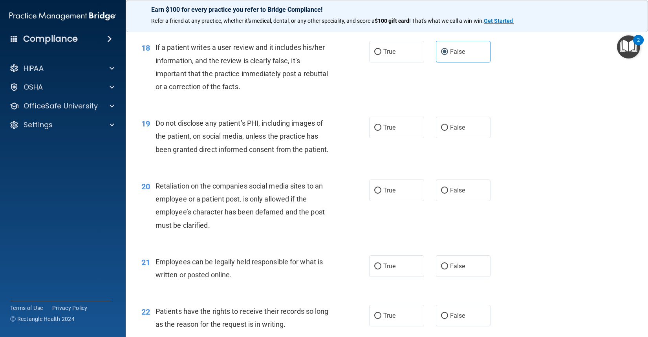
scroll to position [1295, 0]
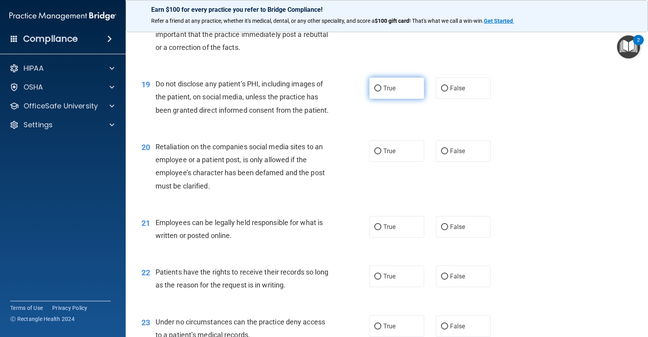
click at [383, 92] on span "True" at bounding box center [389, 87] width 12 height 7
click at [380, 91] on input "True" at bounding box center [377, 89] width 7 height 6
radio input "true"
click at [445, 162] on label "False" at bounding box center [463, 151] width 55 height 22
click at [445, 154] on input "False" at bounding box center [444, 151] width 7 height 6
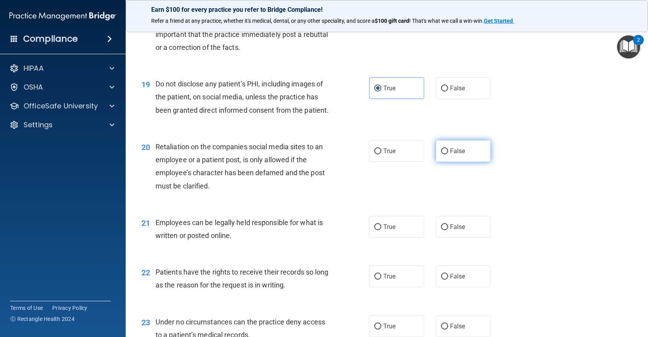
radio input "true"
click at [390, 237] on label "True" at bounding box center [396, 227] width 55 height 22
click at [381, 230] on input "True" at bounding box center [377, 227] width 7 height 6
radio input "true"
click at [458, 287] on label "False" at bounding box center [463, 276] width 55 height 22
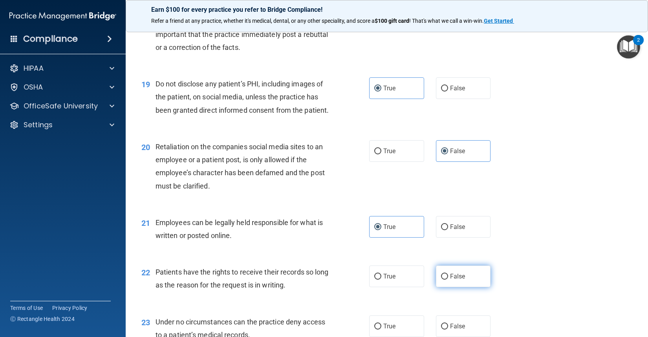
click at [448, 279] on input "False" at bounding box center [444, 277] width 7 height 6
radio input "true"
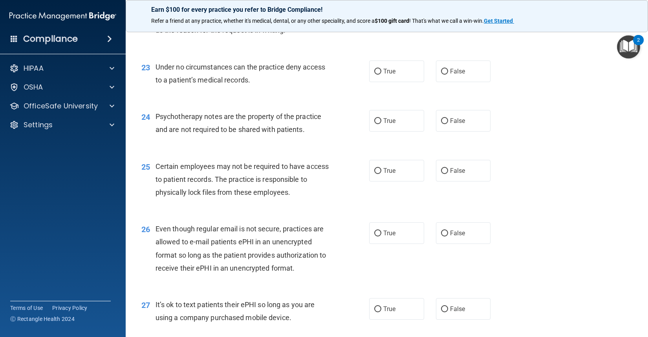
scroll to position [1531, 0]
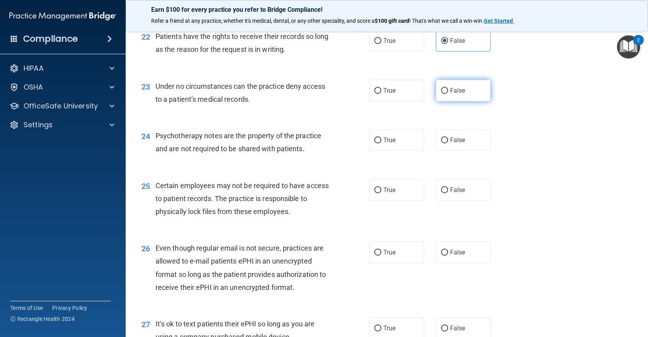
click at [457, 101] on label "False" at bounding box center [463, 91] width 55 height 22
click at [448, 94] on input "False" at bounding box center [444, 91] width 7 height 6
radio input "true"
click at [398, 151] on label "True" at bounding box center [396, 140] width 55 height 22
click at [381, 143] on input "True" at bounding box center [377, 140] width 7 height 6
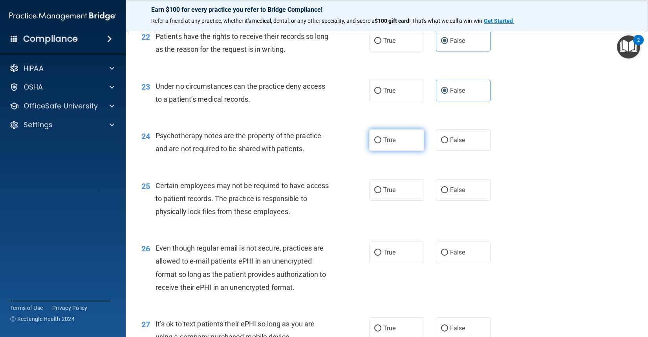
radio input "true"
click at [387, 201] on label "True" at bounding box center [396, 190] width 55 height 22
click at [381, 193] on input "True" at bounding box center [377, 190] width 7 height 6
radio input "true"
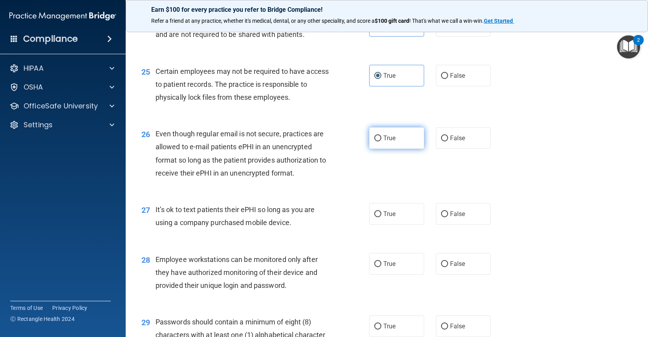
scroll to position [1649, 0]
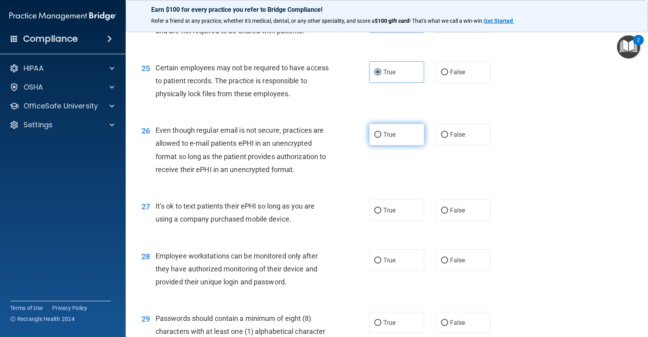
click at [396, 145] on label "True" at bounding box center [396, 135] width 55 height 22
click at [381, 138] on input "True" at bounding box center [377, 135] width 7 height 6
radio input "true"
click at [444, 221] on label "False" at bounding box center [463, 210] width 55 height 22
click at [444, 214] on input "False" at bounding box center [444, 211] width 7 height 6
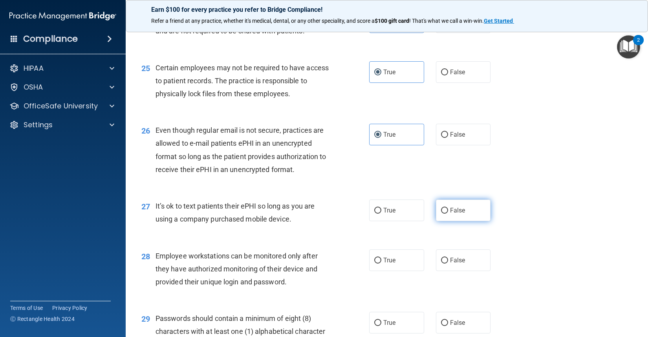
radio input "true"
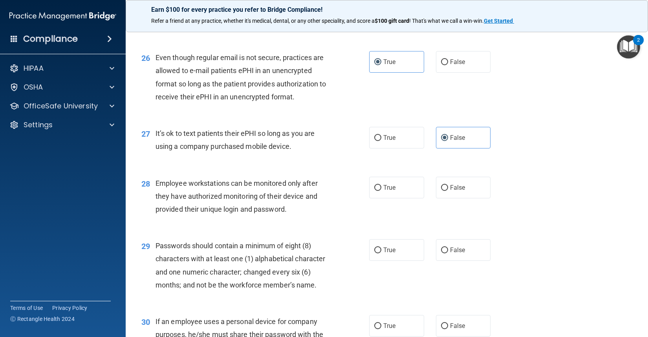
scroll to position [1766, 0]
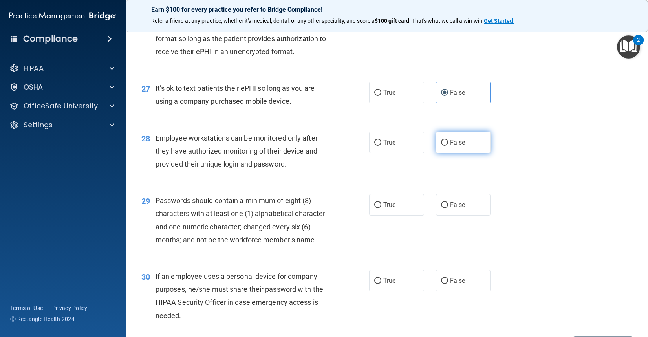
click at [454, 146] on span "False" at bounding box center [457, 142] width 15 height 7
click at [448, 146] on input "False" at bounding box center [444, 143] width 7 height 6
radio input "true"
click at [396, 215] on label "True" at bounding box center [396, 205] width 55 height 22
click at [381, 208] on input "True" at bounding box center [377, 205] width 7 height 6
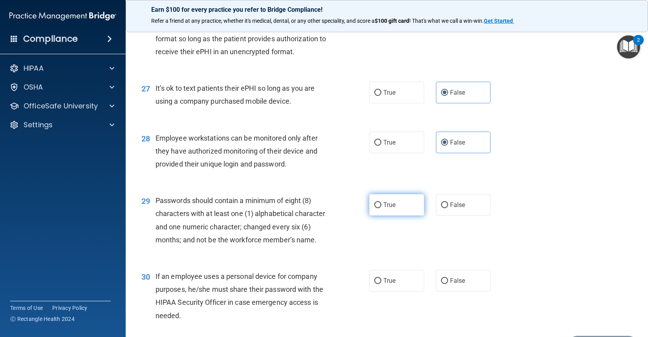
radio input "true"
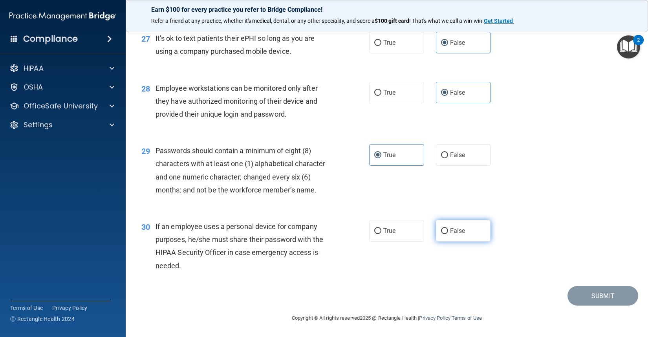
scroll to position [1868, 0]
click at [443, 225] on label "False" at bounding box center [463, 231] width 55 height 22
click at [443, 228] on input "False" at bounding box center [444, 231] width 7 height 6
radio input "true"
click at [590, 294] on button "Submit" at bounding box center [602, 296] width 71 height 20
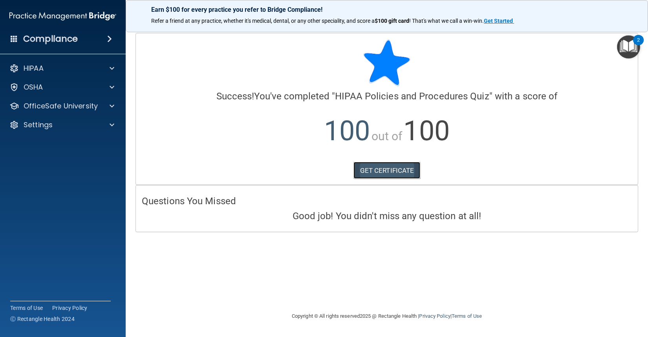
click at [379, 167] on link "GET CERTIFICATE" at bounding box center [386, 170] width 67 height 17
click at [82, 106] on p "OfficeSafe University" at bounding box center [61, 105] width 74 height 9
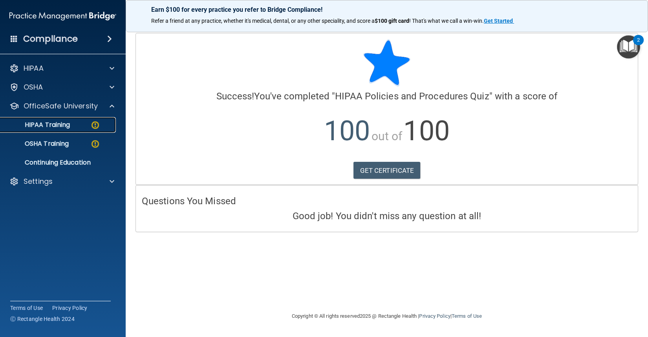
click at [93, 129] on img at bounding box center [95, 125] width 10 height 10
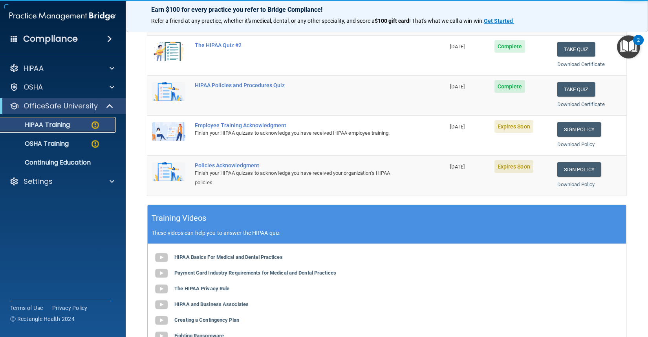
scroll to position [157, 0]
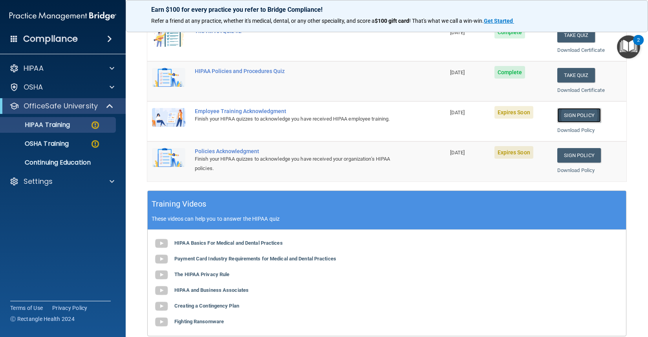
click at [578, 110] on link "Sign Policy" at bounding box center [579, 115] width 44 height 15
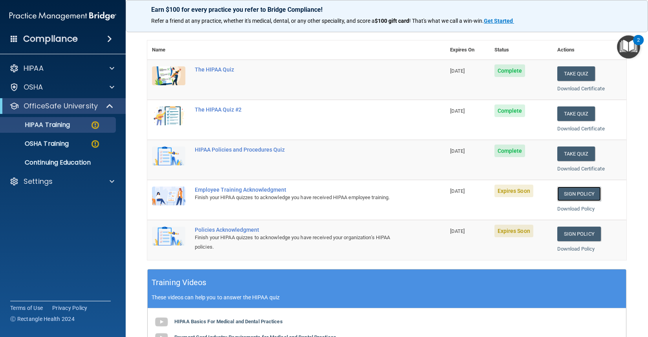
scroll to position [118, 0]
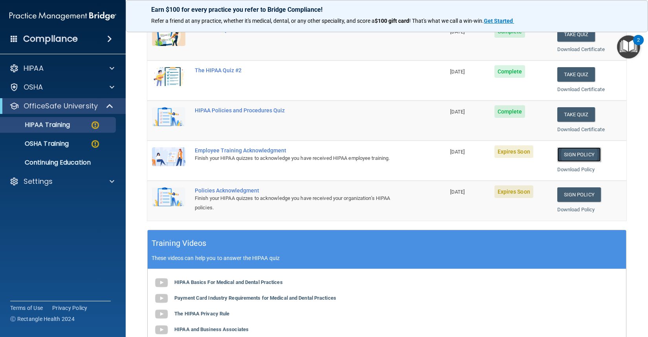
click at [576, 153] on link "Sign Policy" at bounding box center [579, 154] width 44 height 15
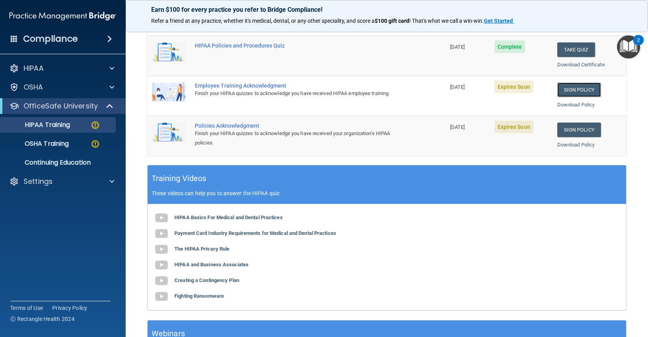
scroll to position [196, 0]
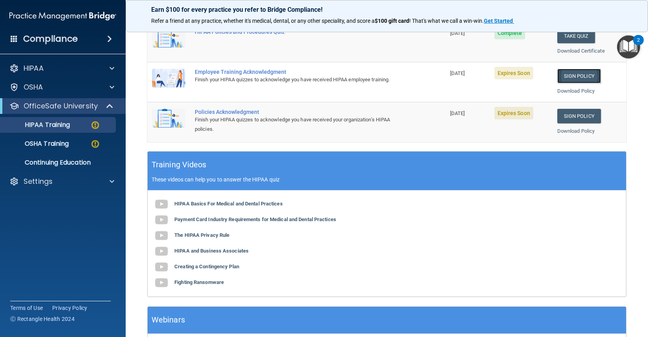
click at [572, 78] on link "Sign Policy" at bounding box center [579, 76] width 44 height 15
click at [571, 113] on link "Sign Policy" at bounding box center [579, 116] width 44 height 15
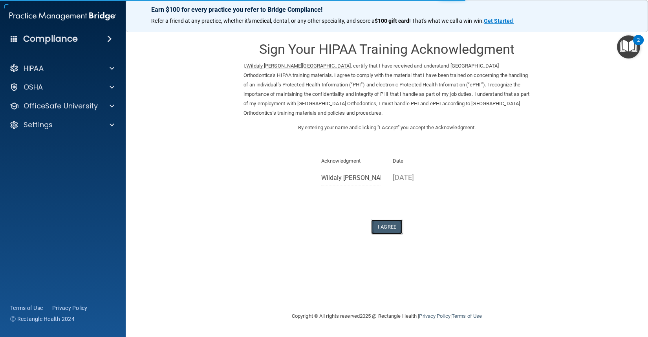
click at [380, 228] on button "I Agree" at bounding box center [386, 226] width 31 height 15
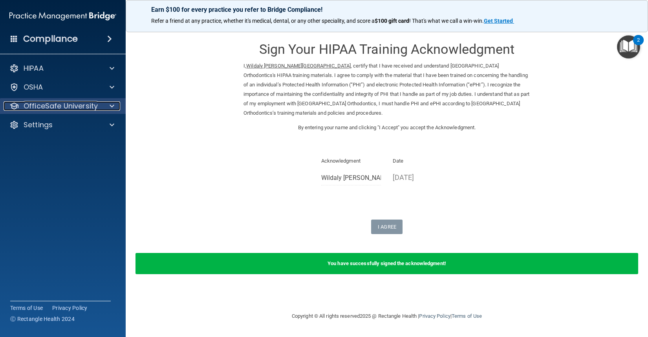
click at [112, 105] on span at bounding box center [112, 105] width 5 height 9
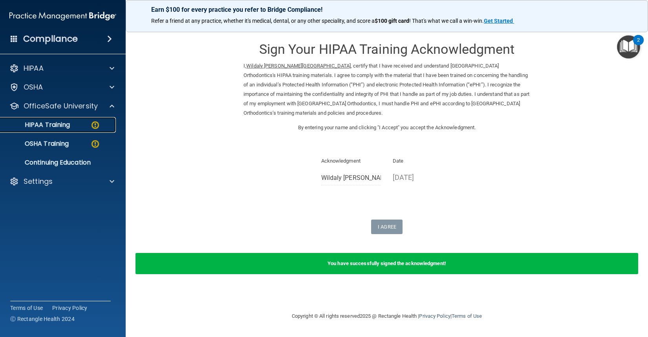
click at [109, 125] on div "HIPAA Training" at bounding box center [58, 125] width 107 height 8
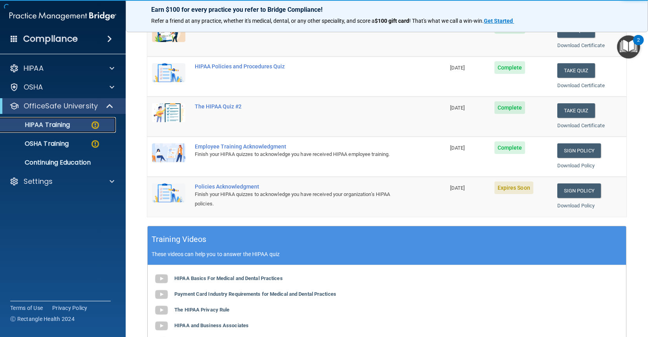
scroll to position [157, 0]
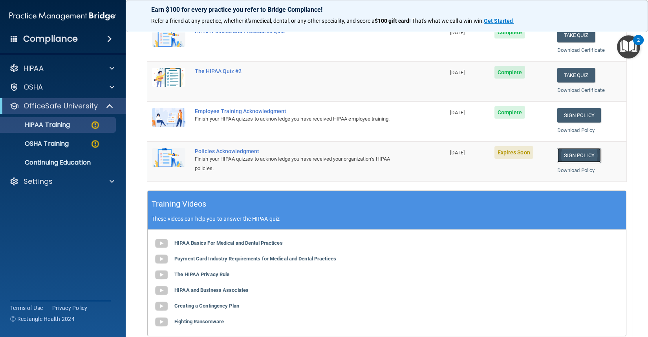
click at [575, 162] on link "Sign Policy" at bounding box center [579, 155] width 44 height 15
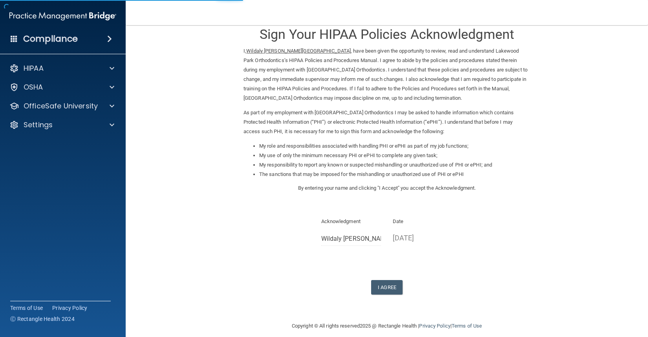
scroll to position [23, 0]
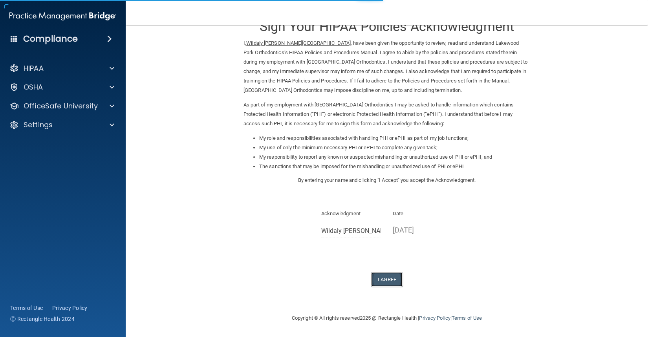
click at [380, 279] on button "I Agree" at bounding box center [386, 279] width 31 height 15
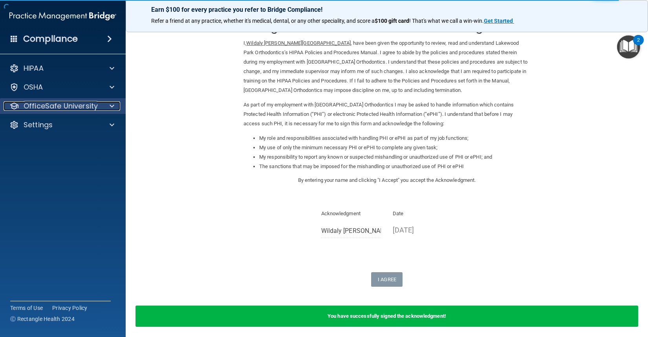
click at [44, 106] on p "OfficeSafe University" at bounding box center [61, 105] width 74 height 9
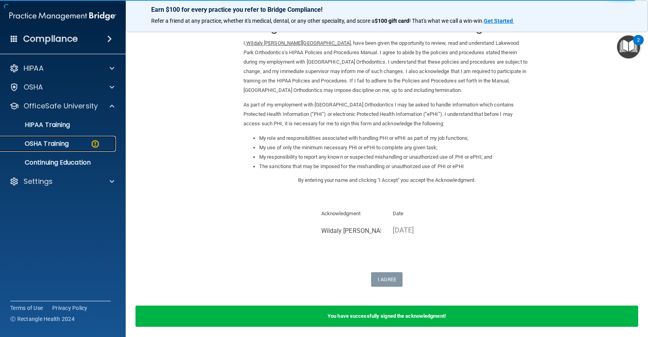
click at [82, 144] on div "OSHA Training" at bounding box center [58, 144] width 107 height 8
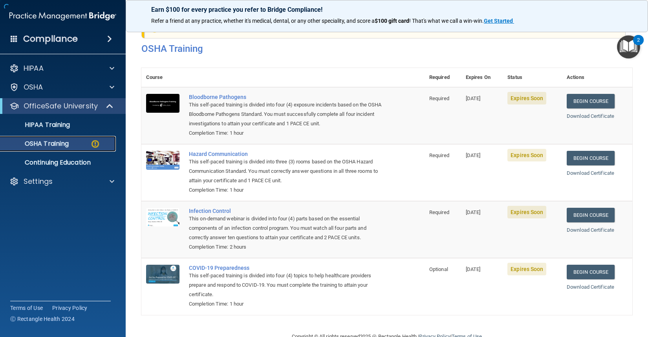
scroll to position [13, 0]
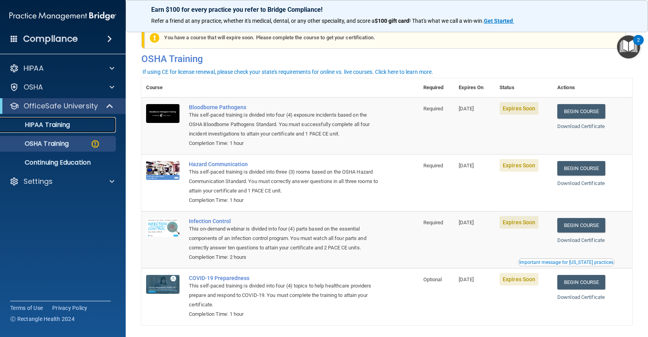
click at [89, 127] on div "HIPAA Training" at bounding box center [58, 125] width 107 height 8
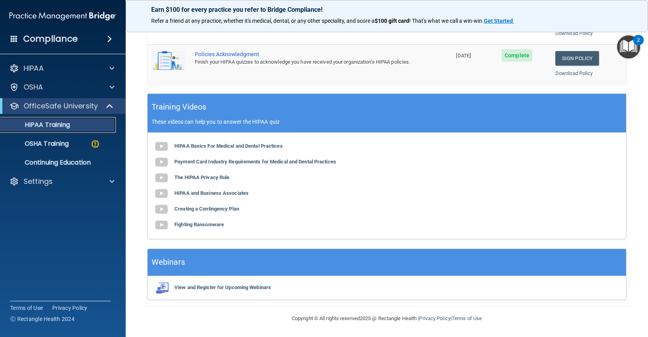
scroll to position [254, 0]
click at [67, 140] on p "OSHA Training" at bounding box center [37, 144] width 64 height 8
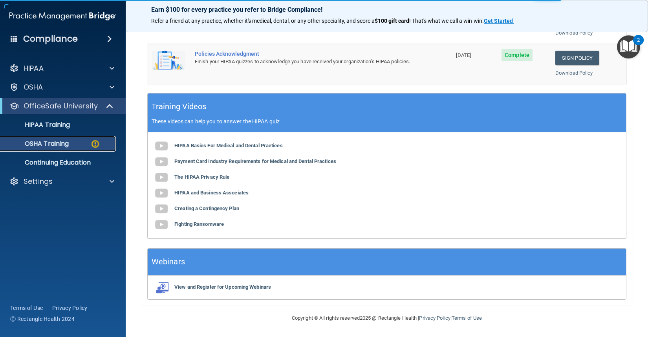
scroll to position [43, 0]
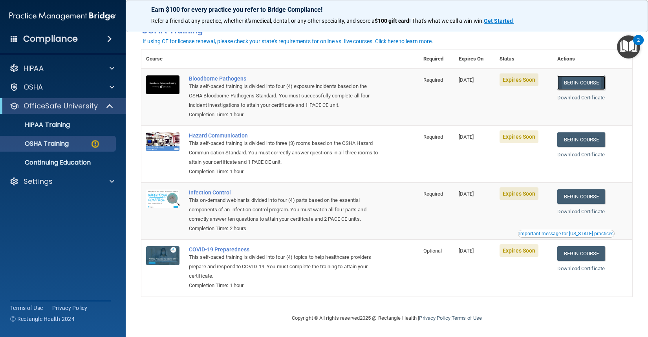
click at [566, 83] on link "Begin Course" at bounding box center [581, 82] width 48 height 15
click at [572, 139] on link "Begin Course" at bounding box center [581, 139] width 48 height 15
click at [566, 193] on link "Begin Course" at bounding box center [581, 196] width 48 height 15
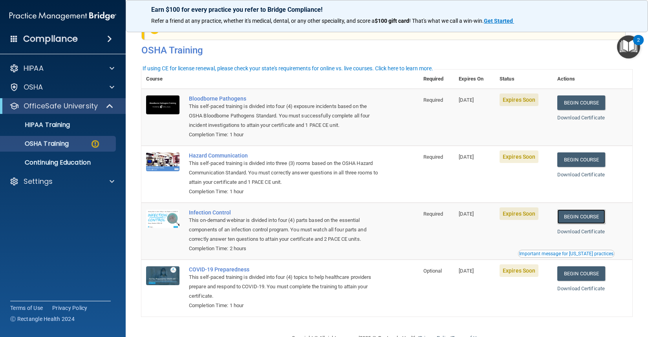
scroll to position [0, 0]
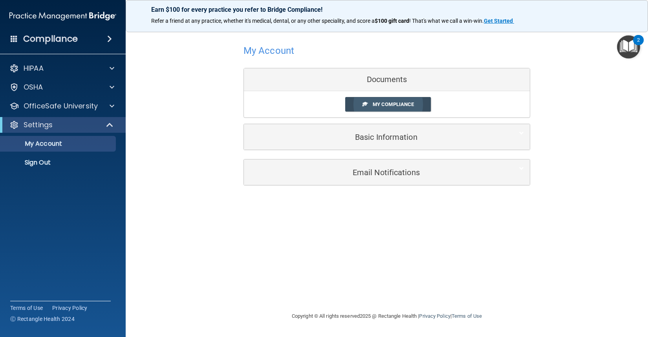
click at [384, 103] on span "My Compliance" at bounding box center [393, 104] width 41 height 6
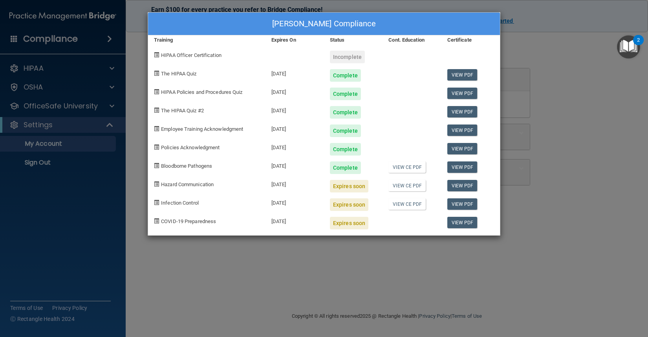
click at [190, 186] on span "Hazard Communication" at bounding box center [187, 184] width 53 height 6
click at [470, 166] on link "View PDF" at bounding box center [462, 166] width 30 height 11
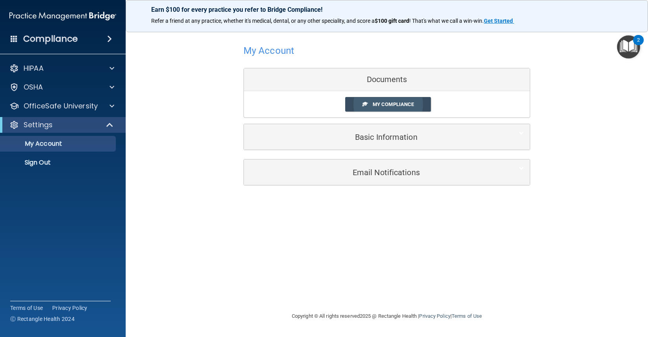
click at [388, 105] on span "My Compliance" at bounding box center [393, 104] width 41 height 6
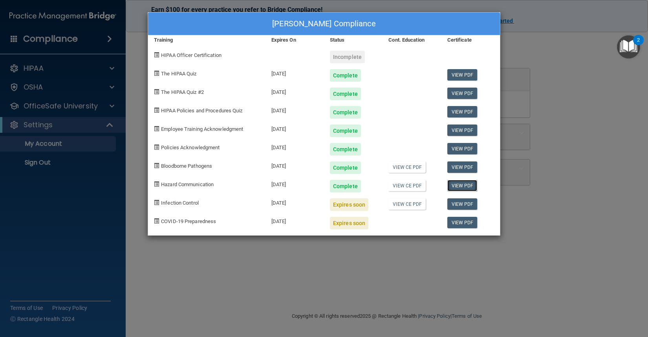
click at [464, 185] on link "View PDF" at bounding box center [462, 185] width 30 height 11
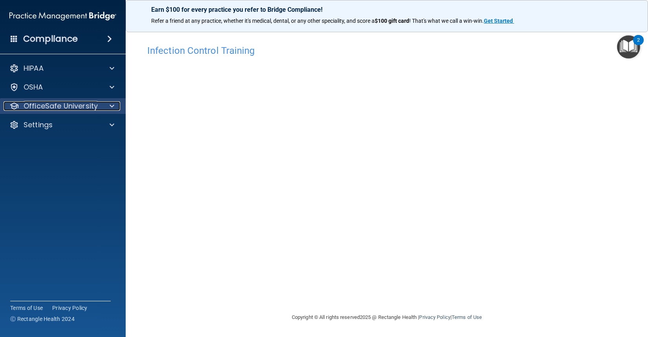
click at [104, 104] on div at bounding box center [111, 105] width 20 height 9
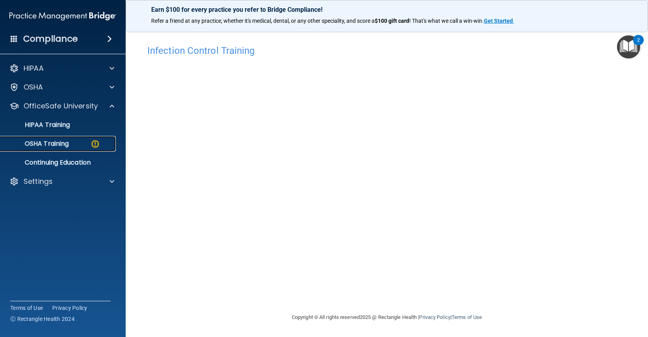
click at [92, 146] on img at bounding box center [95, 144] width 10 height 10
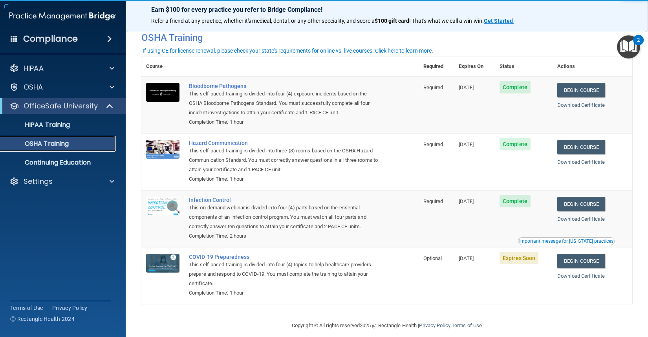
scroll to position [21, 0]
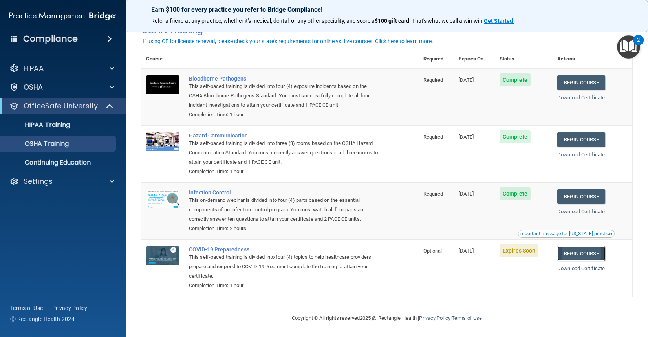
click at [572, 260] on link "Begin Course" at bounding box center [581, 253] width 48 height 15
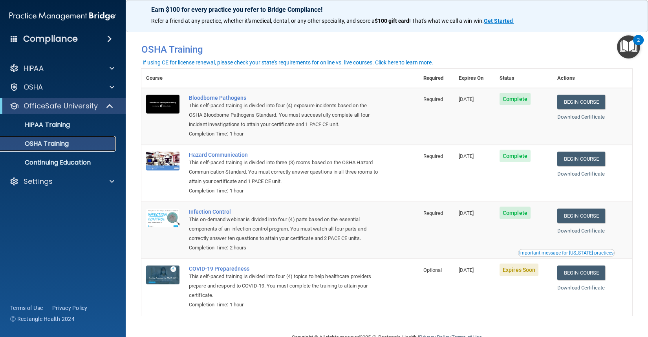
click at [67, 146] on p "OSHA Training" at bounding box center [37, 144] width 64 height 8
click at [68, 129] on link "HIPAA Training" at bounding box center [54, 125] width 124 height 16
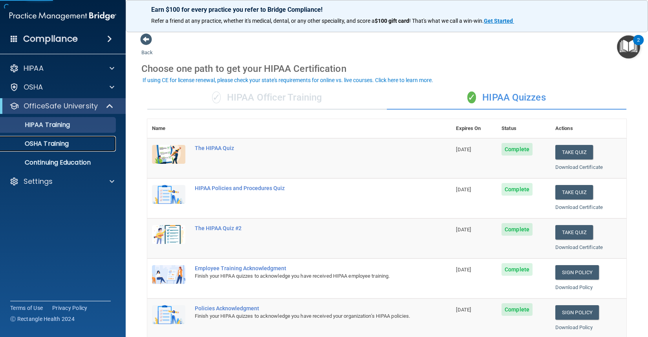
click at [72, 144] on div "OSHA Training" at bounding box center [58, 144] width 107 height 8
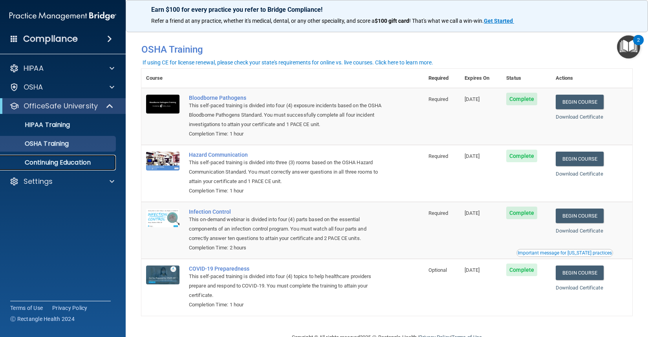
click at [83, 163] on p "Continuing Education" at bounding box center [58, 163] width 107 height 8
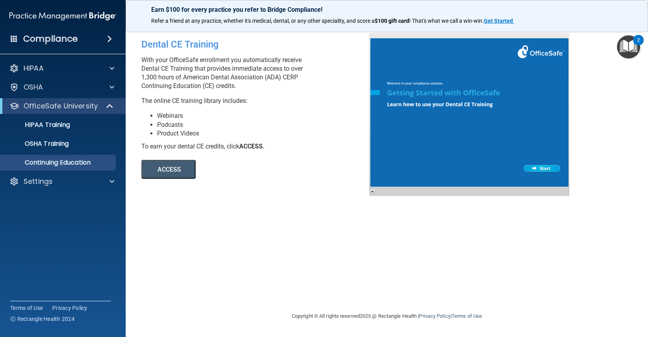
click at [172, 169] on button "ACCESS" at bounding box center [168, 169] width 54 height 19
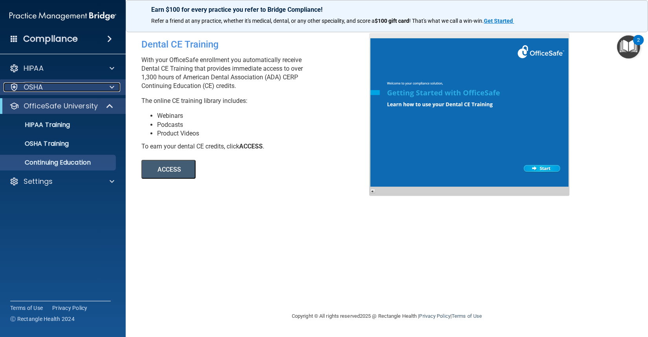
click at [41, 85] on p "OSHA" at bounding box center [34, 86] width 20 height 9
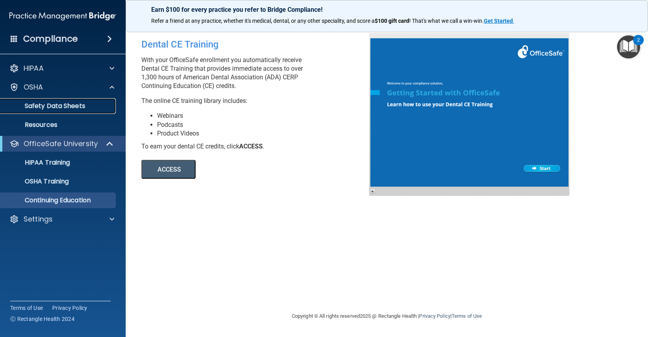
click at [47, 109] on p "Safety Data Sheets" at bounding box center [58, 106] width 107 height 8
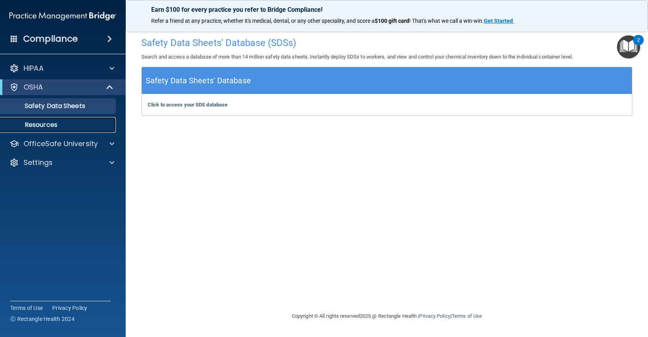
click at [45, 122] on p "Resources" at bounding box center [58, 125] width 107 height 8
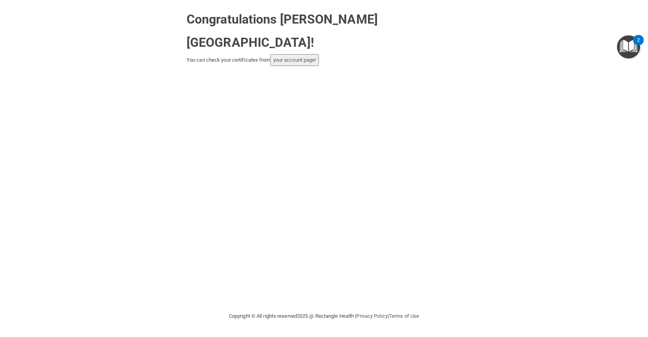
click at [291, 44] on div "Congratulations Wildaly Martinez-Santiago! You can check your certificates from…" at bounding box center [324, 156] width 616 height 296
click at [293, 57] on link "your account page!" at bounding box center [294, 60] width 43 height 6
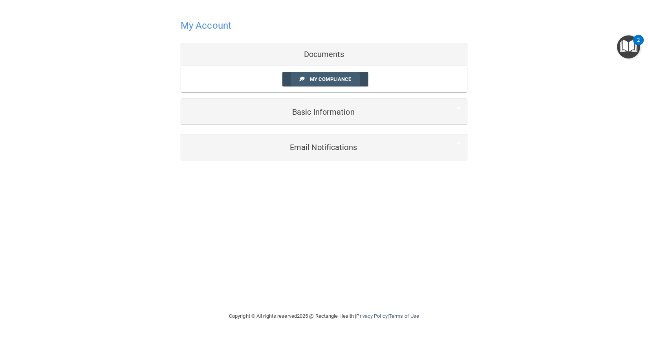
click at [332, 78] on span "My Compliance" at bounding box center [330, 79] width 41 height 6
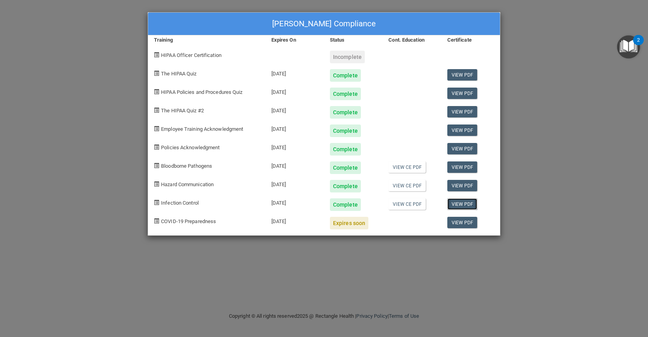
click at [469, 203] on link "View PDF" at bounding box center [462, 203] width 30 height 11
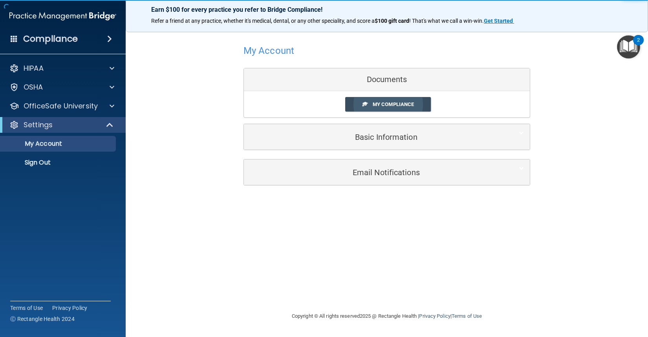
click at [380, 102] on span "My Compliance" at bounding box center [393, 104] width 41 height 6
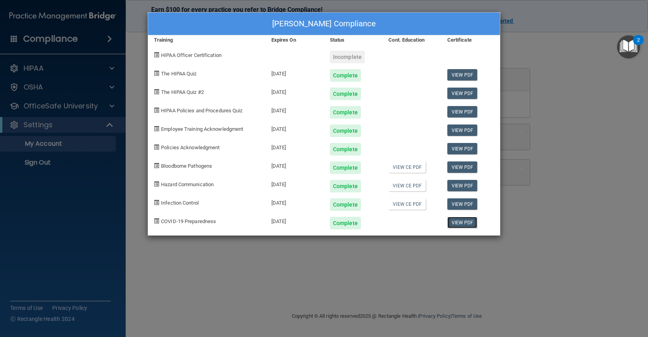
click at [458, 222] on link "View PDF" at bounding box center [462, 222] width 30 height 11
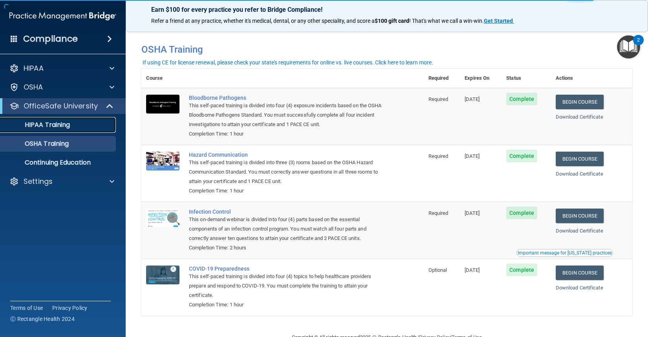
click at [60, 118] on link "HIPAA Training" at bounding box center [54, 125] width 124 height 16
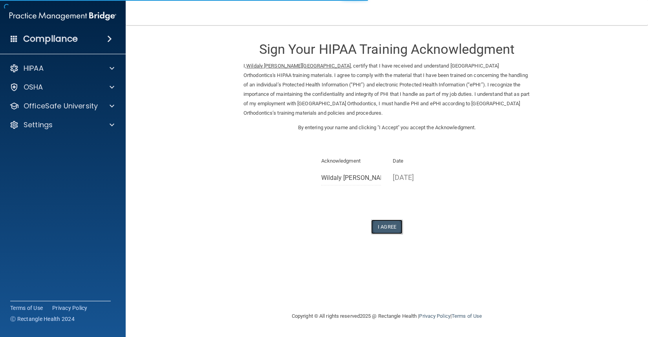
click at [381, 228] on button "I Agree" at bounding box center [386, 226] width 31 height 15
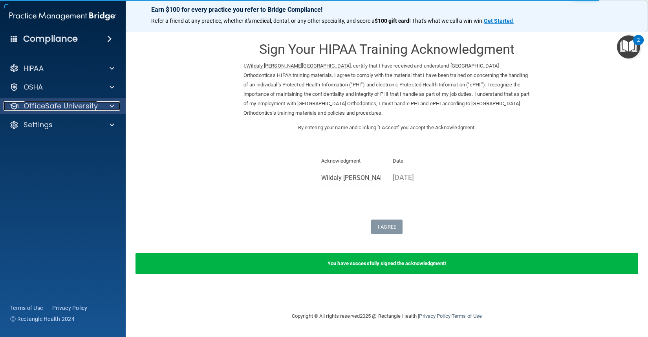
click at [112, 105] on span at bounding box center [112, 105] width 5 height 9
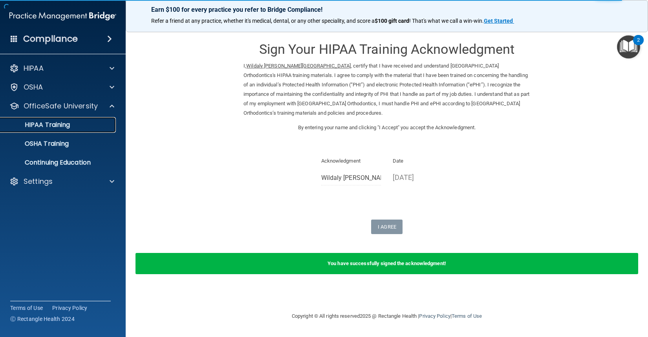
click at [75, 127] on div "HIPAA Training" at bounding box center [58, 125] width 107 height 8
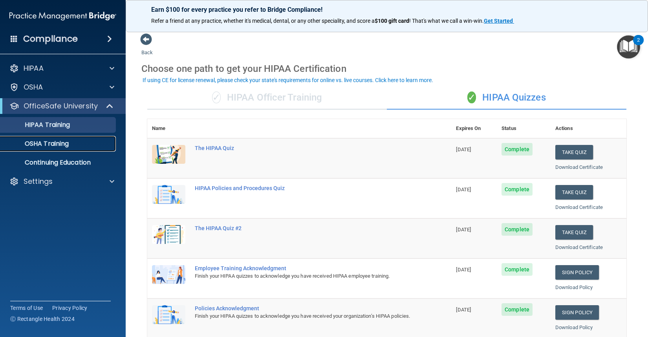
click at [60, 148] on p "OSHA Training" at bounding box center [37, 144] width 64 height 8
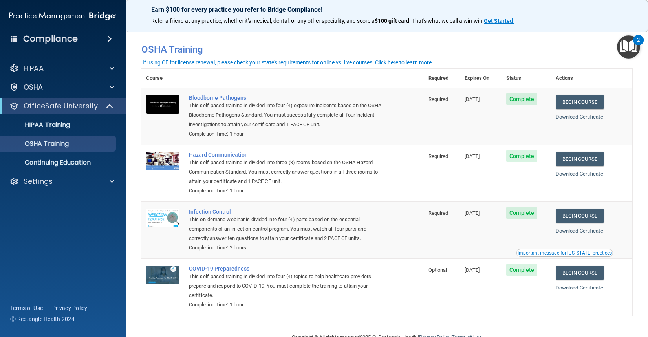
click at [637, 40] on div "2" at bounding box center [638, 45] width 3 height 10
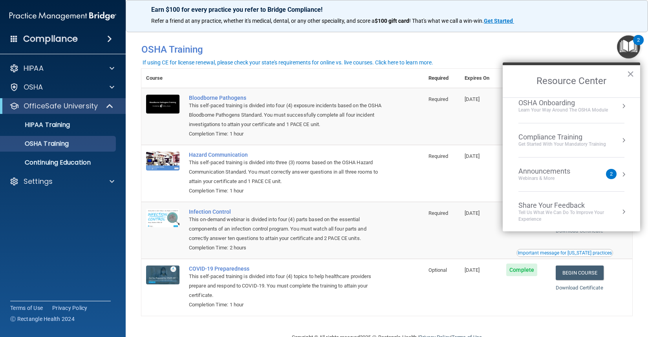
scroll to position [44, 0]
click at [589, 179] on div "Announcements Webinars & More" at bounding box center [559, 173] width 83 height 15
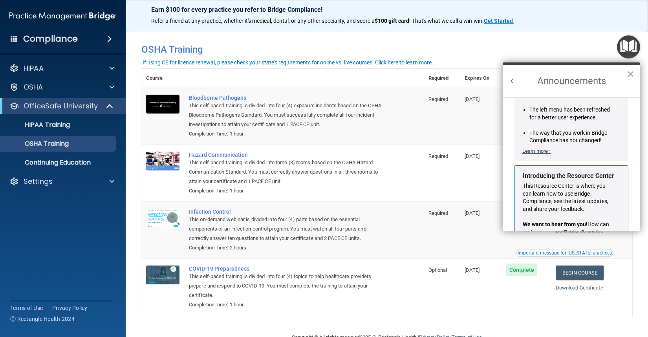
scroll to position [0, 0]
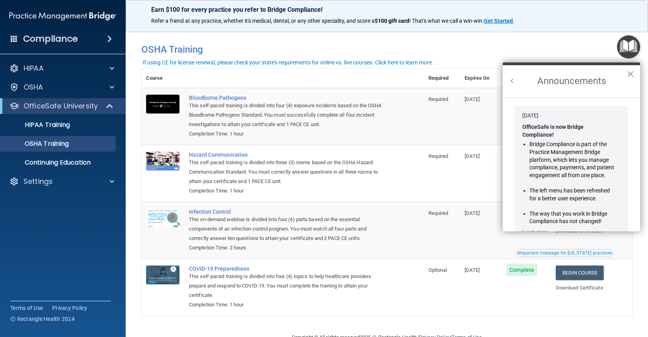
click at [629, 74] on button "×" at bounding box center [629, 74] width 7 height 13
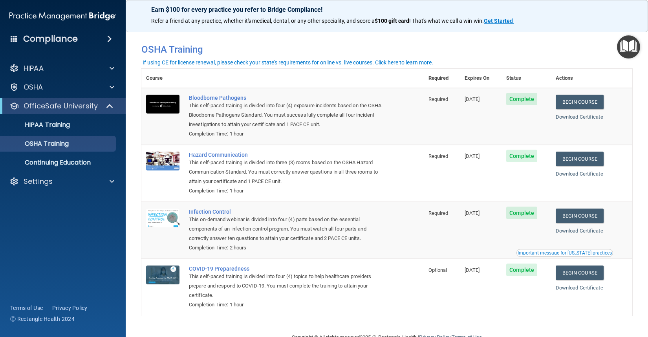
click at [629, 45] on img "Open Resource Center" at bounding box center [628, 46] width 23 height 23
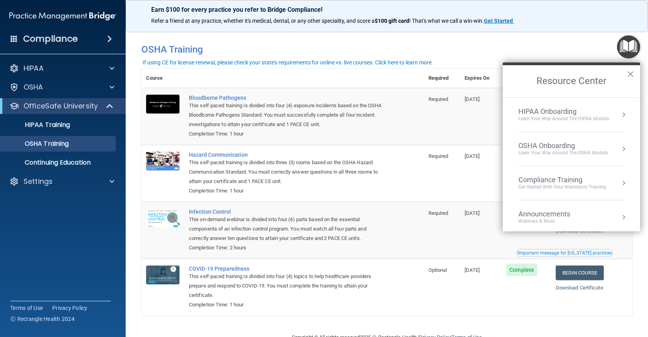
click at [582, 43] on div "You have a course that has expired or is incomplete. Please complete the course…" at bounding box center [386, 49] width 502 height 20
click at [36, 38] on h4 "Compliance" at bounding box center [50, 38] width 55 height 11
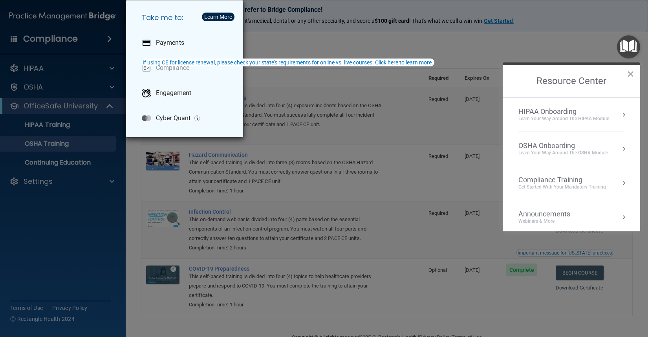
click at [269, 42] on div "Take me to: Payments Compliance Engagement Cyber Quant" at bounding box center [324, 168] width 648 height 337
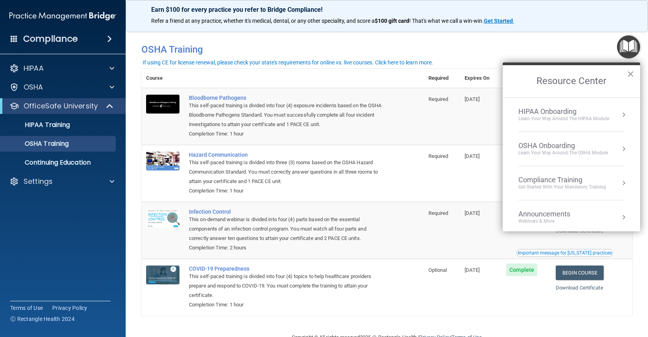
click at [340, 40] on div "You have a course that has expired or is incomplete. Please complete the course…" at bounding box center [386, 49] width 502 height 20
click at [630, 75] on button "×" at bounding box center [629, 74] width 7 height 13
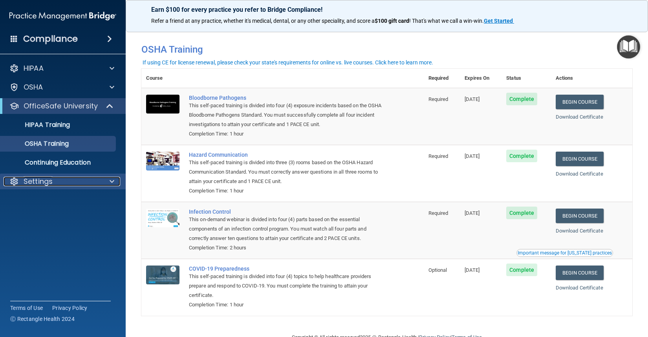
click at [40, 177] on p "Settings" at bounding box center [38, 181] width 29 height 9
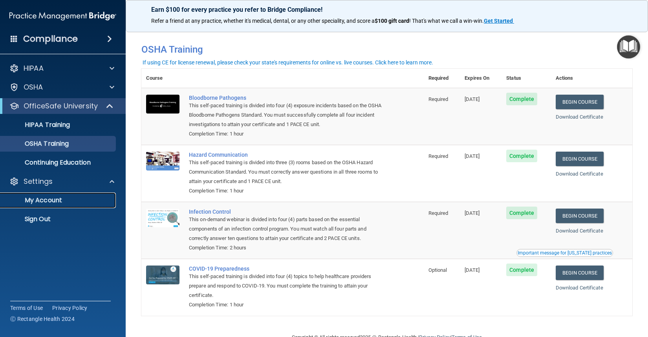
click at [44, 200] on p "My Account" at bounding box center [58, 200] width 107 height 8
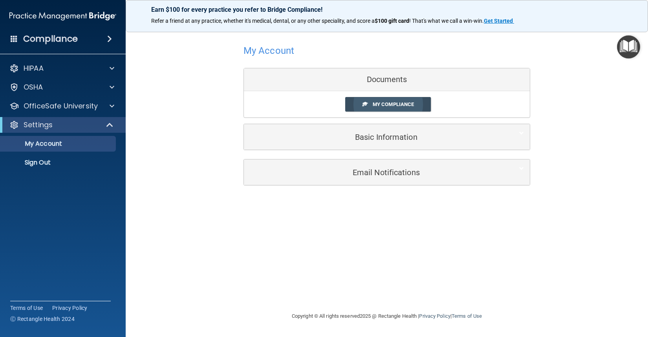
click at [352, 102] on link "My Compliance" at bounding box center [388, 104] width 86 height 15
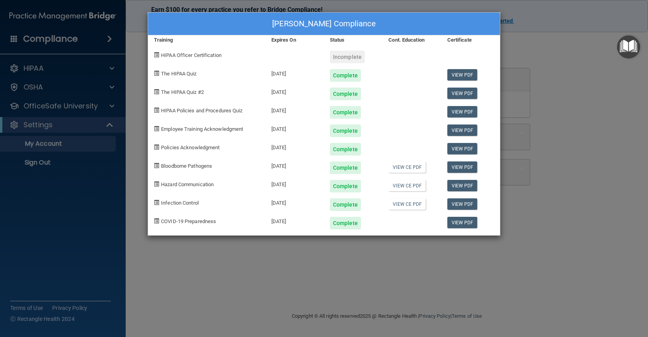
click at [164, 56] on span "HIPAA Officer Certification" at bounding box center [191, 55] width 60 height 6
click at [553, 48] on div "Wildaly [PERSON_NAME] Compliance Training Expires On Status Cont. Education Cer…" at bounding box center [324, 168] width 648 height 337
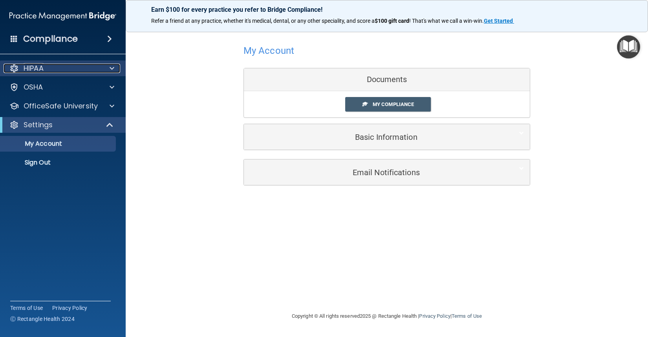
click at [62, 68] on div "HIPAA" at bounding box center [52, 68] width 97 height 9
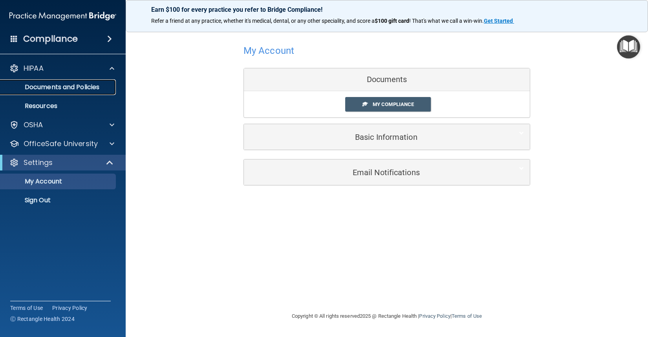
click at [73, 85] on p "Documents and Policies" at bounding box center [58, 87] width 107 height 8
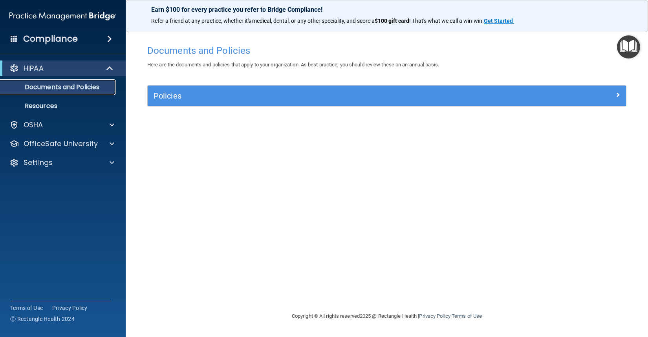
click at [87, 84] on p "Documents and Policies" at bounding box center [58, 87] width 107 height 8
click at [72, 104] on p "Resources" at bounding box center [58, 106] width 107 height 8
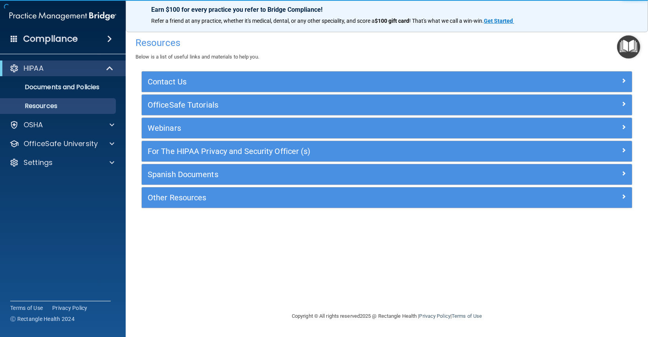
click at [56, 133] on div "HIPAA Documents and Policies Report an Incident Business Associates Emergency P…" at bounding box center [63, 116] width 126 height 119
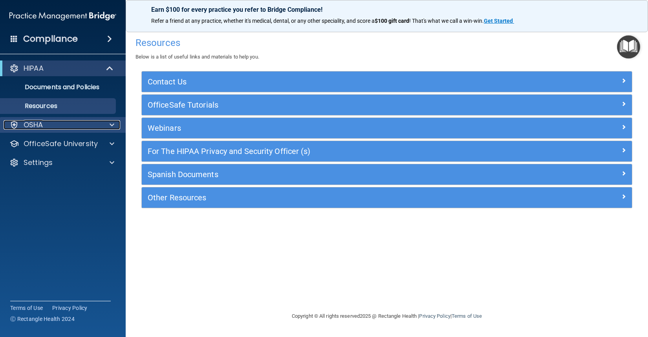
click at [61, 128] on div "OSHA" at bounding box center [52, 124] width 97 height 9
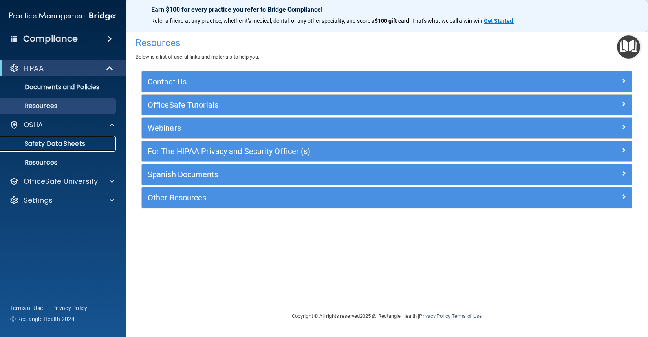
click at [65, 145] on p "Safety Data Sheets" at bounding box center [58, 144] width 107 height 8
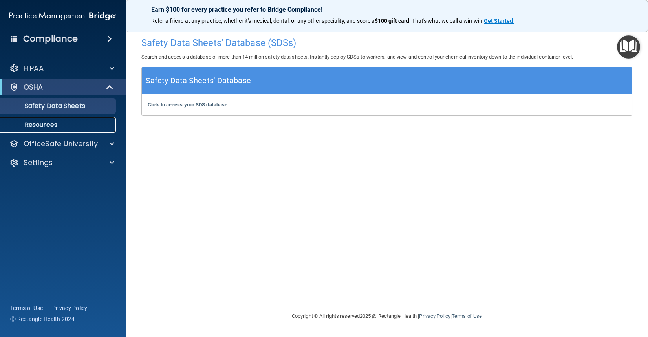
click at [71, 128] on p "Resources" at bounding box center [58, 125] width 107 height 8
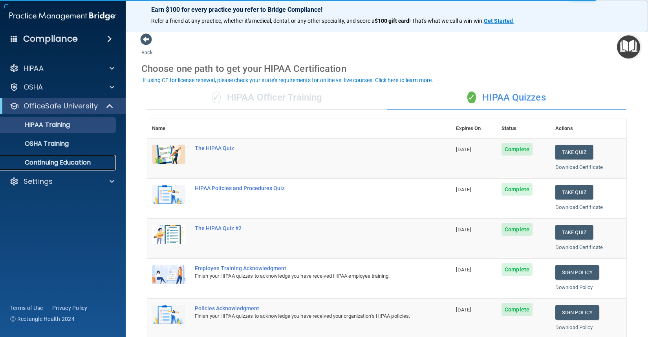
click at [92, 164] on p "Continuing Education" at bounding box center [58, 163] width 107 height 8
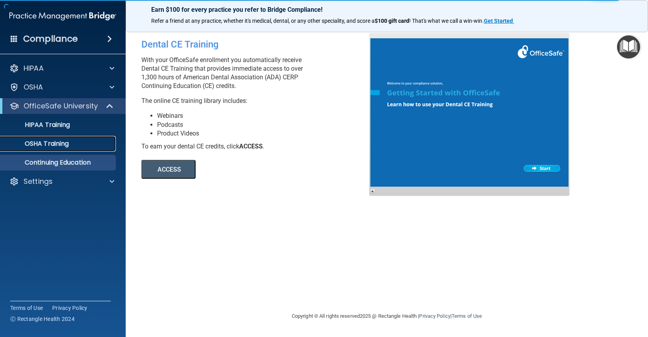
click at [96, 143] on div "OSHA Training" at bounding box center [58, 144] width 107 height 8
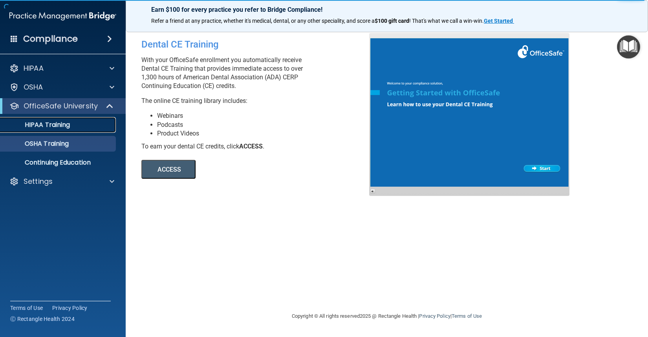
click at [40, 121] on p "HIPAA Training" at bounding box center [37, 125] width 65 height 8
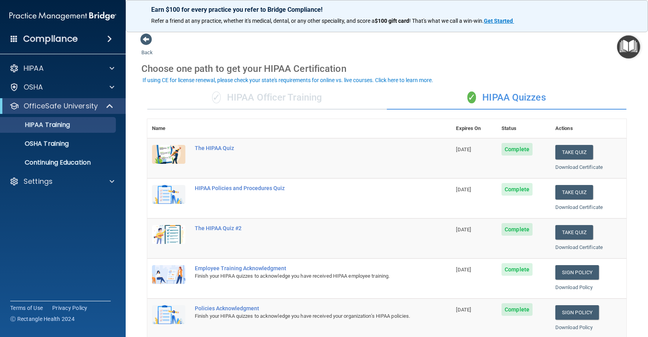
click at [24, 16] on img at bounding box center [62, 16] width 107 height 16
click at [33, 40] on h4 "Compliance" at bounding box center [50, 38] width 55 height 11
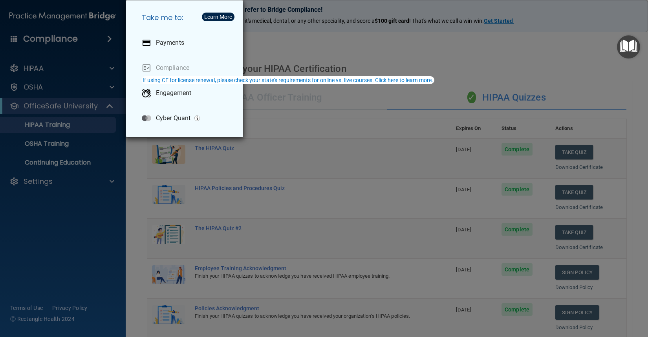
click at [29, 39] on div "Take me to: Payments Compliance Engagement Cyber Quant" at bounding box center [324, 168] width 648 height 337
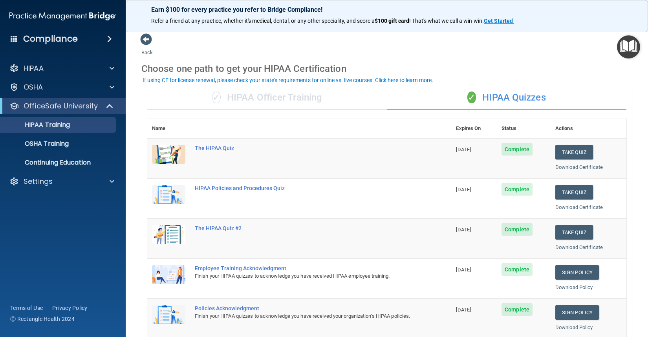
click at [26, 44] on h4 "Compliance" at bounding box center [50, 38] width 55 height 11
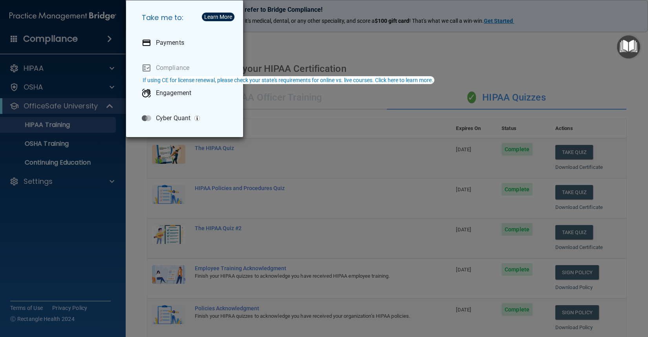
click at [33, 28] on div "Take me to: Payments Compliance Engagement Cyber Quant" at bounding box center [324, 168] width 648 height 337
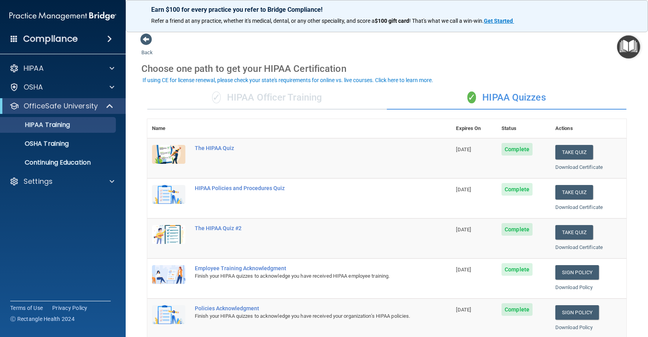
click at [27, 15] on img at bounding box center [62, 16] width 107 height 16
click at [38, 65] on p "HIPAA" at bounding box center [34, 68] width 20 height 9
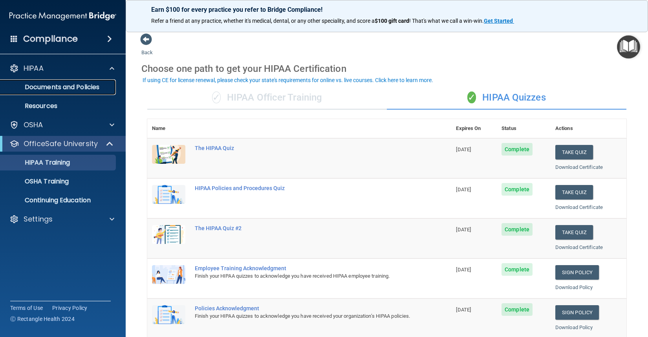
click at [56, 86] on p "Documents and Policies" at bounding box center [58, 87] width 107 height 8
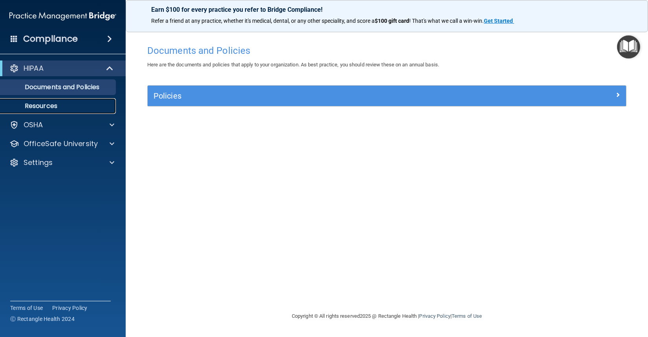
click at [55, 104] on p "Resources" at bounding box center [58, 106] width 107 height 8
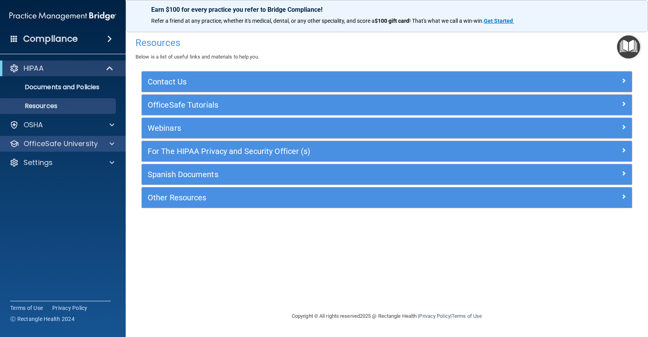
click at [55, 138] on div "OfficeSafe University" at bounding box center [63, 144] width 126 height 16
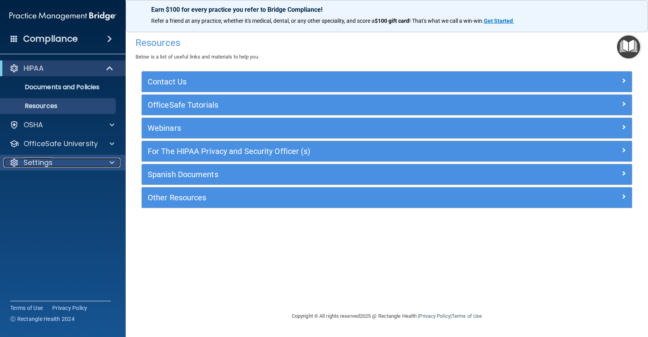
click at [42, 165] on p "Settings" at bounding box center [38, 162] width 29 height 9
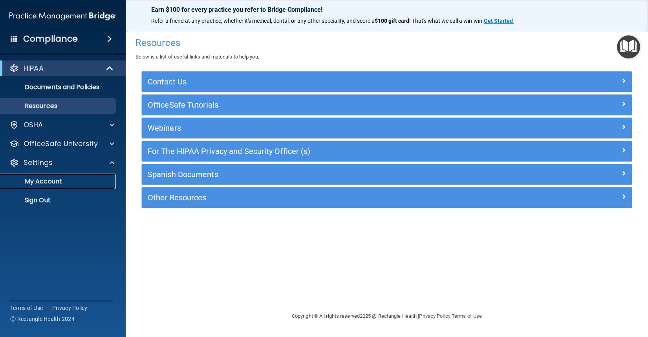
click at [42, 180] on p "My Account" at bounding box center [58, 181] width 107 height 8
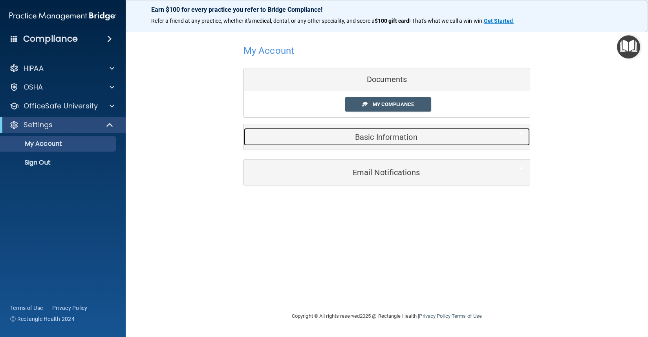
click at [381, 138] on h5 "Basic Information" at bounding box center [375, 137] width 250 height 9
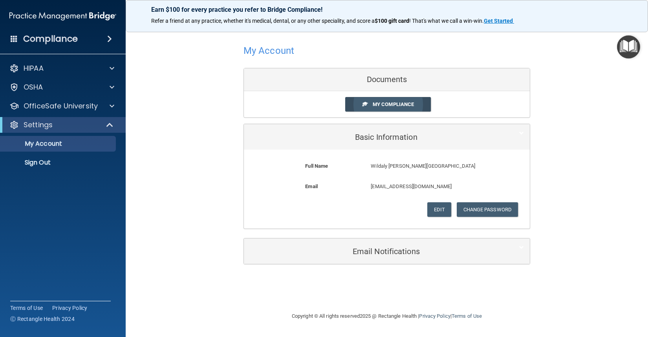
click at [395, 100] on link "My Compliance" at bounding box center [388, 104] width 86 height 15
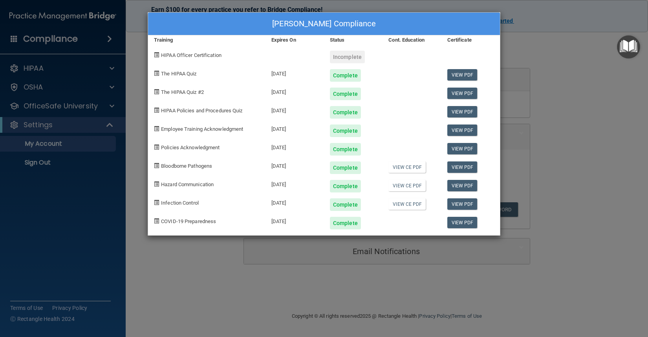
click at [349, 56] on div "Incomplete" at bounding box center [347, 57] width 35 height 13
click at [534, 71] on div "Wildaly Martinez-Santiago's Compliance Training Expires On Status Cont. Educati…" at bounding box center [324, 168] width 648 height 337
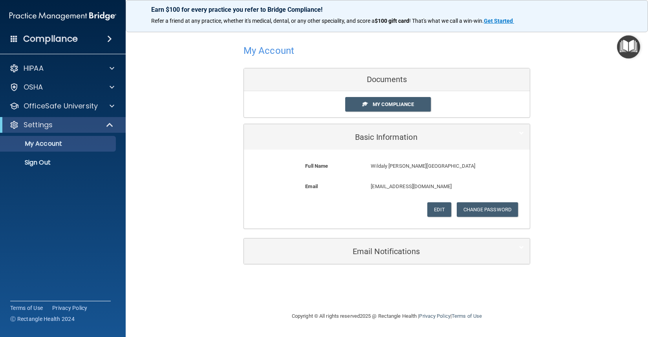
click at [47, 16] on img at bounding box center [62, 16] width 107 height 16
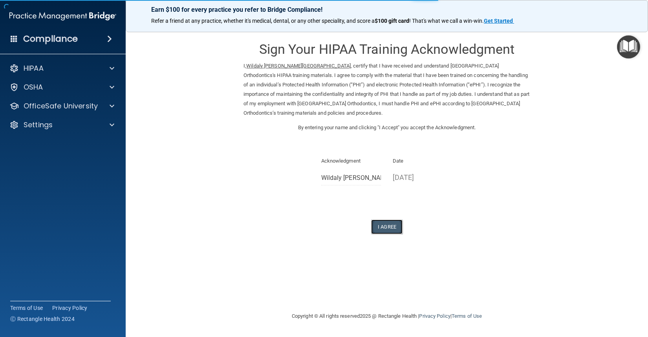
click at [386, 223] on button "I Agree" at bounding box center [386, 226] width 31 height 15
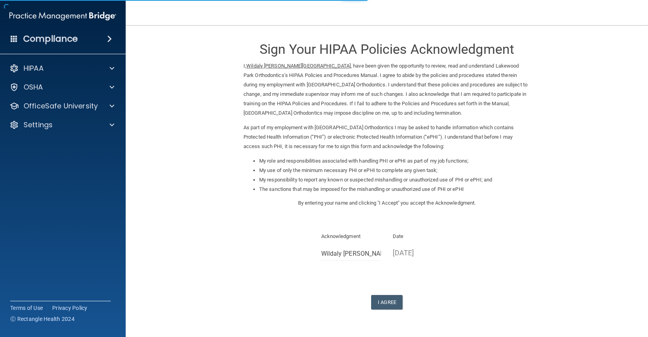
click at [390, 294] on div "Sign Your HIPAA Policies Acknowledgment I, [PERSON_NAME] , have been given the …" at bounding box center [386, 171] width 287 height 276
click at [393, 300] on button "I Agree" at bounding box center [386, 302] width 31 height 15
